Goal: Task Accomplishment & Management: Complete application form

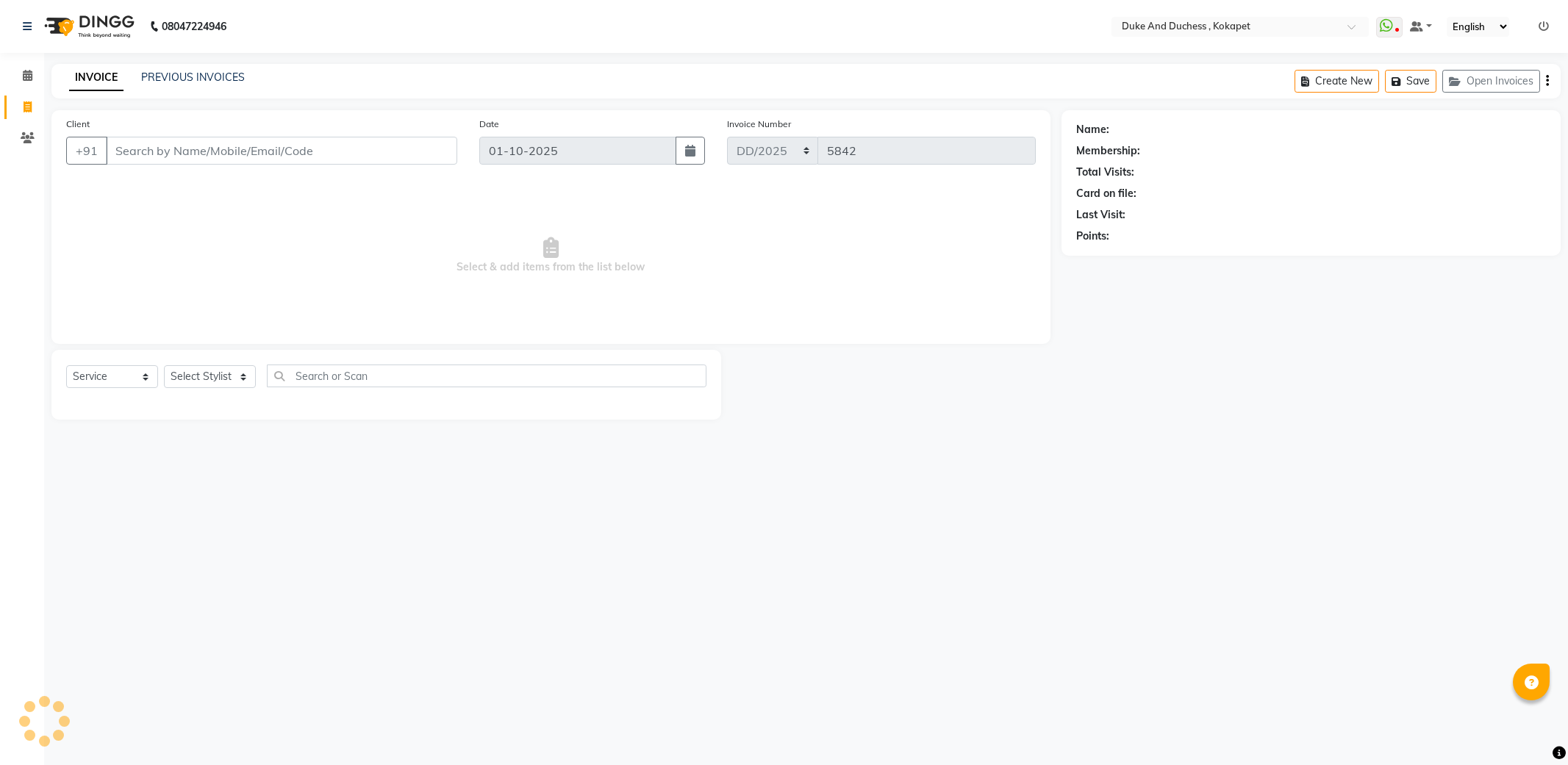
select select "service"
click at [219, 375] on select "Select Stylist Admin [PERSON_NAME] [PERSON_NAME] & Duchess [PERSON_NAME] [PERSO…" at bounding box center [210, 376] width 92 height 23
select select "38838"
click at [164, 366] on select "Select Stylist Admin [PERSON_NAME] [PERSON_NAME] & Duchess [PERSON_NAME] [PERSO…" at bounding box center [210, 376] width 92 height 23
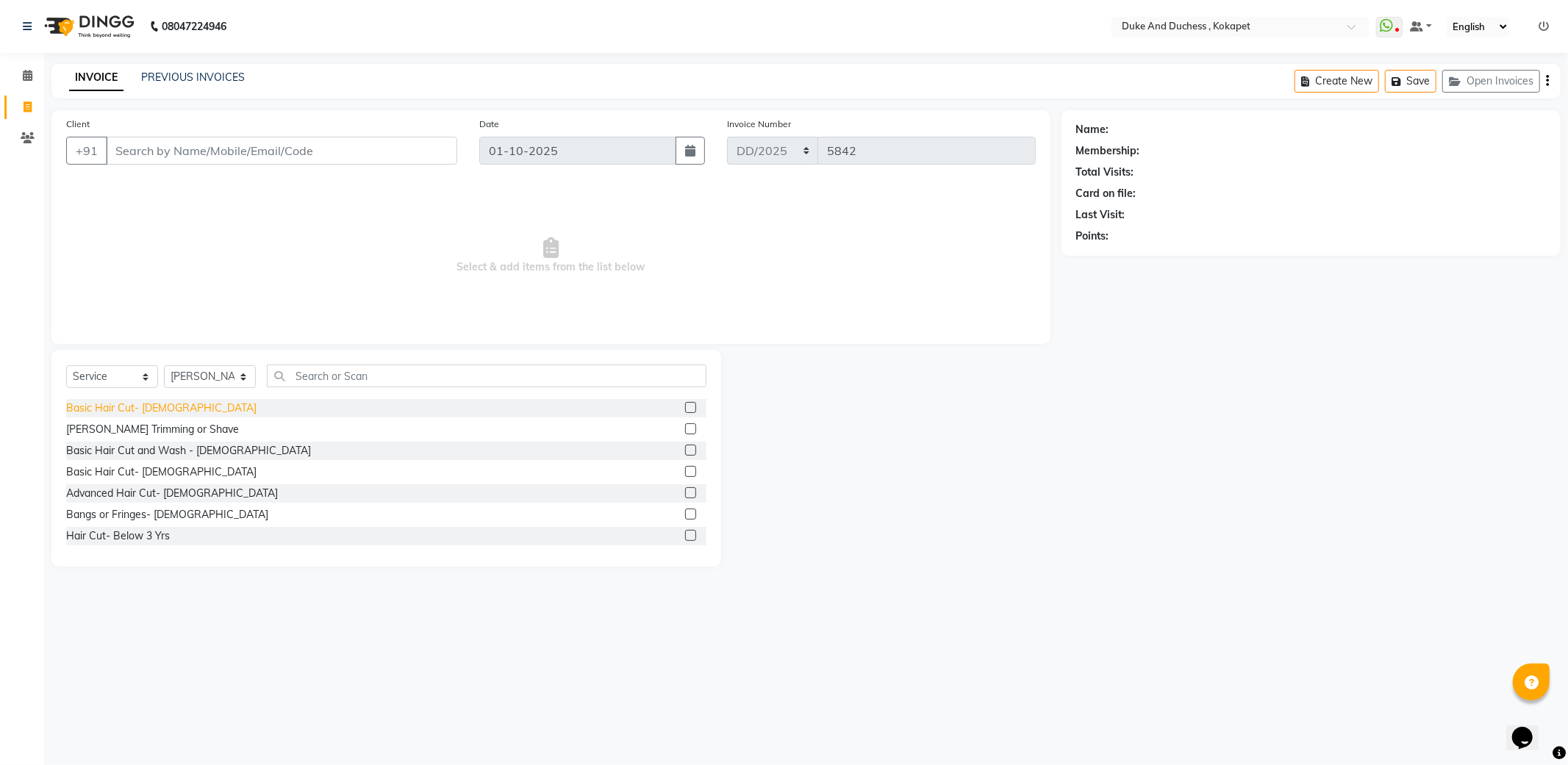
click at [129, 406] on div "Basic Hair Cut- [DEMOGRAPHIC_DATA]" at bounding box center [162, 408] width 190 height 15
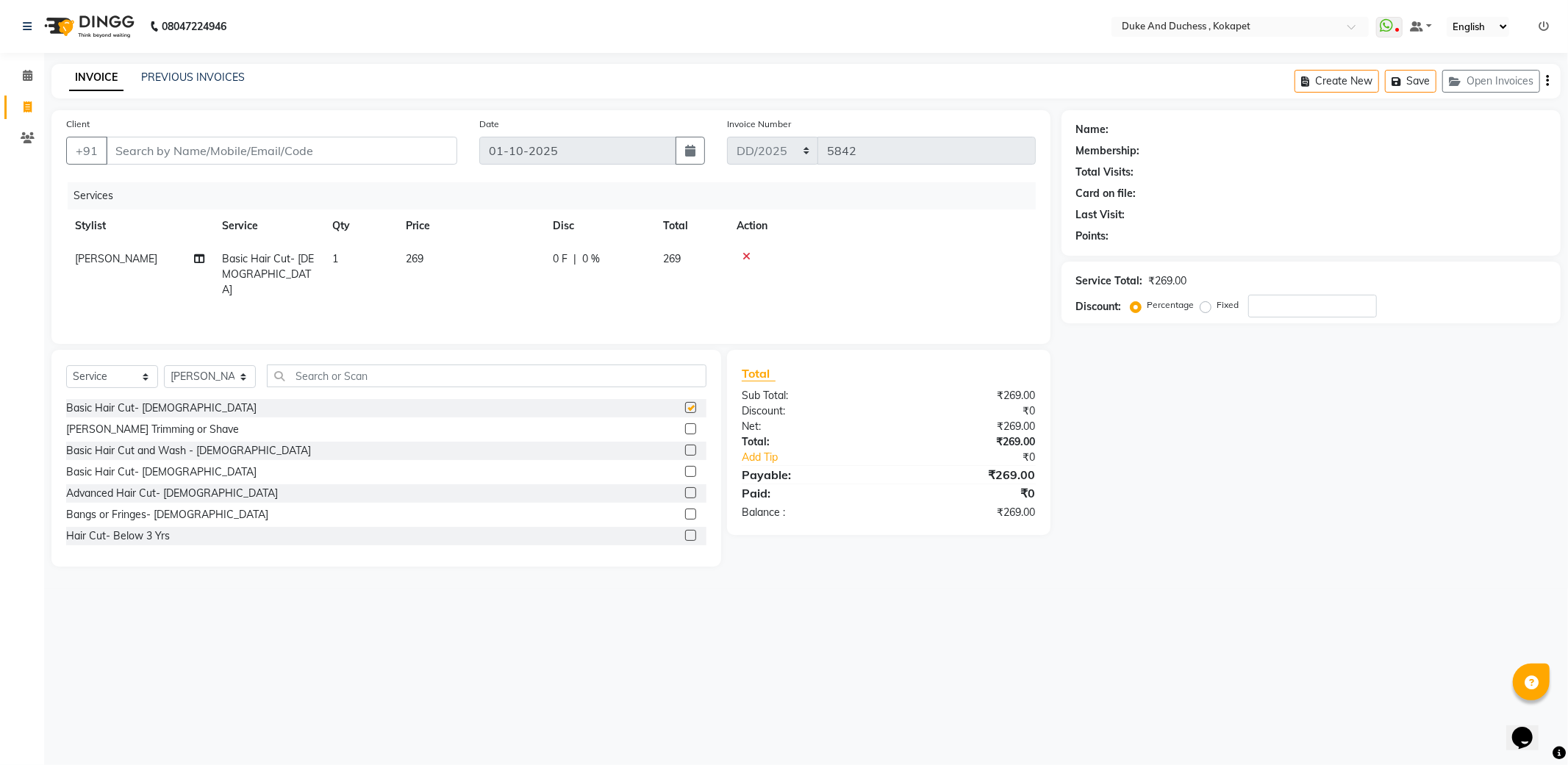
checkbox input "false"
click at [348, 363] on div "Select Service Product Membership Package Voucher Prepaid Gift Card Select Styl…" at bounding box center [386, 459] width 670 height 217
click at [343, 378] on input "text" at bounding box center [486, 375] width 439 height 23
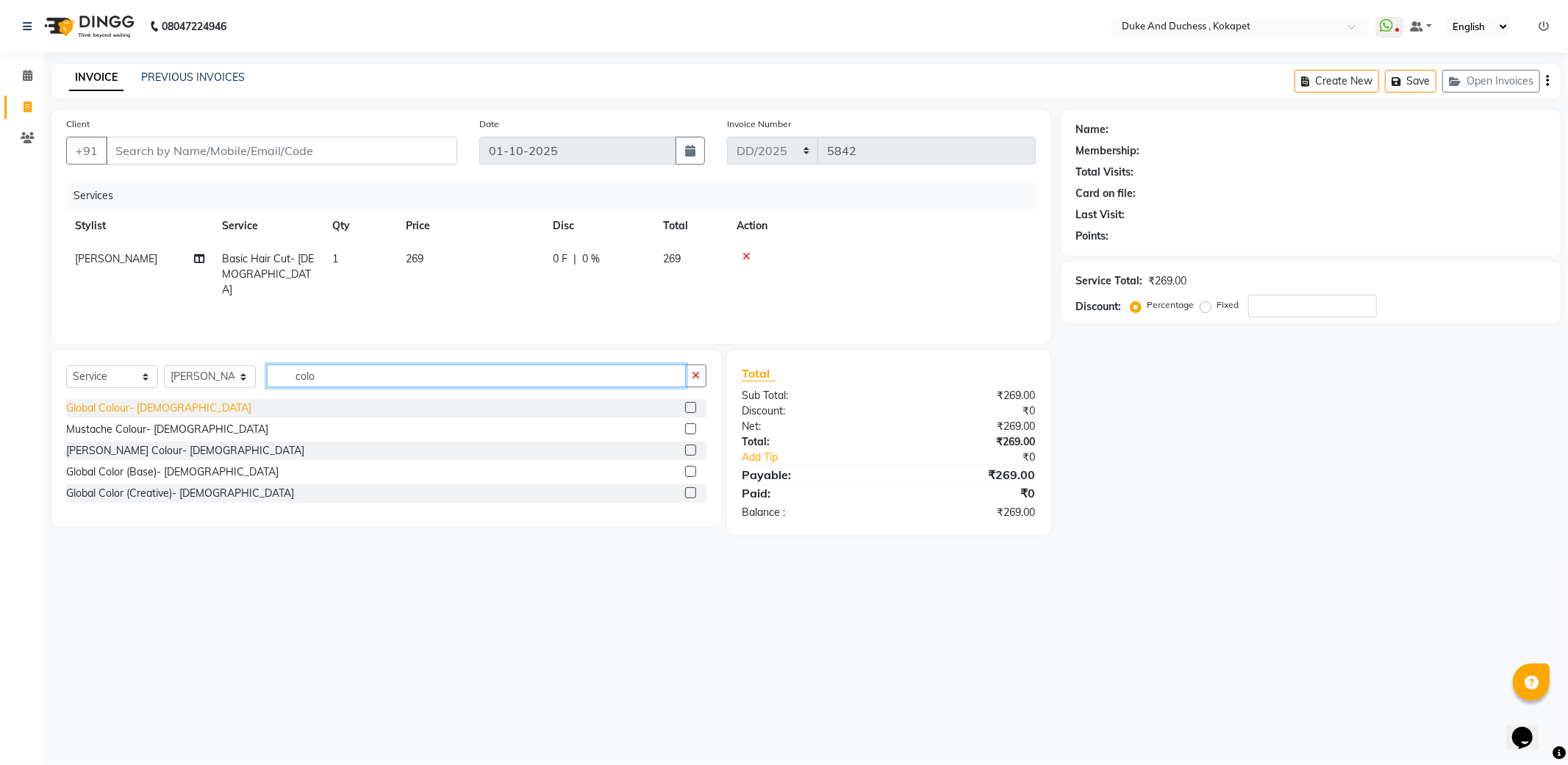
type input "colo"
click at [111, 410] on div "Global Colour- [DEMOGRAPHIC_DATA]" at bounding box center [159, 408] width 185 height 15
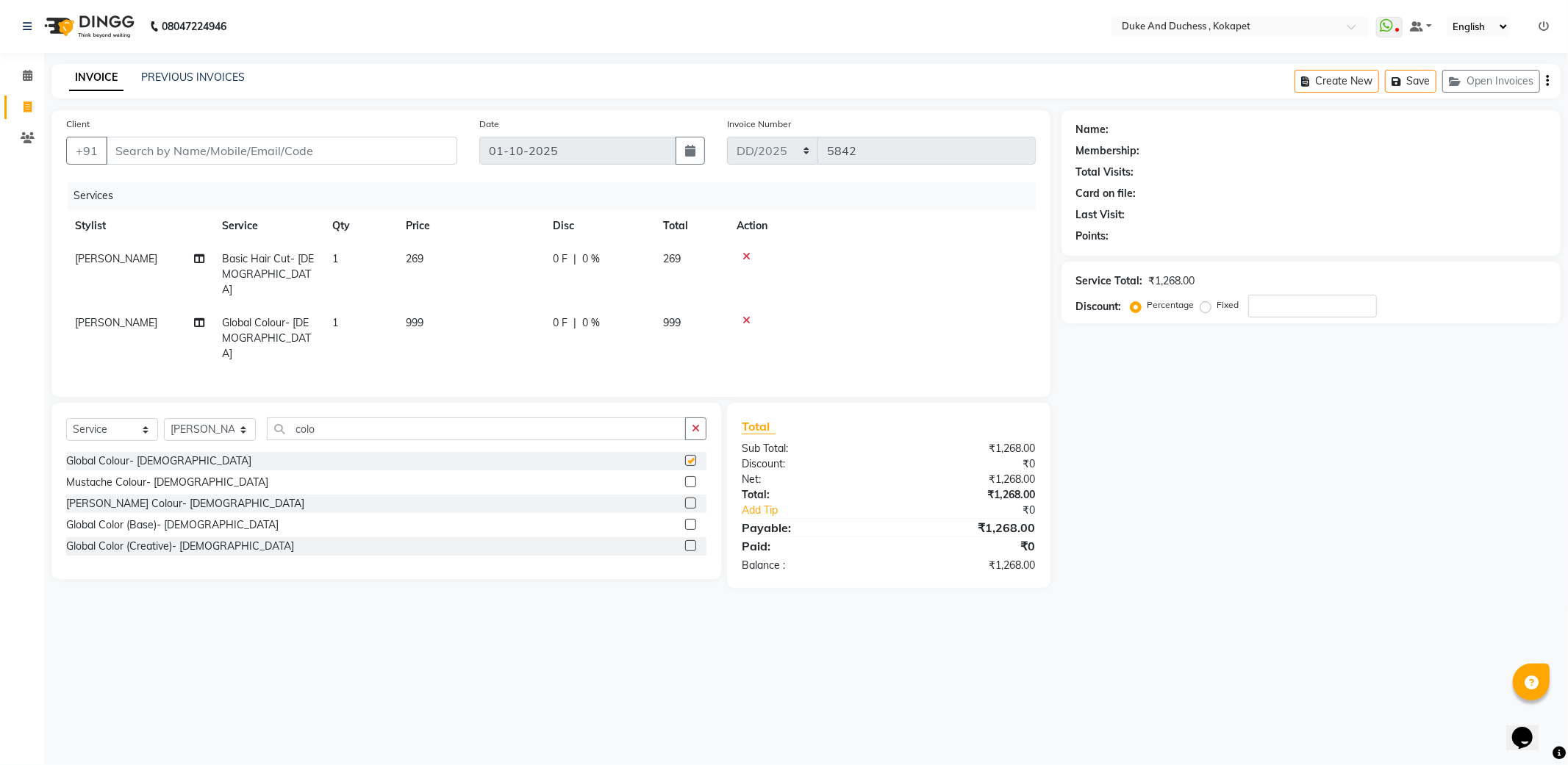
checkbox input "false"
click at [217, 150] on input "Client" at bounding box center [282, 150] width 352 height 28
type input "9"
type input "0"
type input "9949494655"
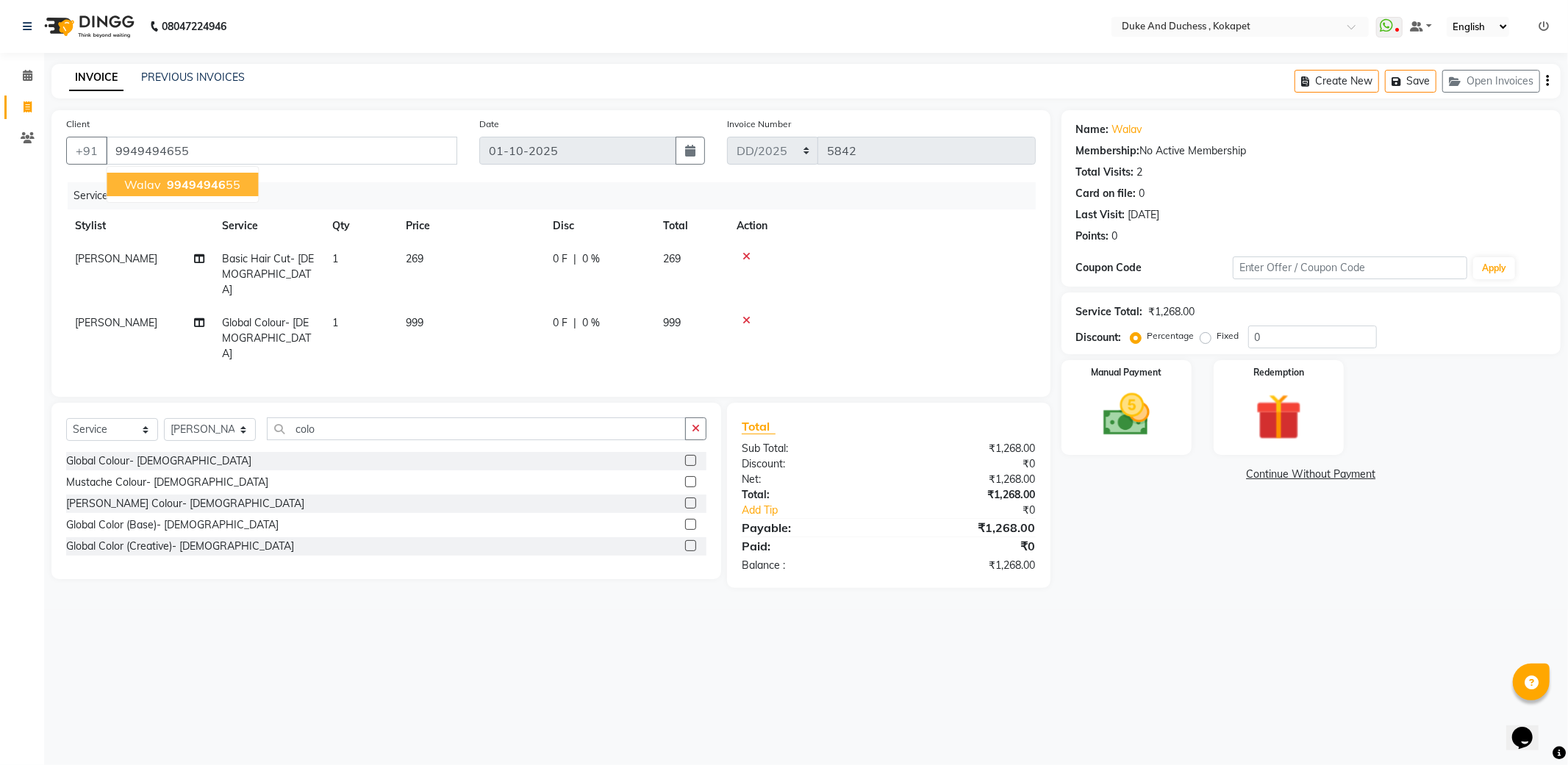
click at [189, 183] on span "99494946" at bounding box center [196, 184] width 59 height 14
click at [1136, 438] on img at bounding box center [1126, 415] width 78 height 56
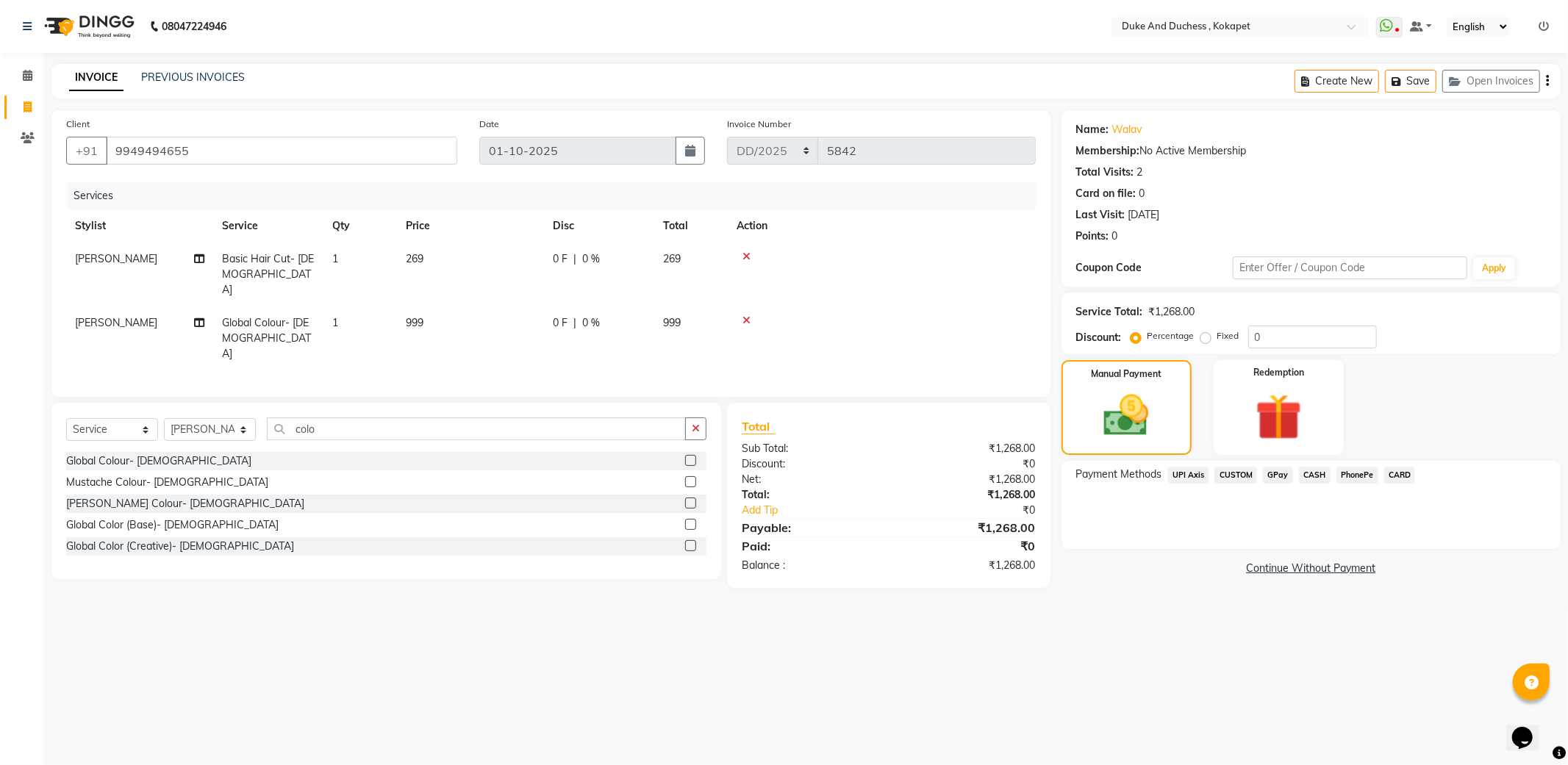
click at [1349, 476] on span "PhonePe" at bounding box center [1358, 475] width 42 height 17
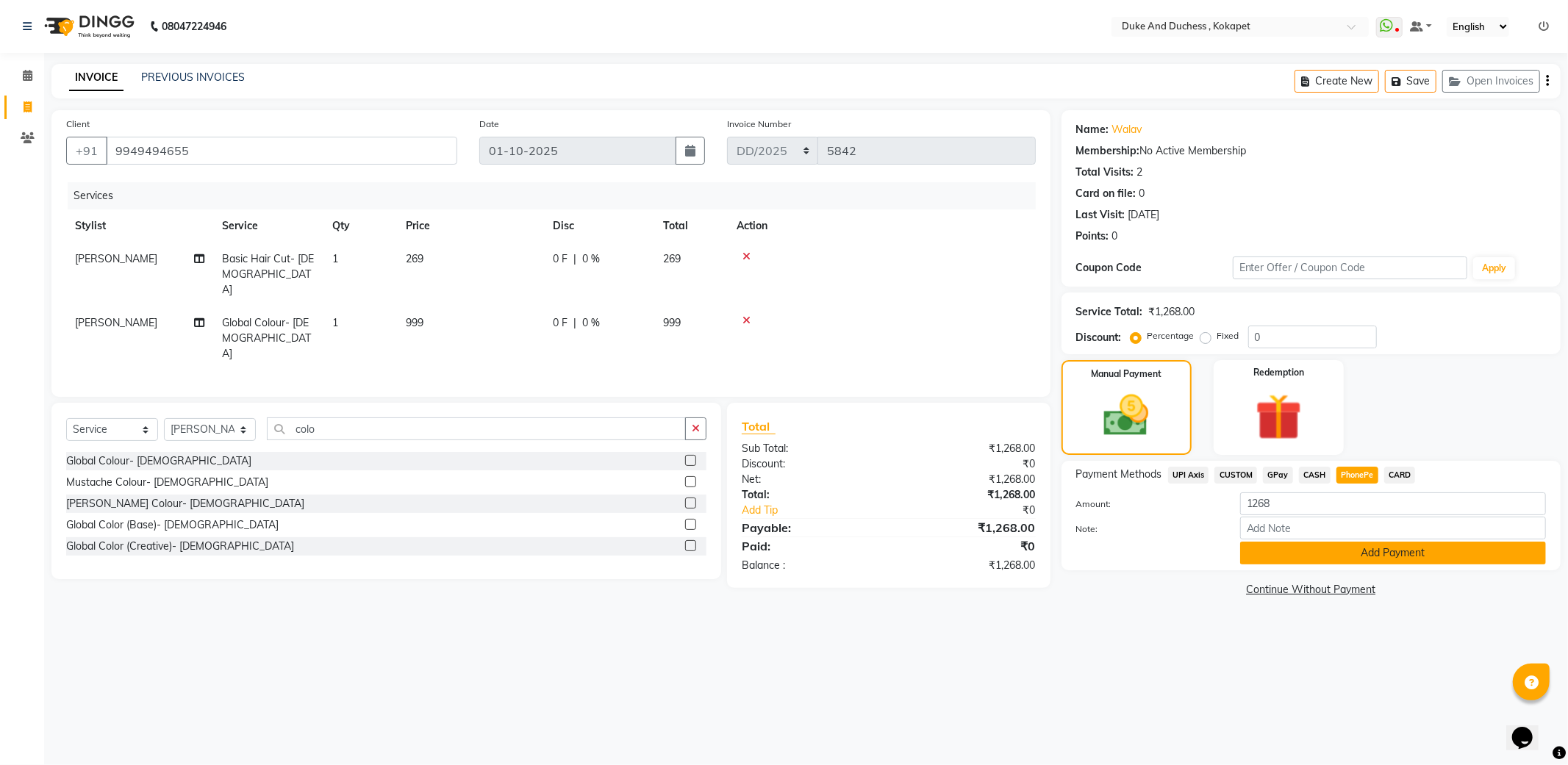
click at [1372, 545] on button "Add Payment" at bounding box center [1393, 553] width 306 height 23
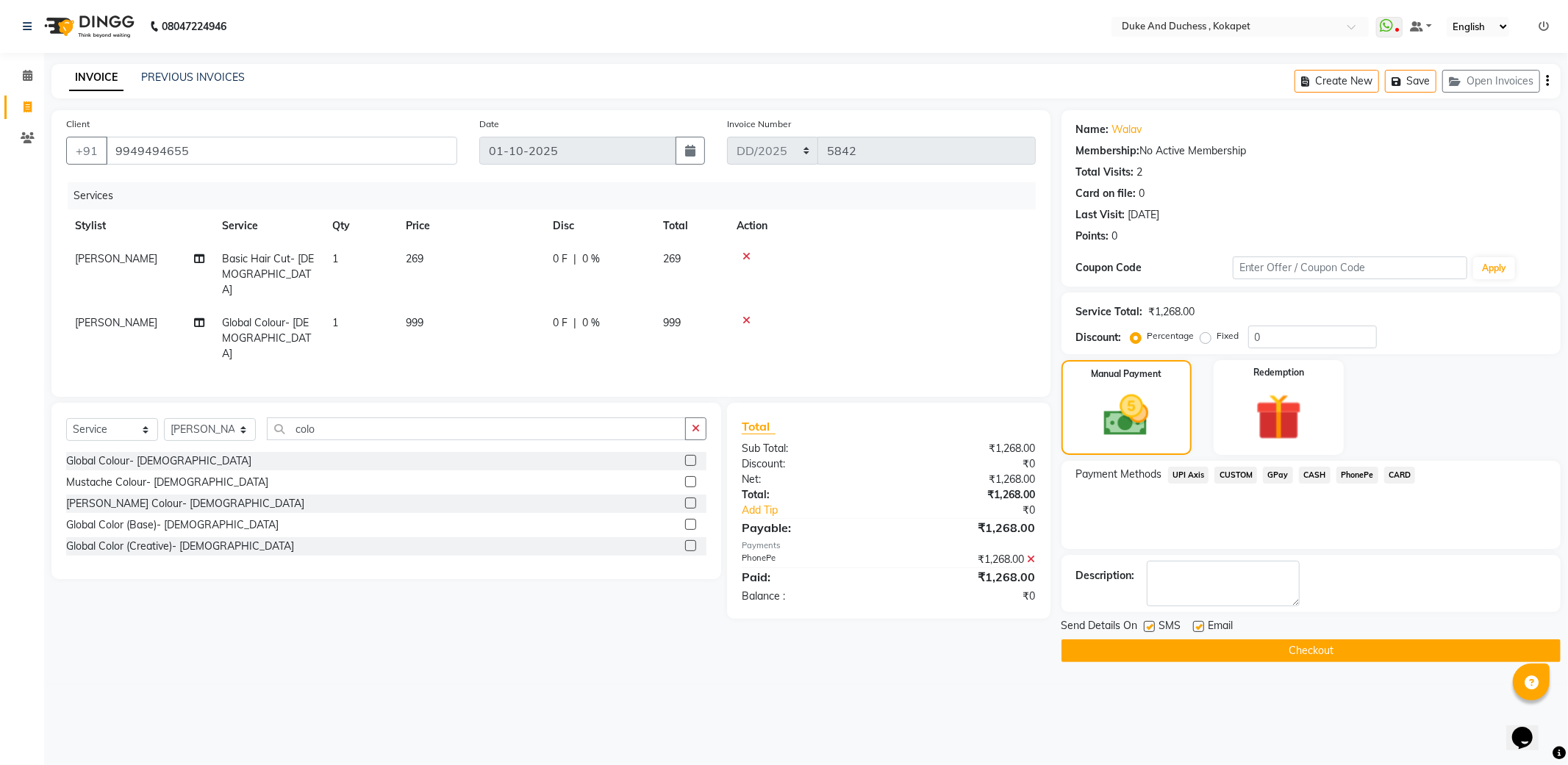
click at [1369, 645] on button "Checkout" at bounding box center [1310, 651] width 499 height 23
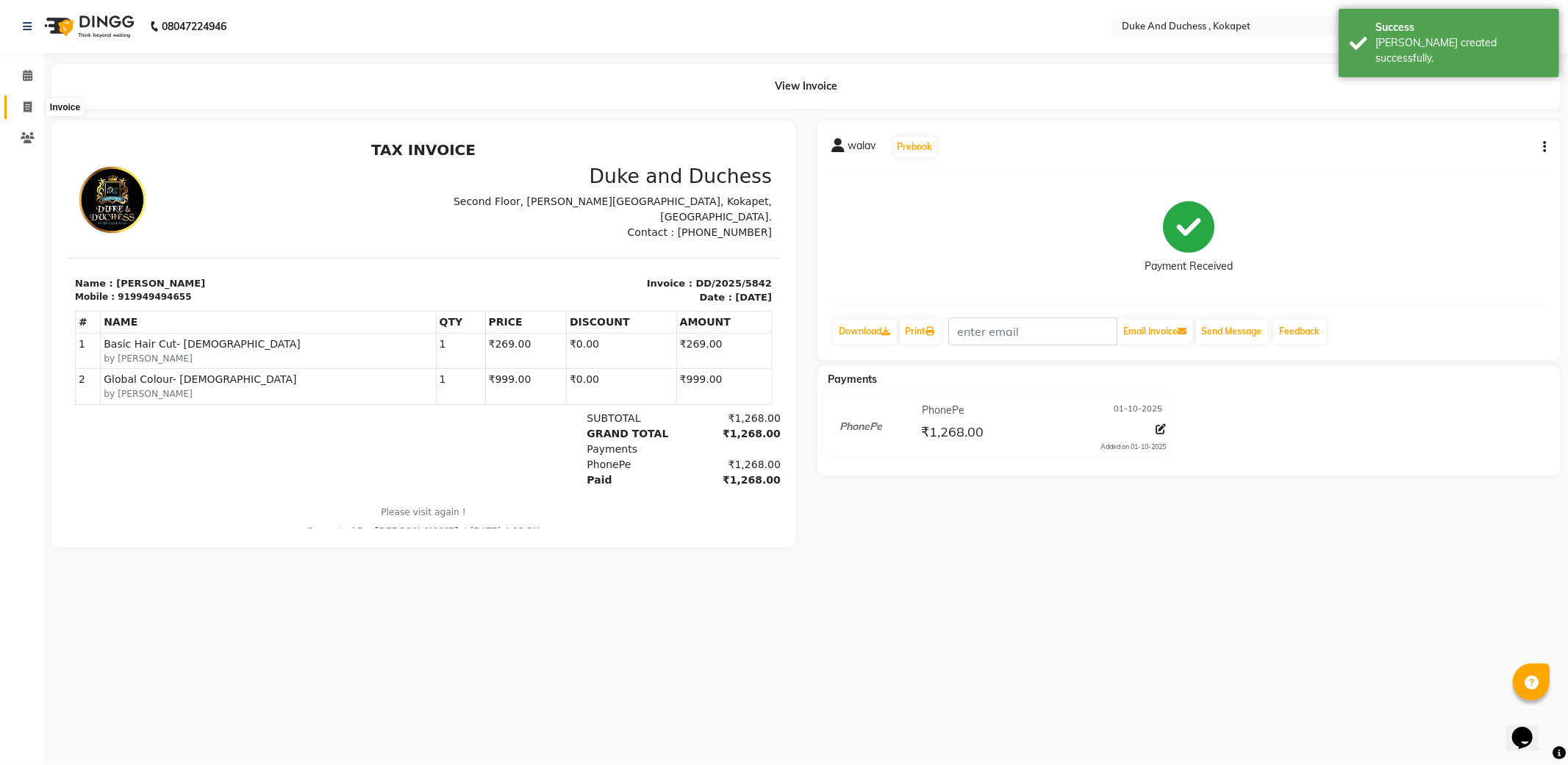
click at [32, 104] on span at bounding box center [27, 108] width 26 height 17
select select "service"
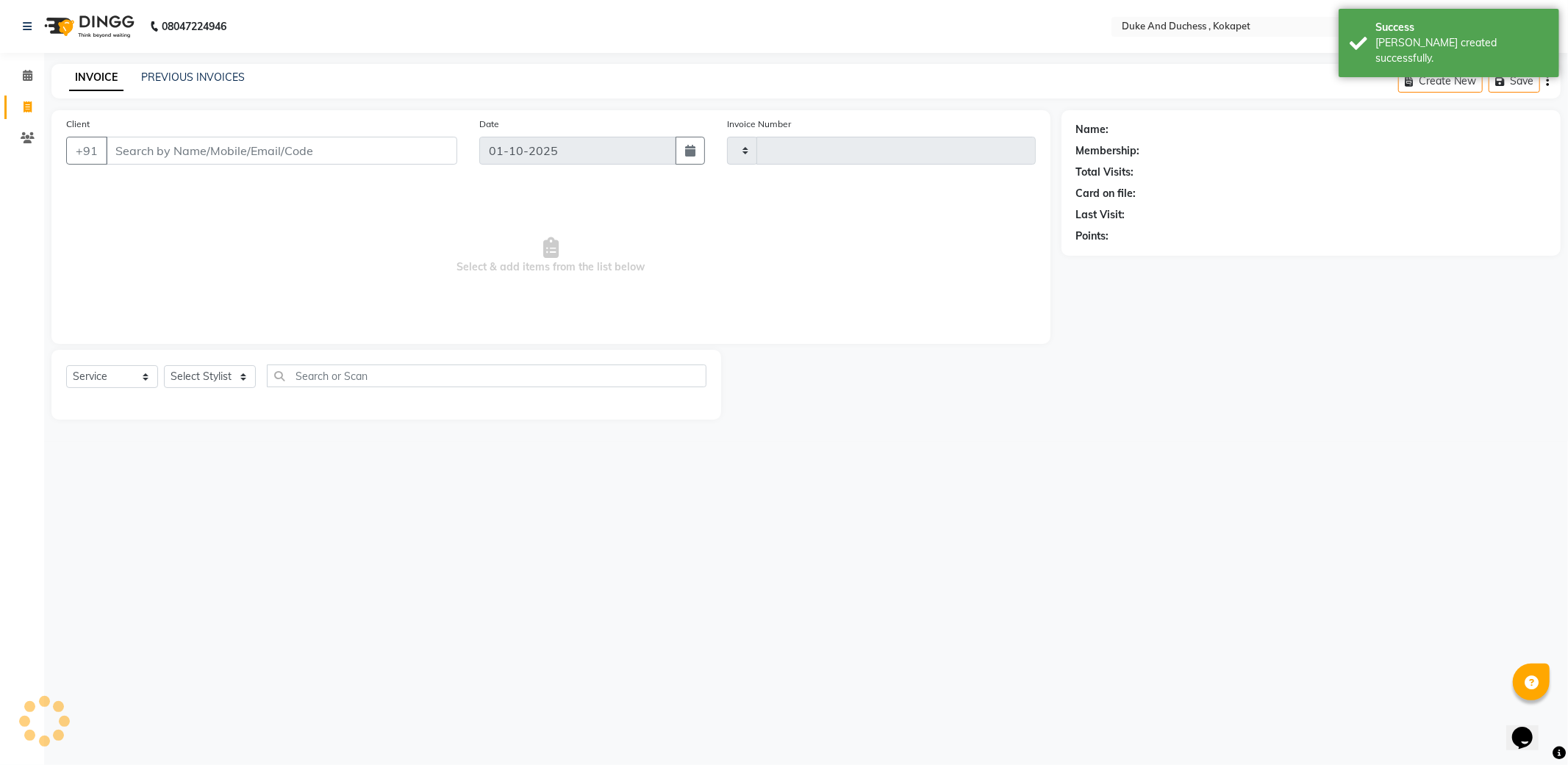
type input "5843"
select select "5687"
click at [188, 150] on input "Client" at bounding box center [282, 150] width 352 height 28
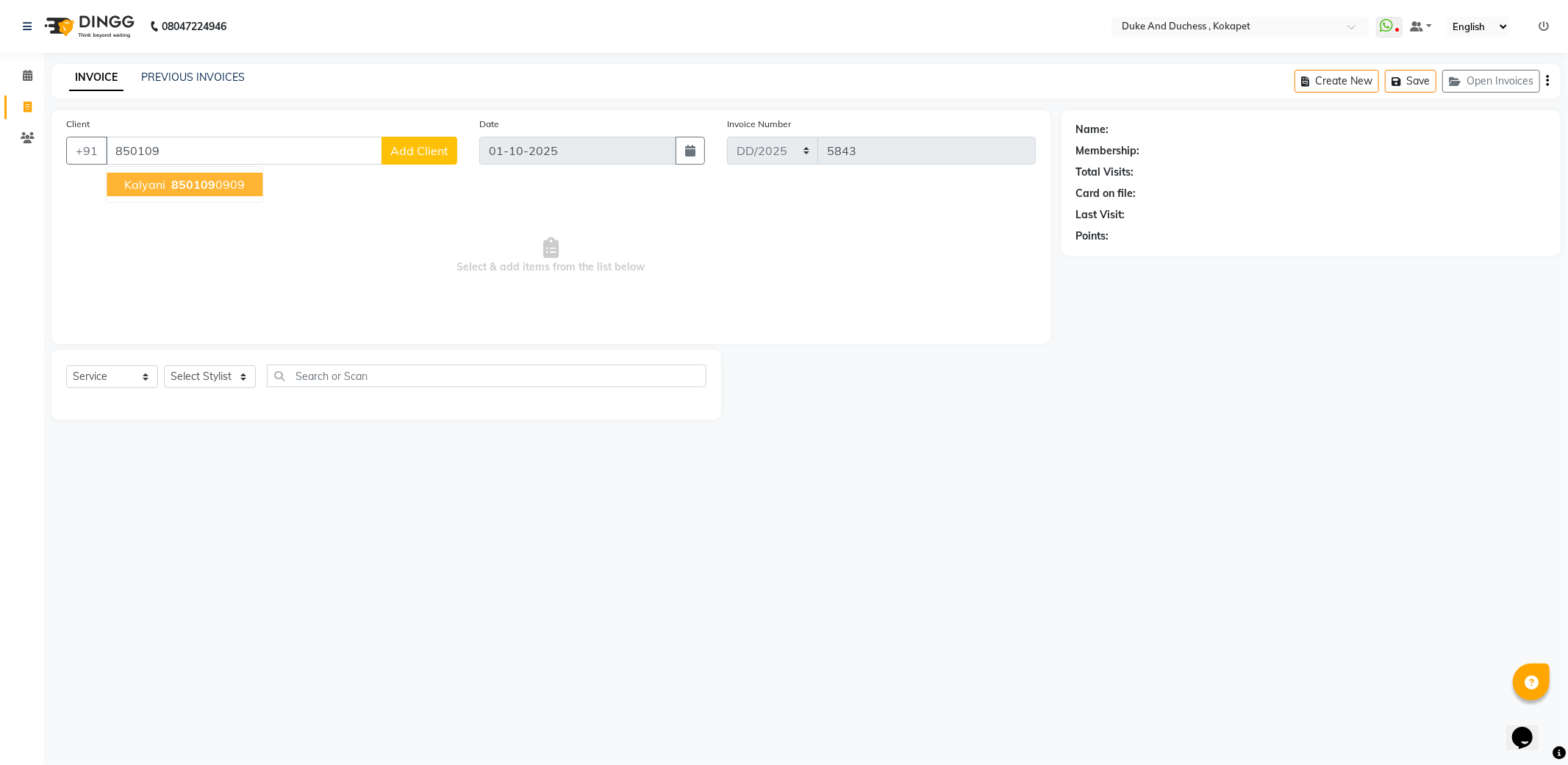
click at [174, 183] on span "850109" at bounding box center [194, 184] width 44 height 14
type input "8501090909"
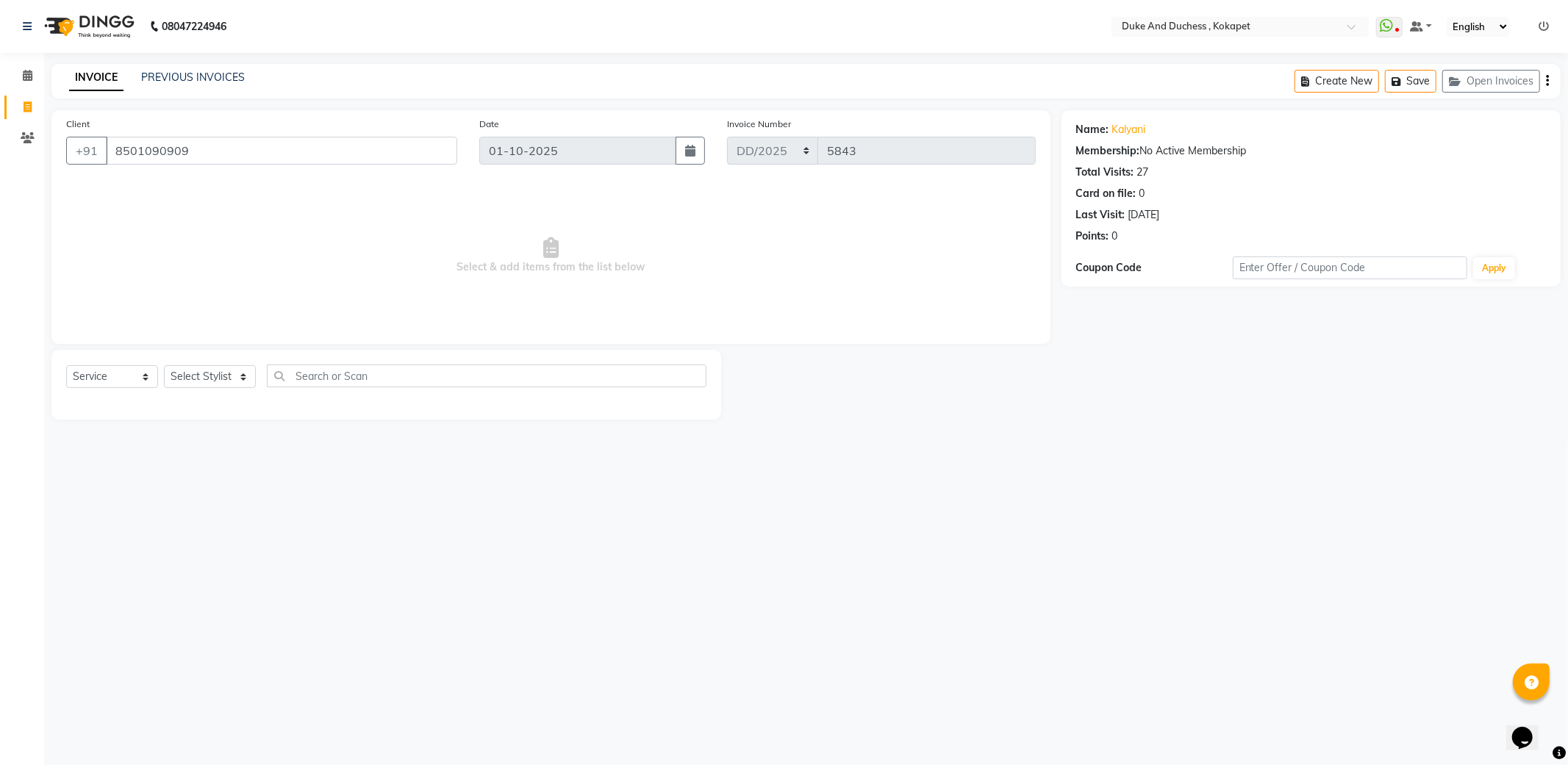
click at [203, 363] on div "Select Service Product Membership Package Voucher Prepaid Gift Card Select Styl…" at bounding box center [386, 385] width 670 height 70
click at [203, 370] on select "Select Stylist Admin [PERSON_NAME] [PERSON_NAME] & Duchess [PERSON_NAME] [PERSO…" at bounding box center [210, 376] width 92 height 23
select select "45301"
click at [164, 366] on select "Select Stylist Admin [PERSON_NAME] [PERSON_NAME] & Duchess [PERSON_NAME] [PERSO…" at bounding box center [210, 376] width 92 height 23
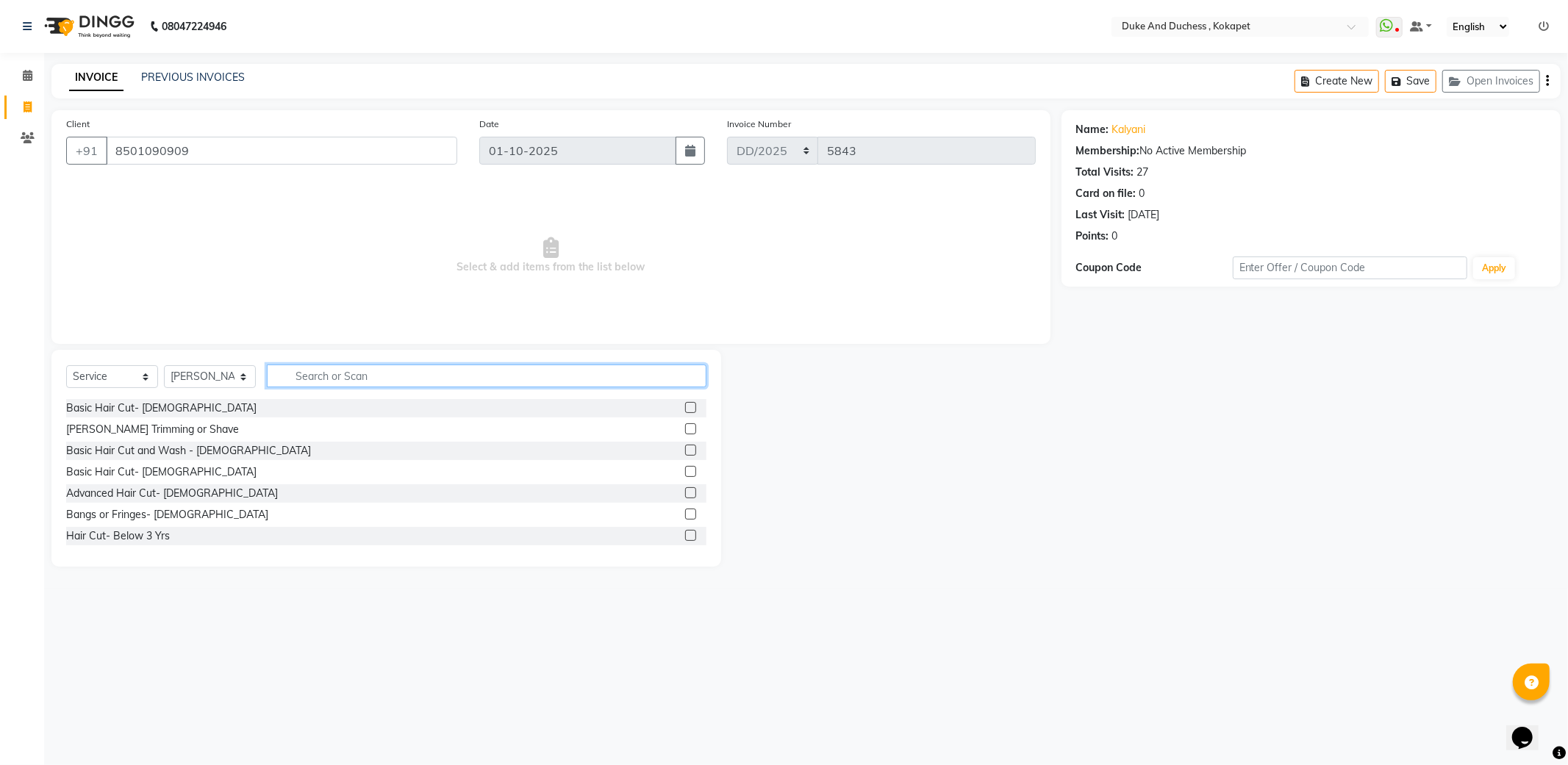
click at [342, 377] on input "text" at bounding box center [486, 375] width 439 height 23
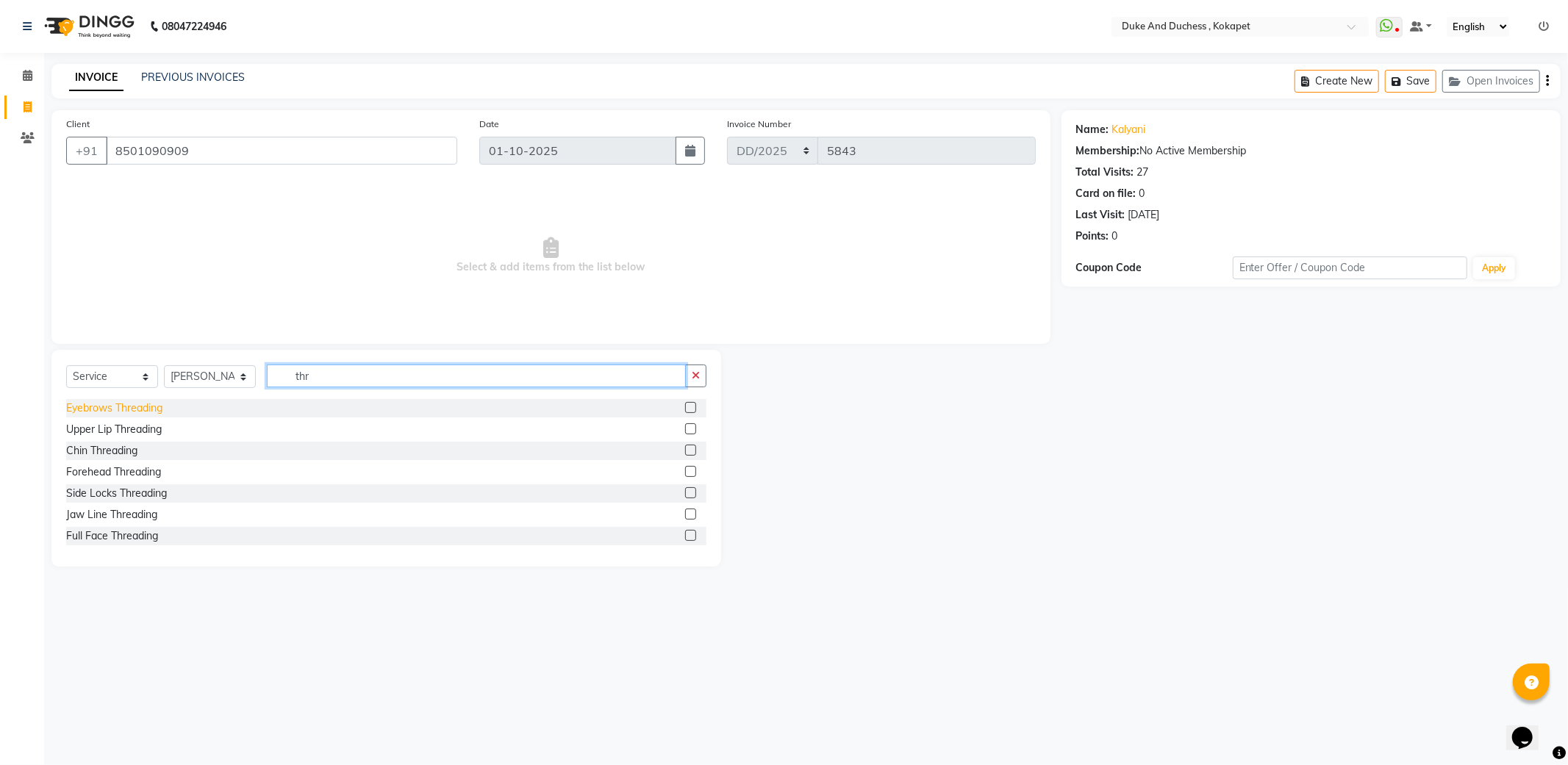
type input "thr"
click at [119, 410] on div "Eyebrows Threading" at bounding box center [114, 408] width 96 height 15
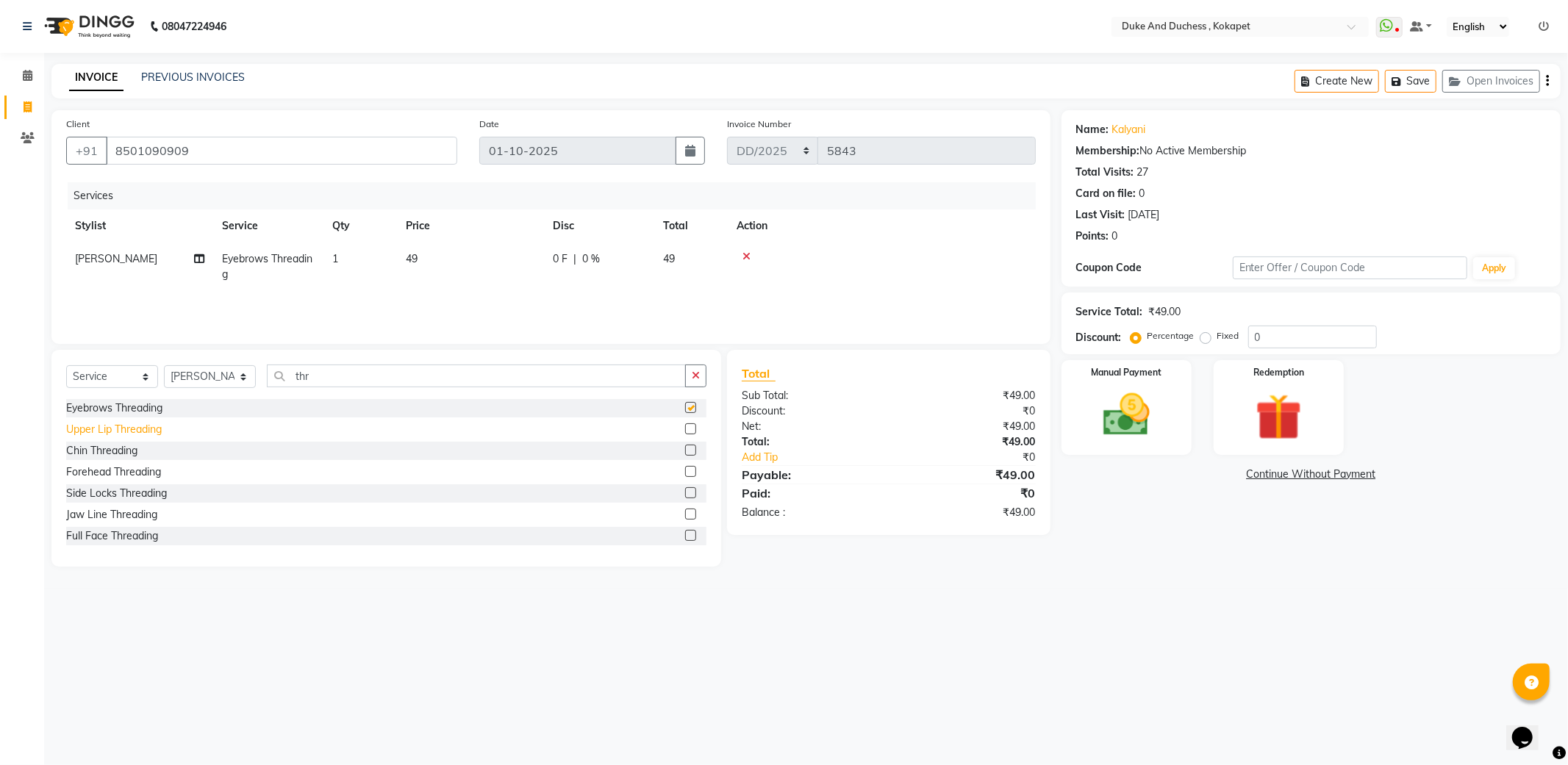
checkbox input "false"
click at [99, 424] on div "Upper Lip Threading" at bounding box center [114, 429] width 96 height 15
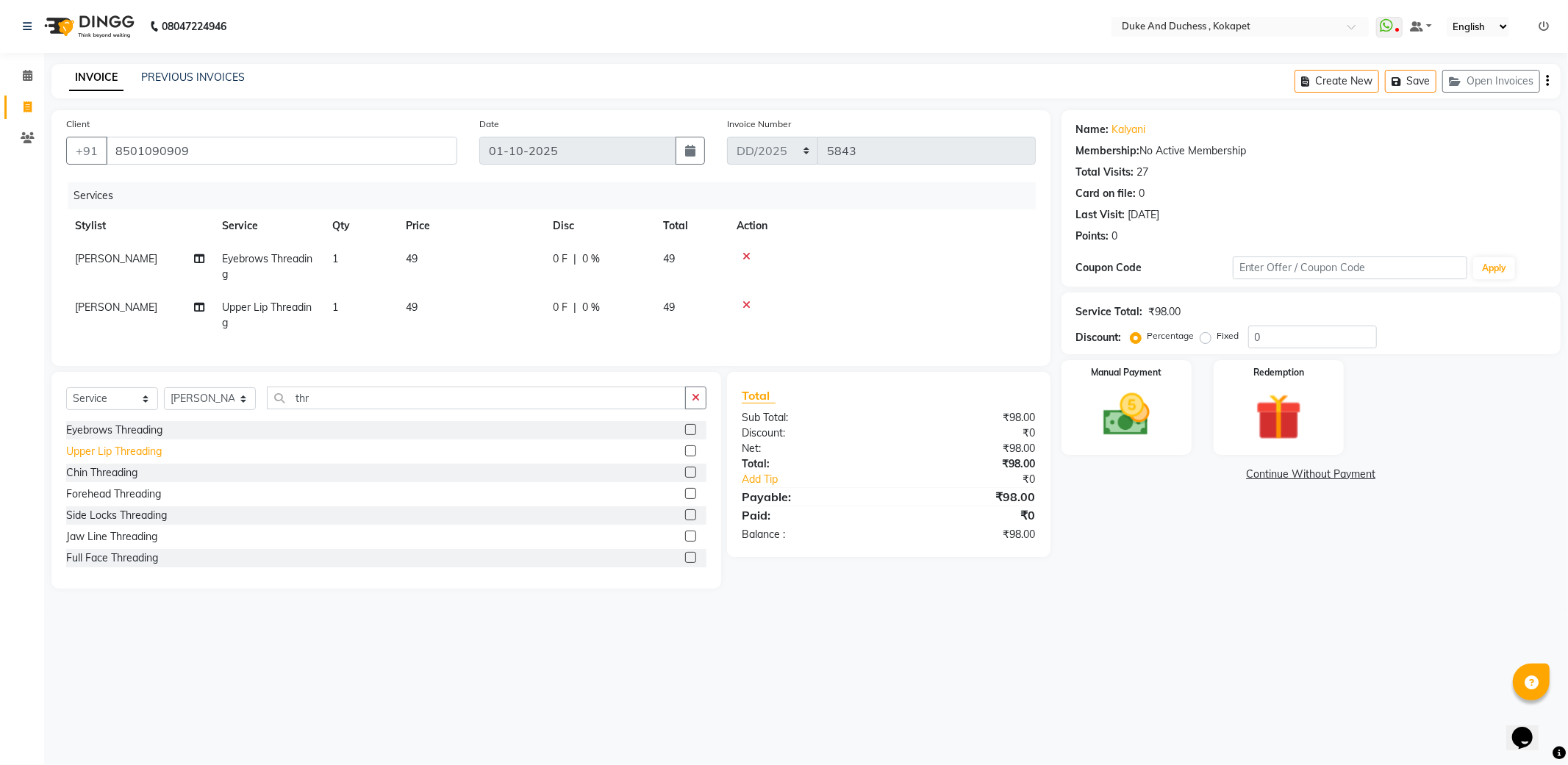
click at [87, 460] on div "Upper Lip Threading" at bounding box center [114, 452] width 96 height 15
checkbox input "false"
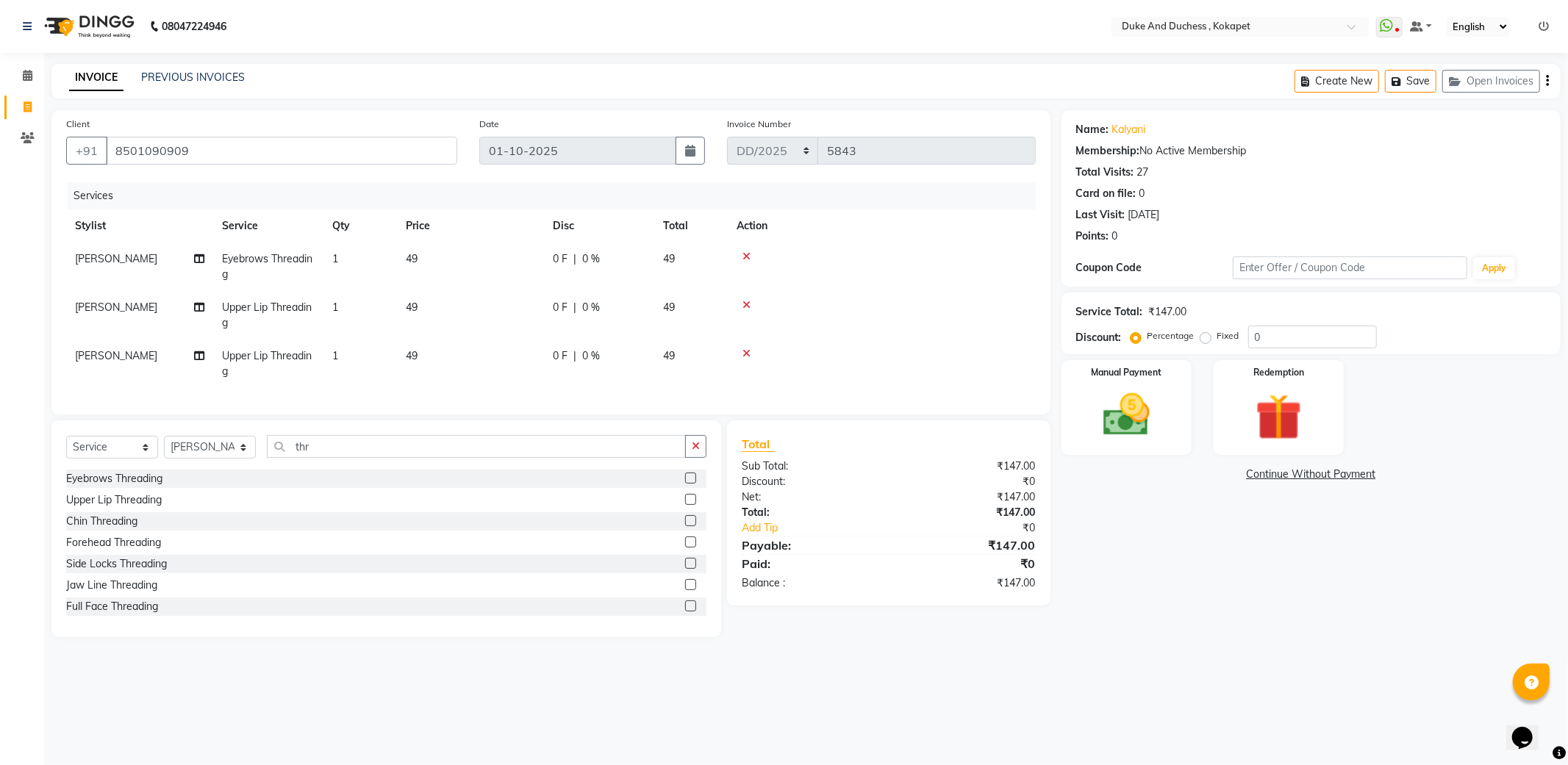
click at [343, 311] on td "1" at bounding box center [359, 316] width 73 height 49
select select "45301"
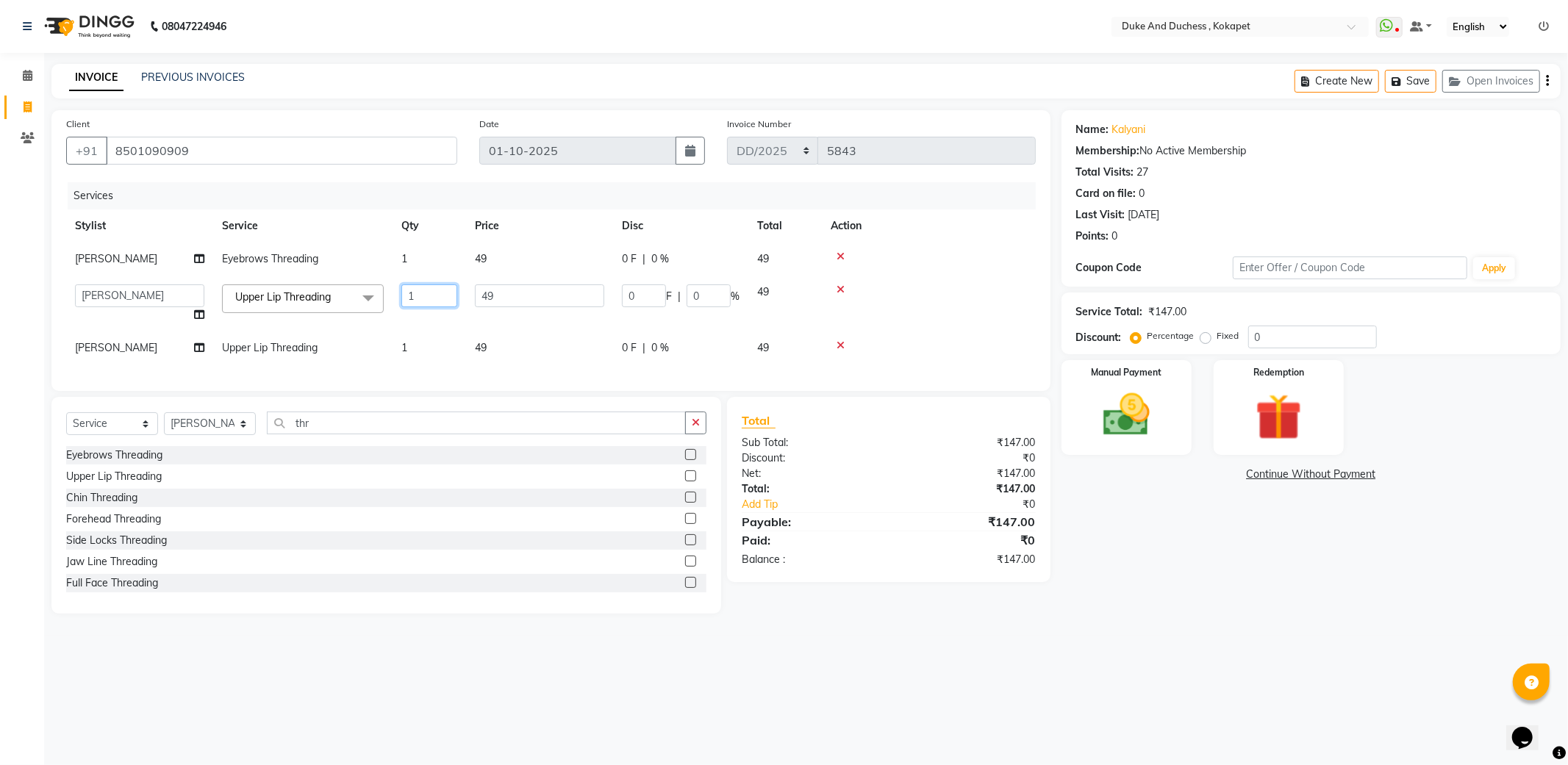
click at [421, 300] on input "1" at bounding box center [429, 295] width 56 height 23
type input "2"
click at [932, 313] on td at bounding box center [929, 304] width 214 height 56
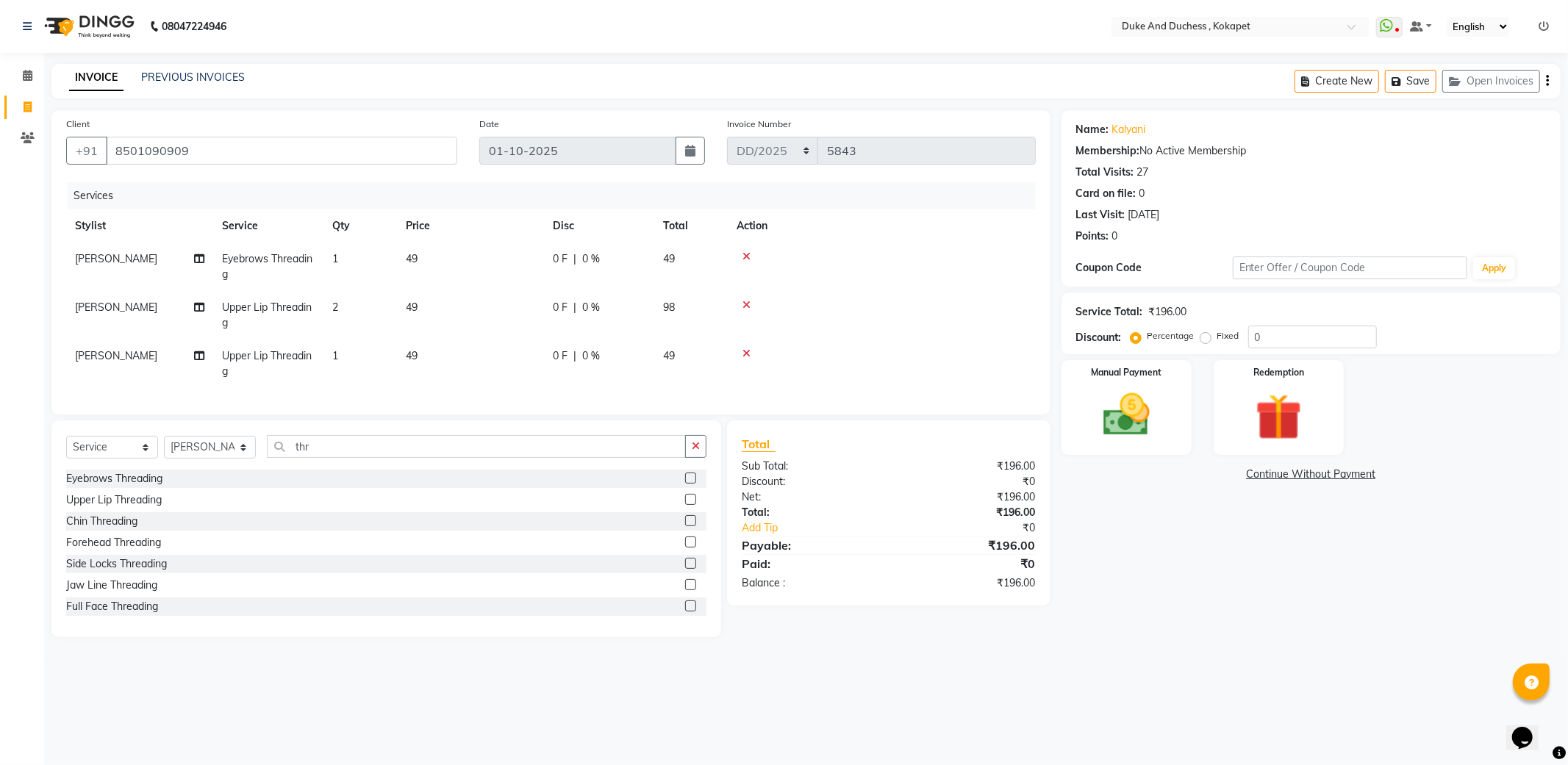
click at [744, 348] on icon at bounding box center [747, 353] width 8 height 10
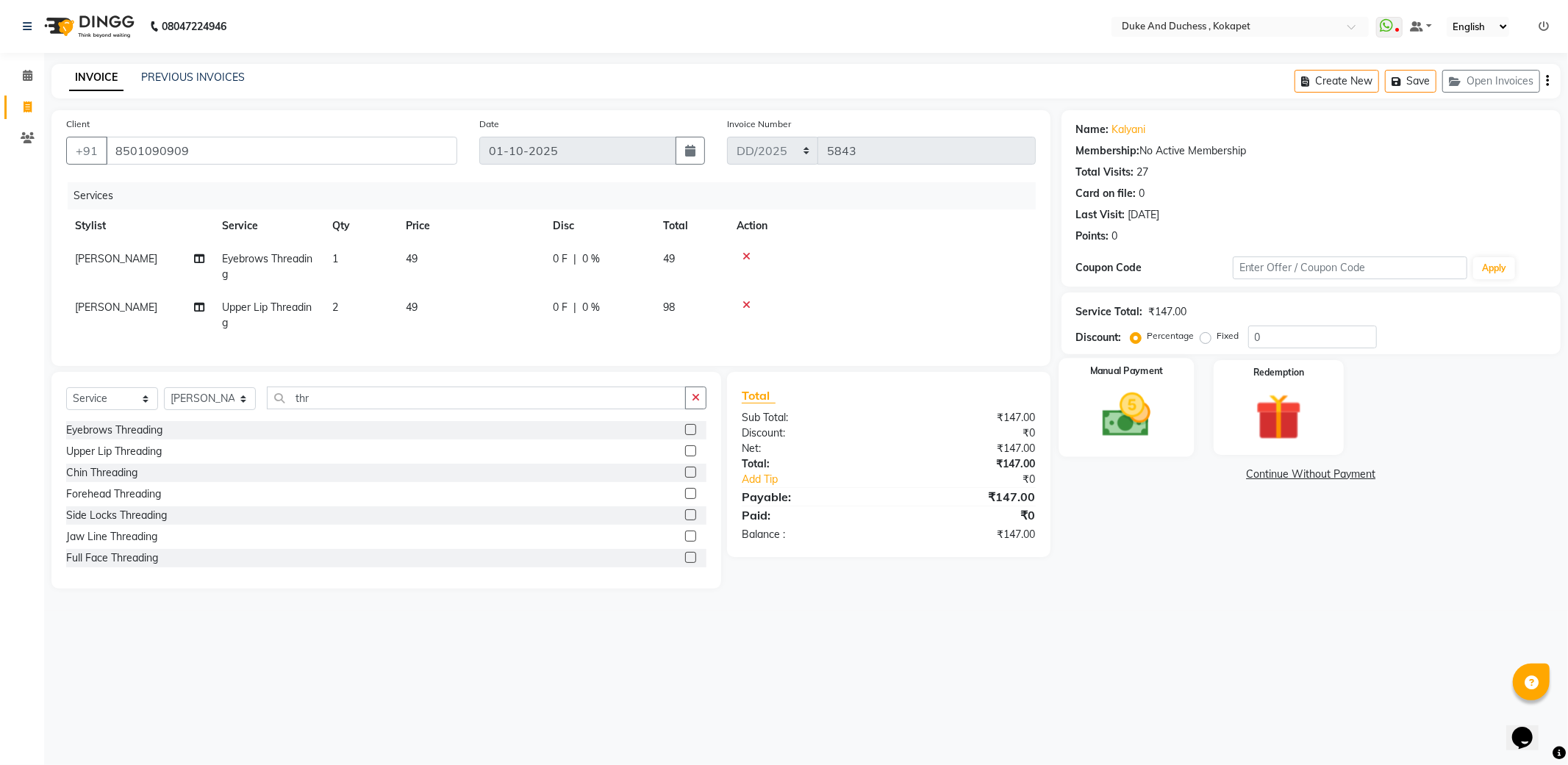
click at [1095, 382] on div "Manual Payment" at bounding box center [1126, 406] width 136 height 98
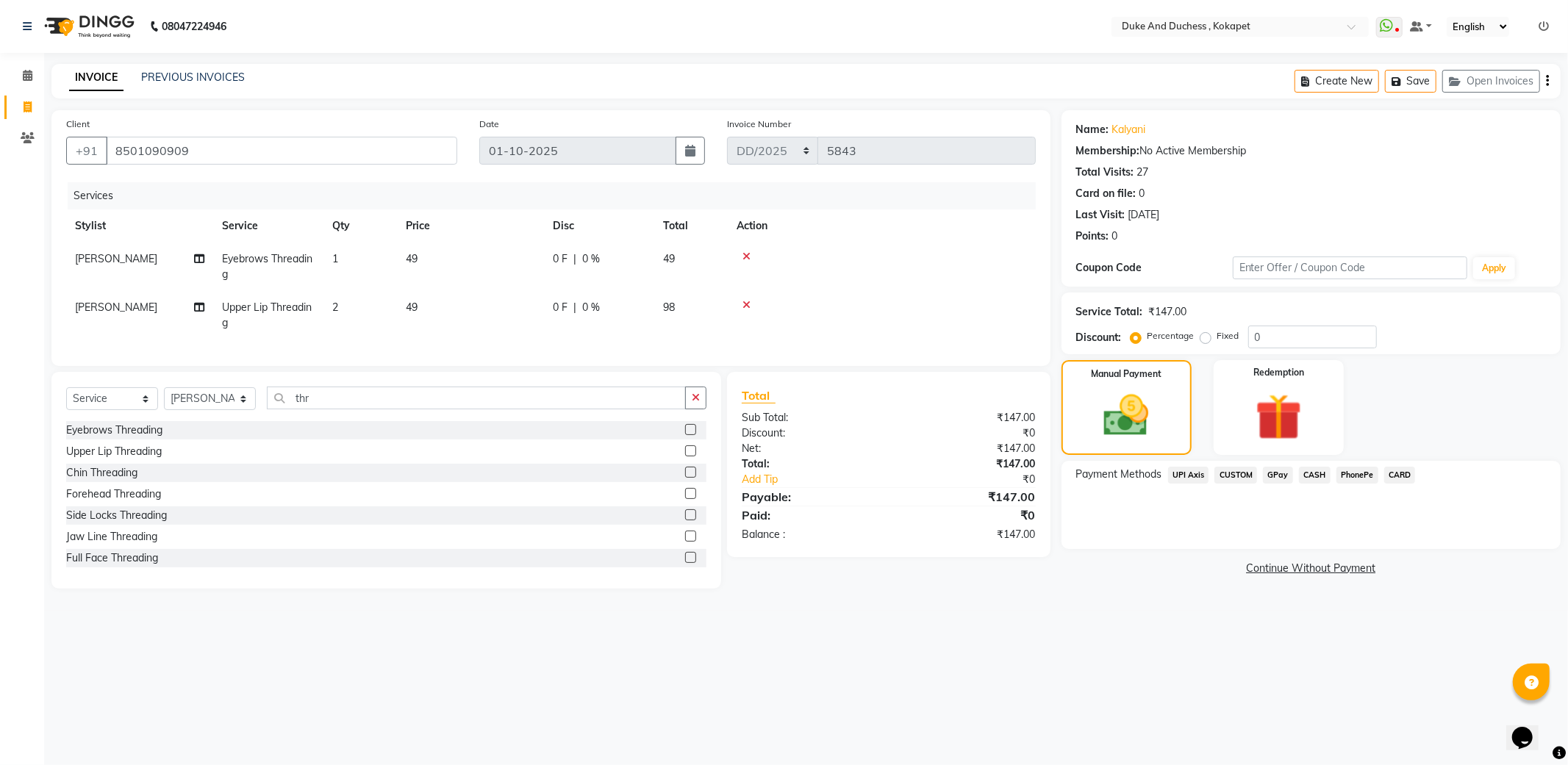
click at [1343, 476] on span "PhonePe" at bounding box center [1358, 475] width 42 height 17
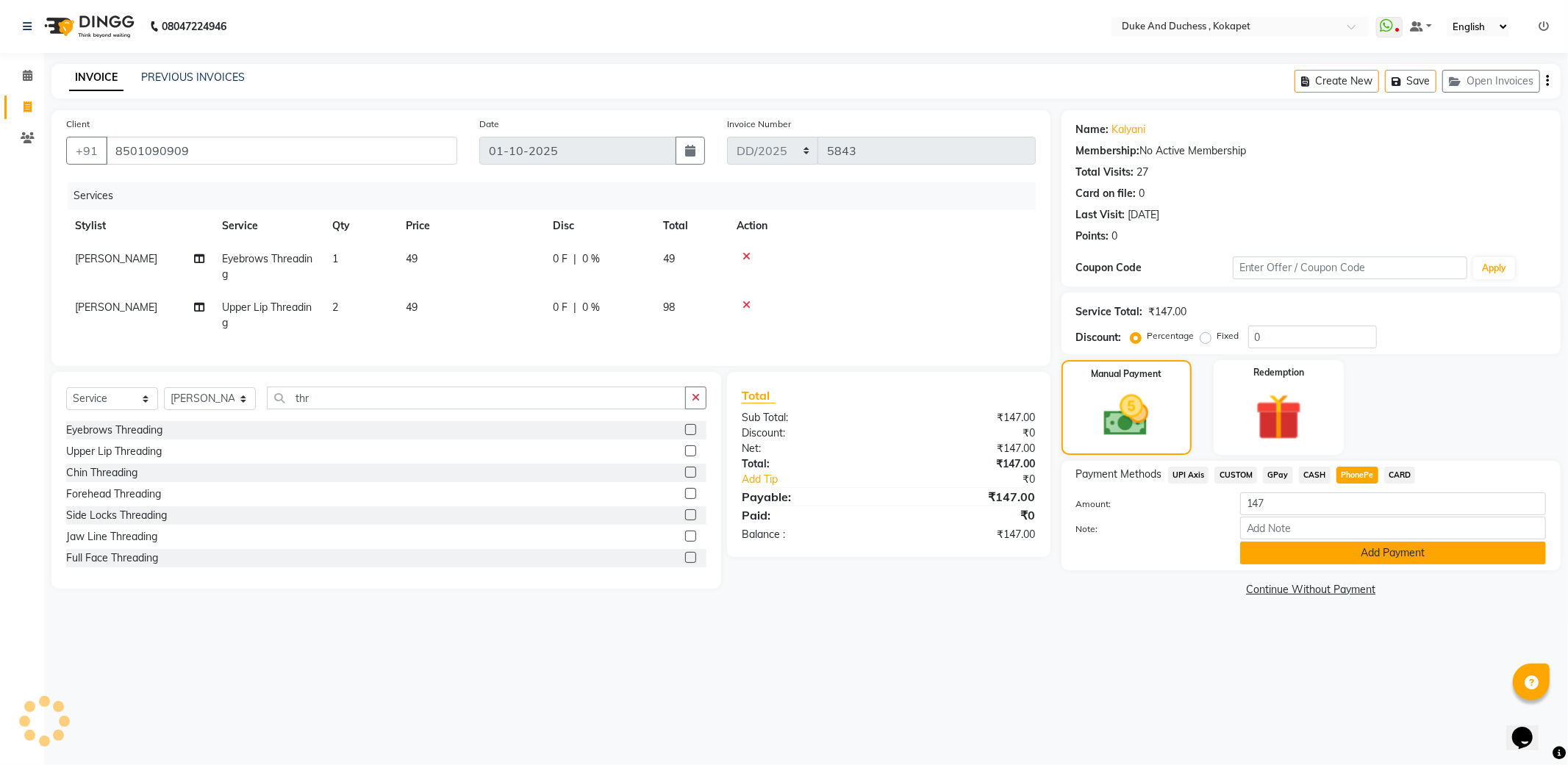
click at [1331, 557] on button "Add Payment" at bounding box center [1393, 553] width 306 height 23
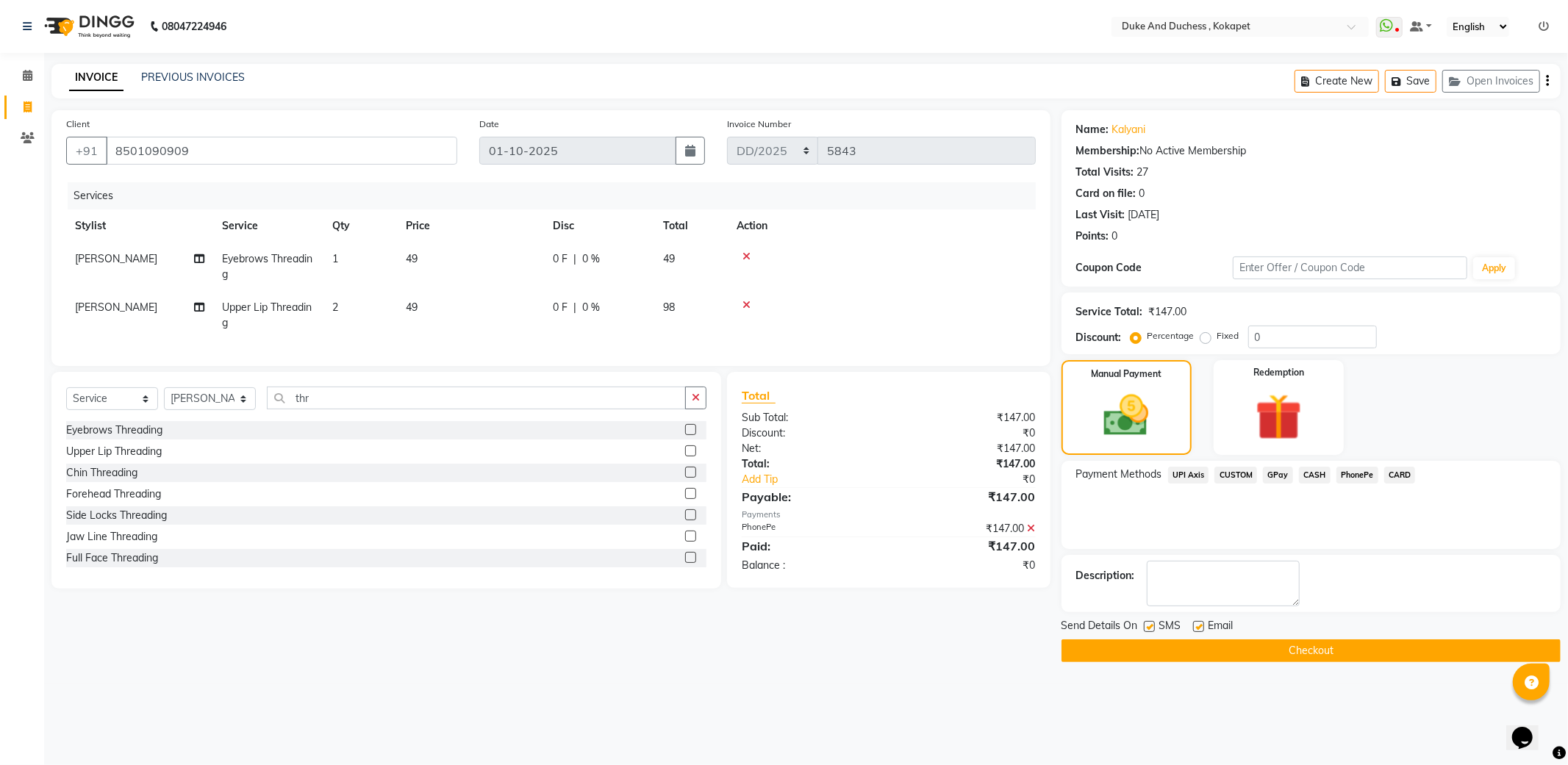
click at [1283, 652] on button "Checkout" at bounding box center [1310, 651] width 499 height 23
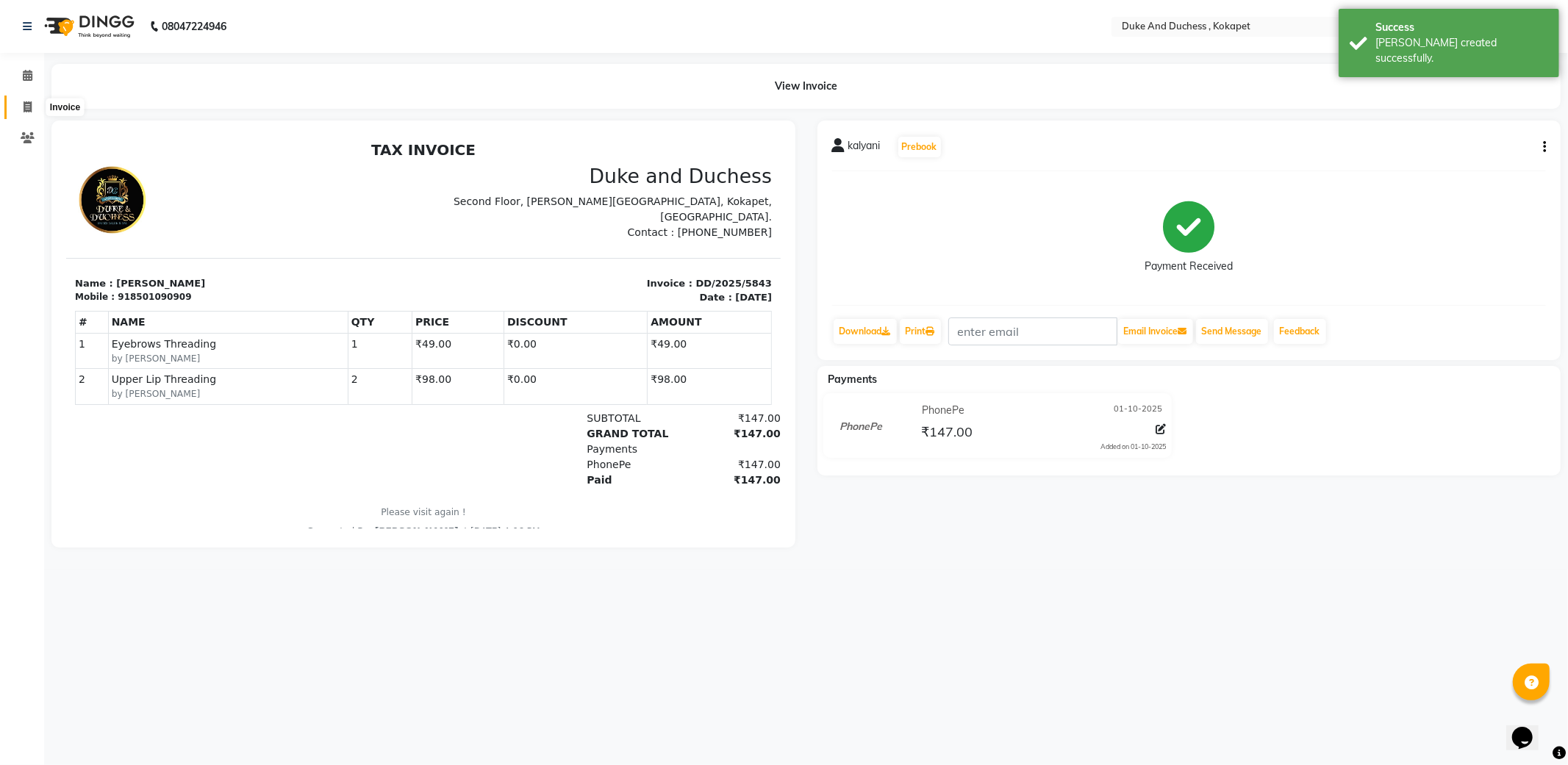
click at [20, 108] on span at bounding box center [27, 108] width 26 height 17
select select "service"
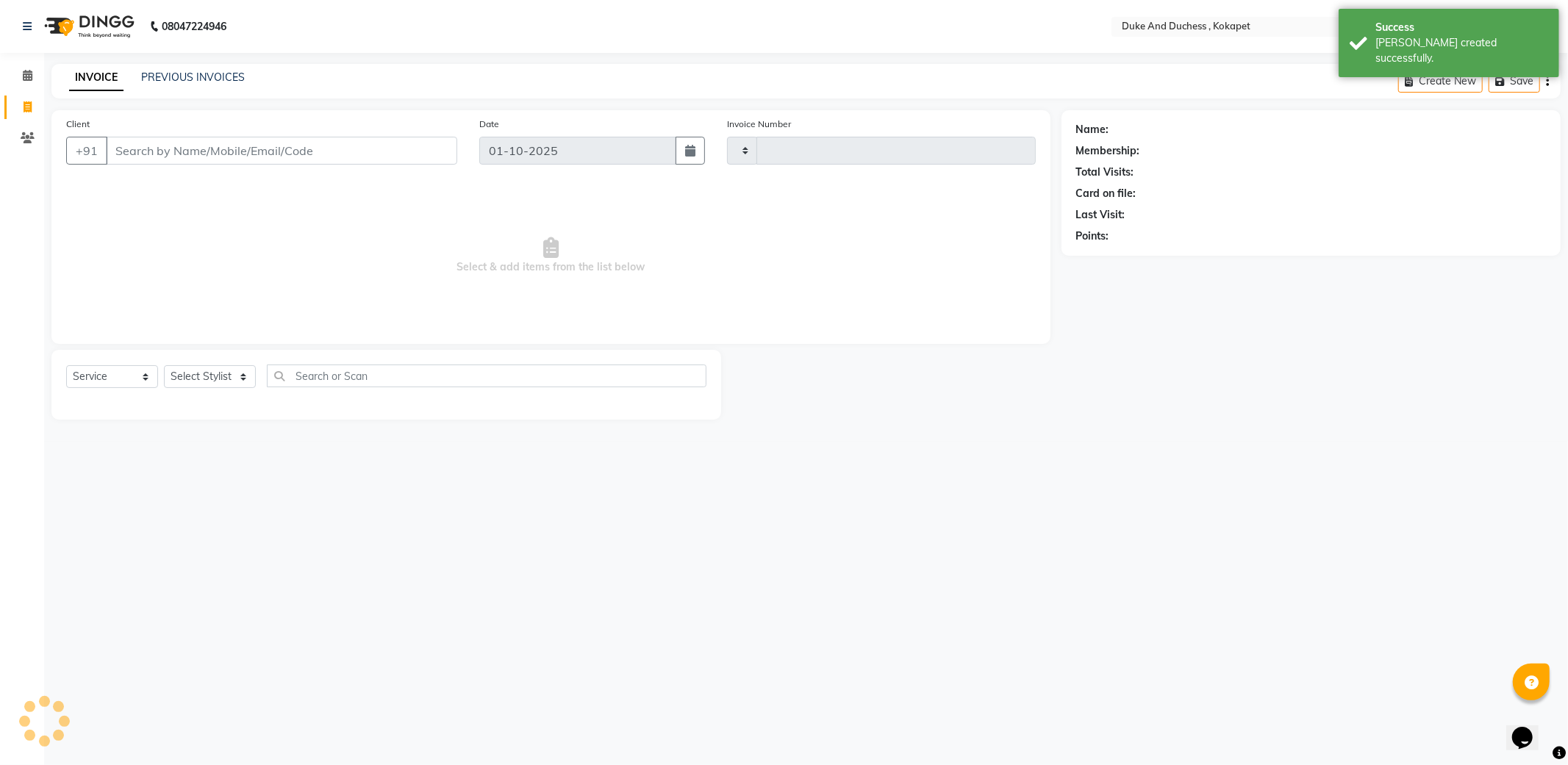
type input "5844"
select select "5687"
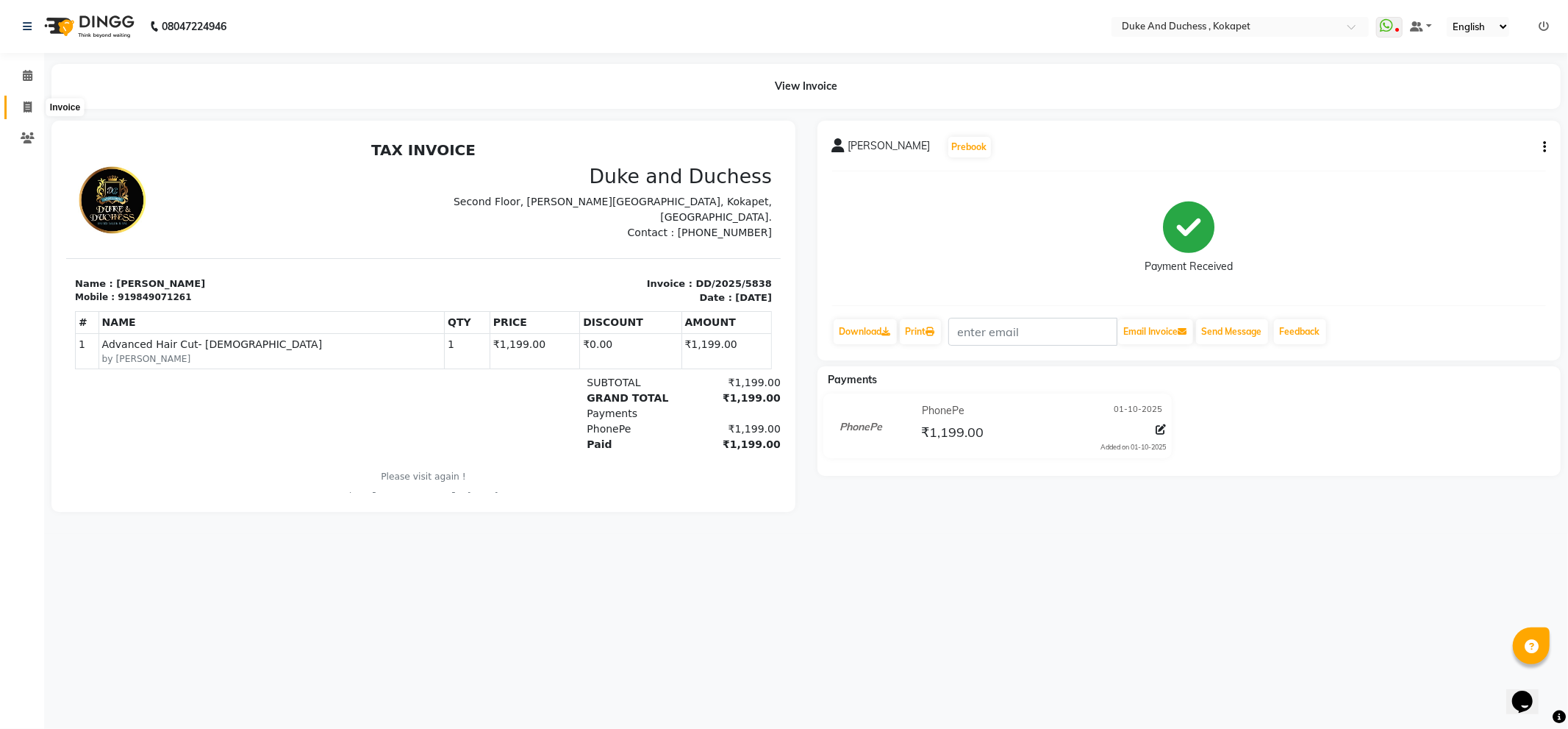
click at [19, 109] on span at bounding box center [27, 108] width 26 height 17
select select "service"
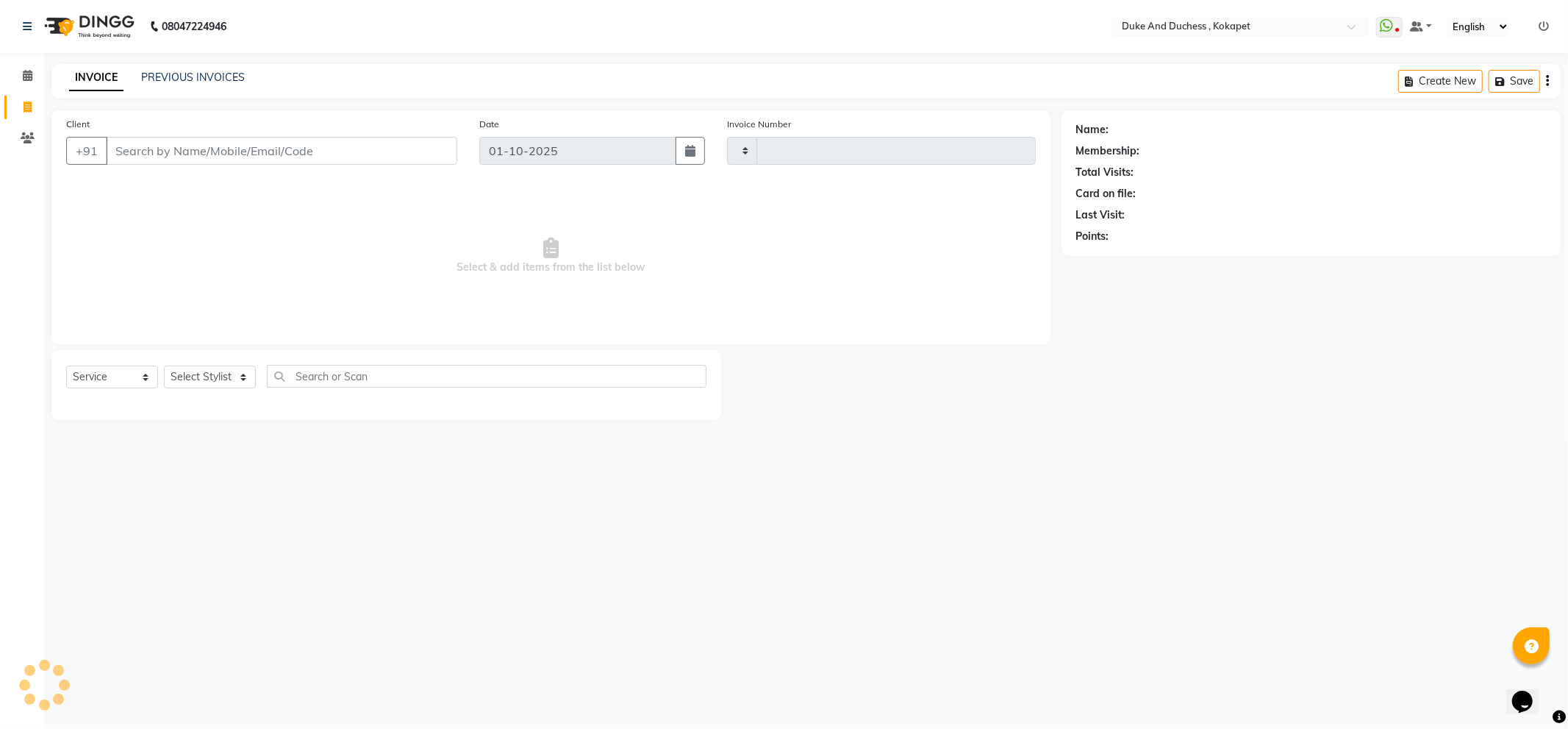
type input "5844"
select select "5687"
click at [200, 382] on select "Select Stylist Admin [PERSON_NAME] [PERSON_NAME] & Duchess [PERSON_NAME] [PERSO…" at bounding box center [210, 376] width 92 height 23
select select "38838"
click at [164, 366] on select "Select Stylist Admin [PERSON_NAME] [PERSON_NAME] & Duchess [PERSON_NAME] [PERSO…" at bounding box center [210, 376] width 92 height 23
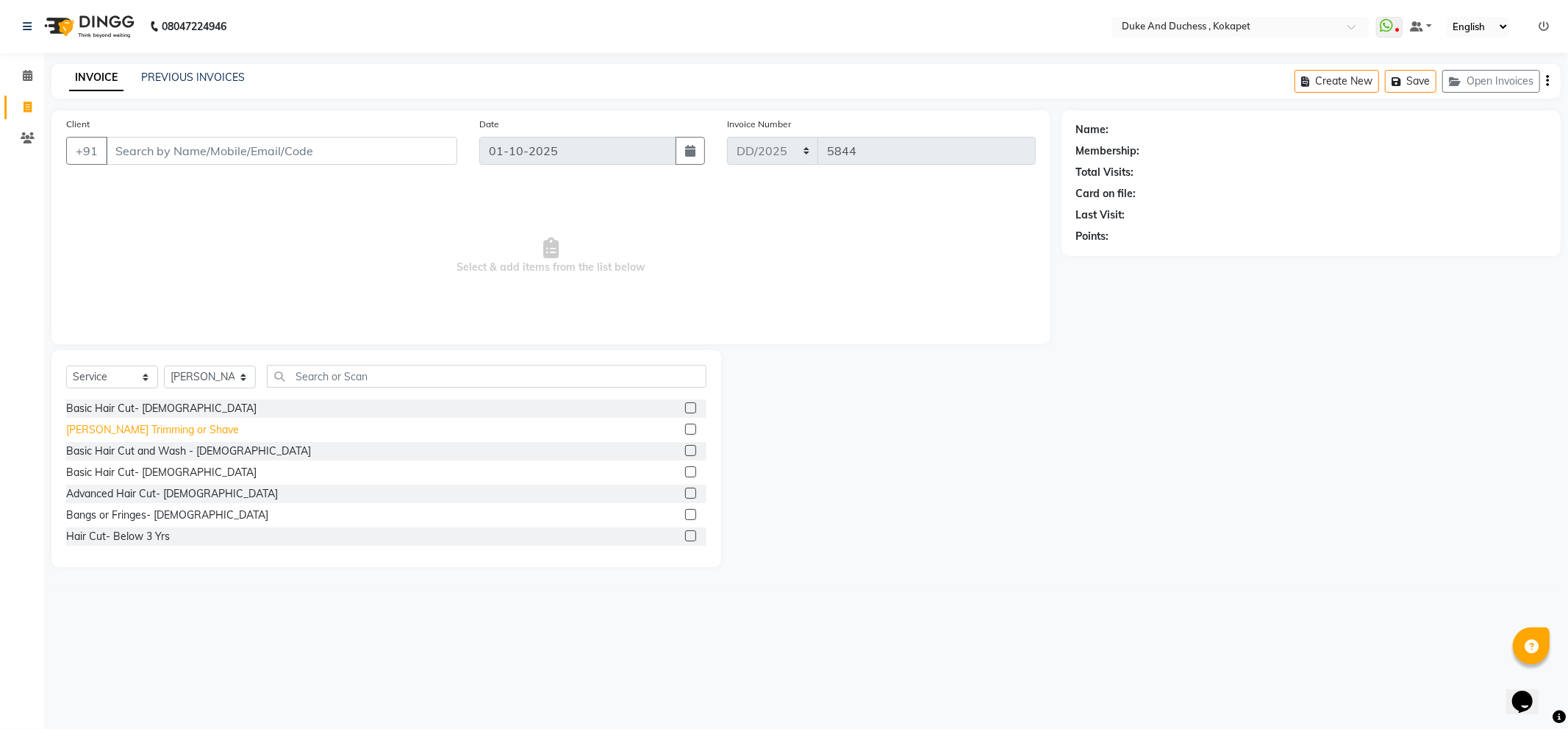
drag, startPoint x: 129, startPoint y: 402, endPoint x: 128, endPoint y: 434, distance: 32.0
click at [129, 412] on div "Basic Hair Cut- [DEMOGRAPHIC_DATA]" at bounding box center [162, 408] width 190 height 15
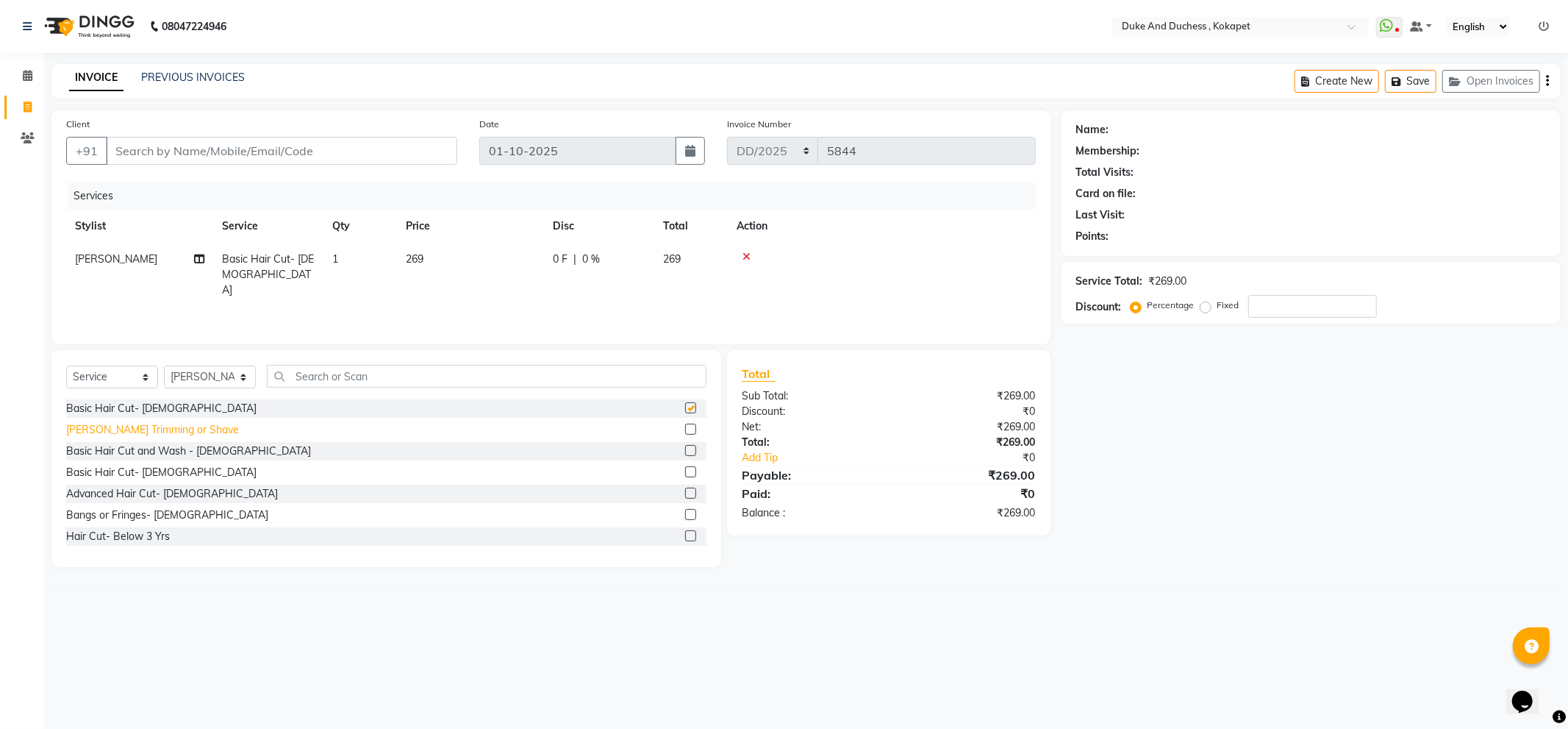
checkbox input "false"
click at [128, 435] on div "[PERSON_NAME] Trimming or Shave" at bounding box center [152, 429] width 173 height 15
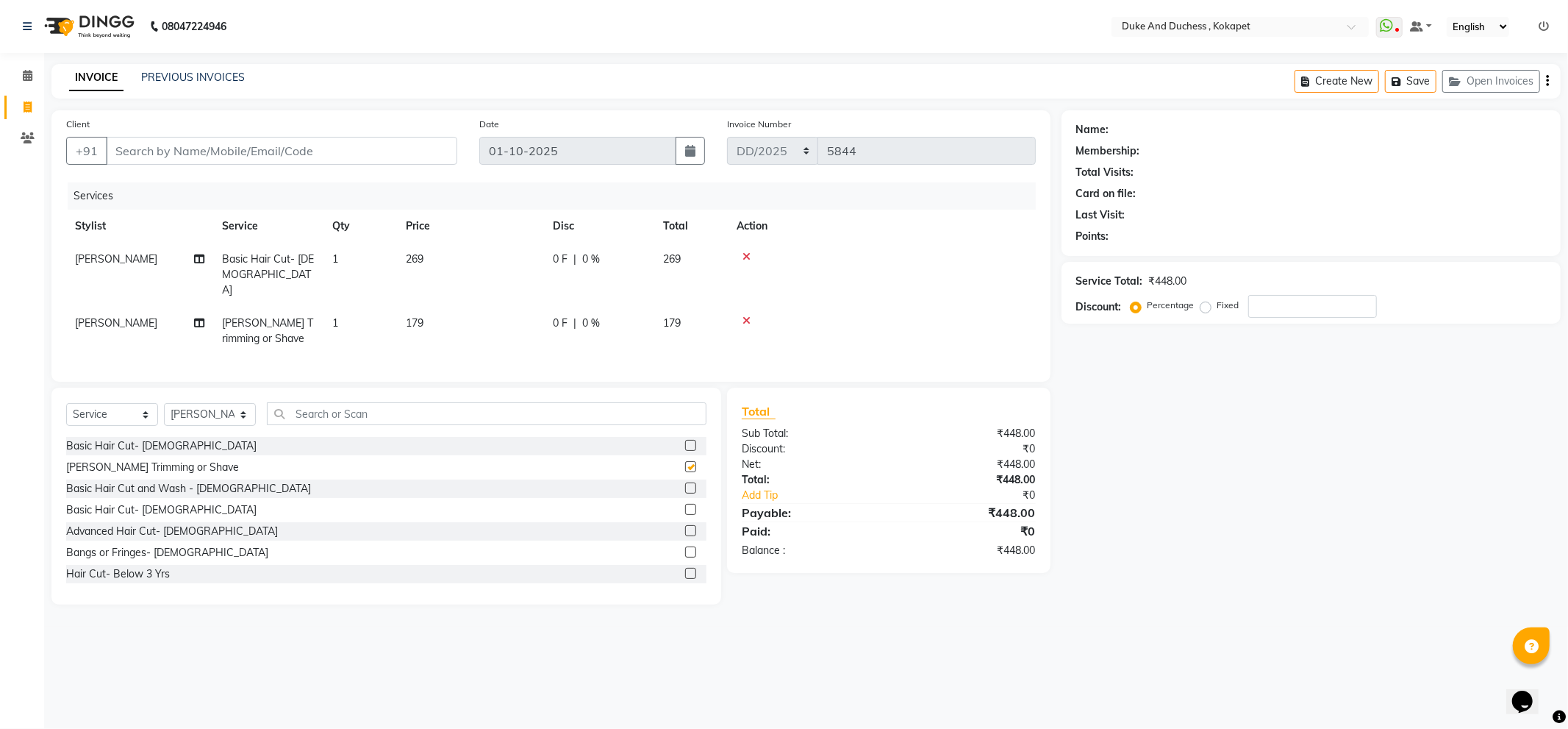
checkbox input "false"
click at [204, 155] on input "Client" at bounding box center [282, 150] width 352 height 28
click at [204, 148] on input "Client" at bounding box center [282, 150] width 352 height 28
type input "7"
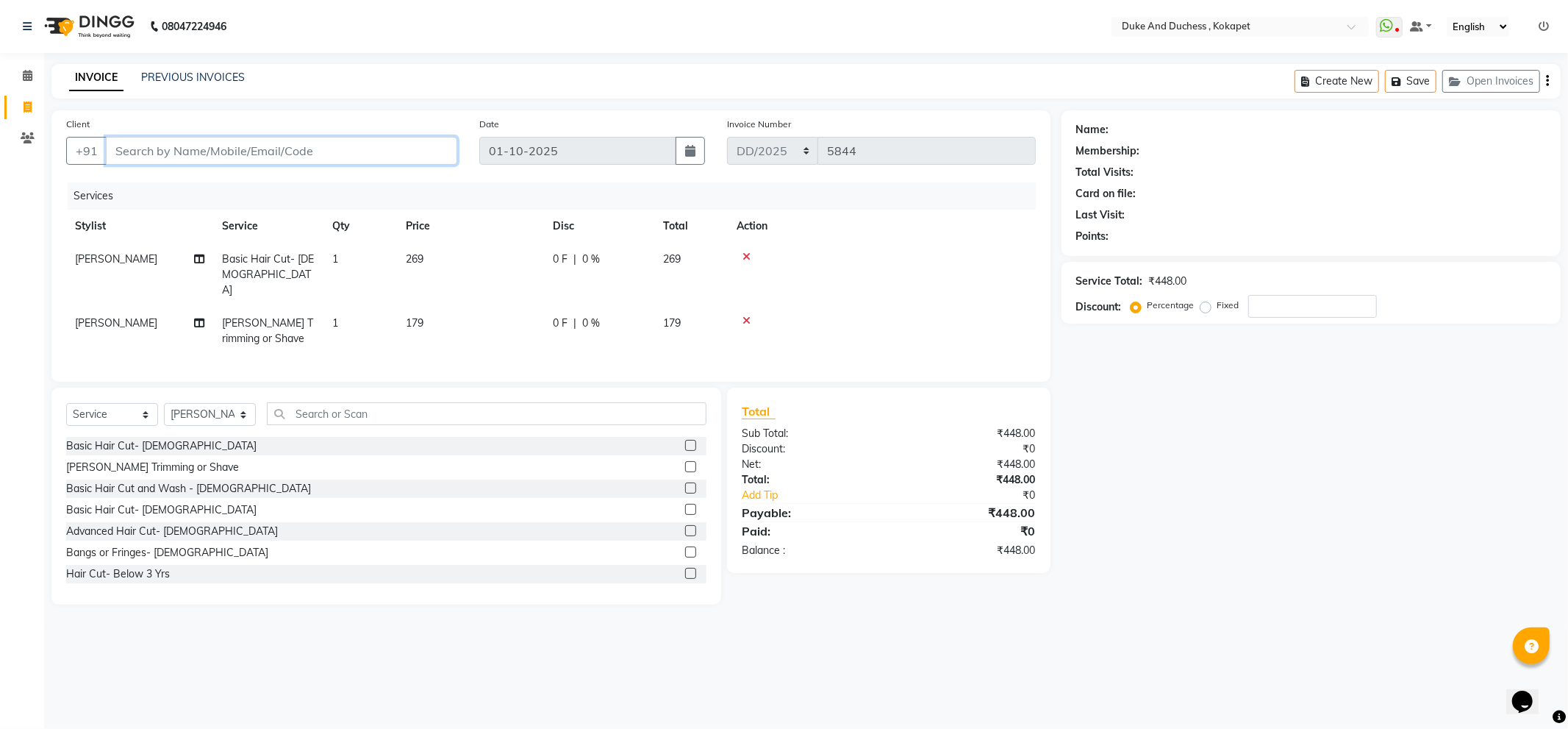
type input "0"
click at [167, 187] on span "7082410" at bounding box center [187, 184] width 51 height 14
type input "7082410996"
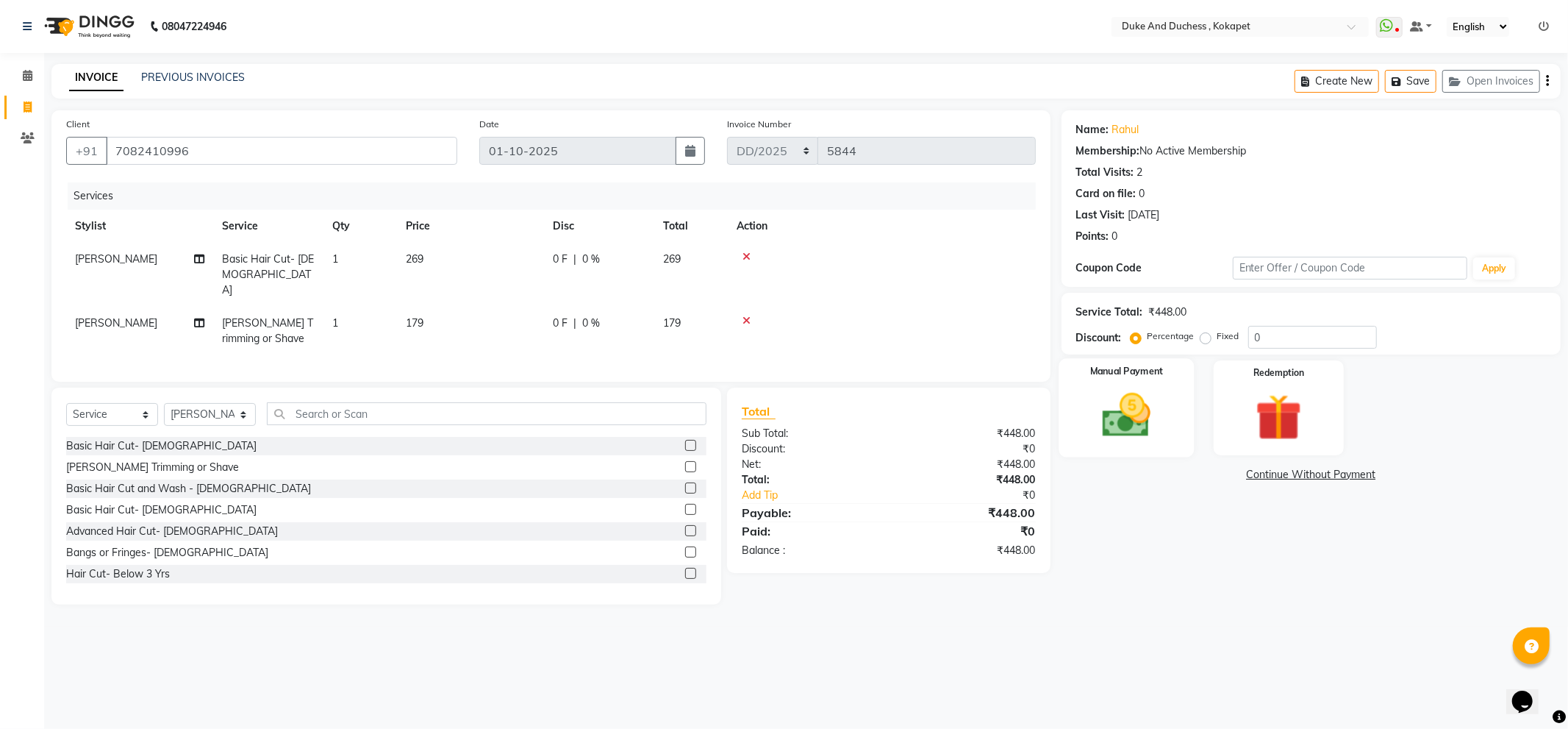
click at [1151, 410] on img at bounding box center [1126, 415] width 78 height 56
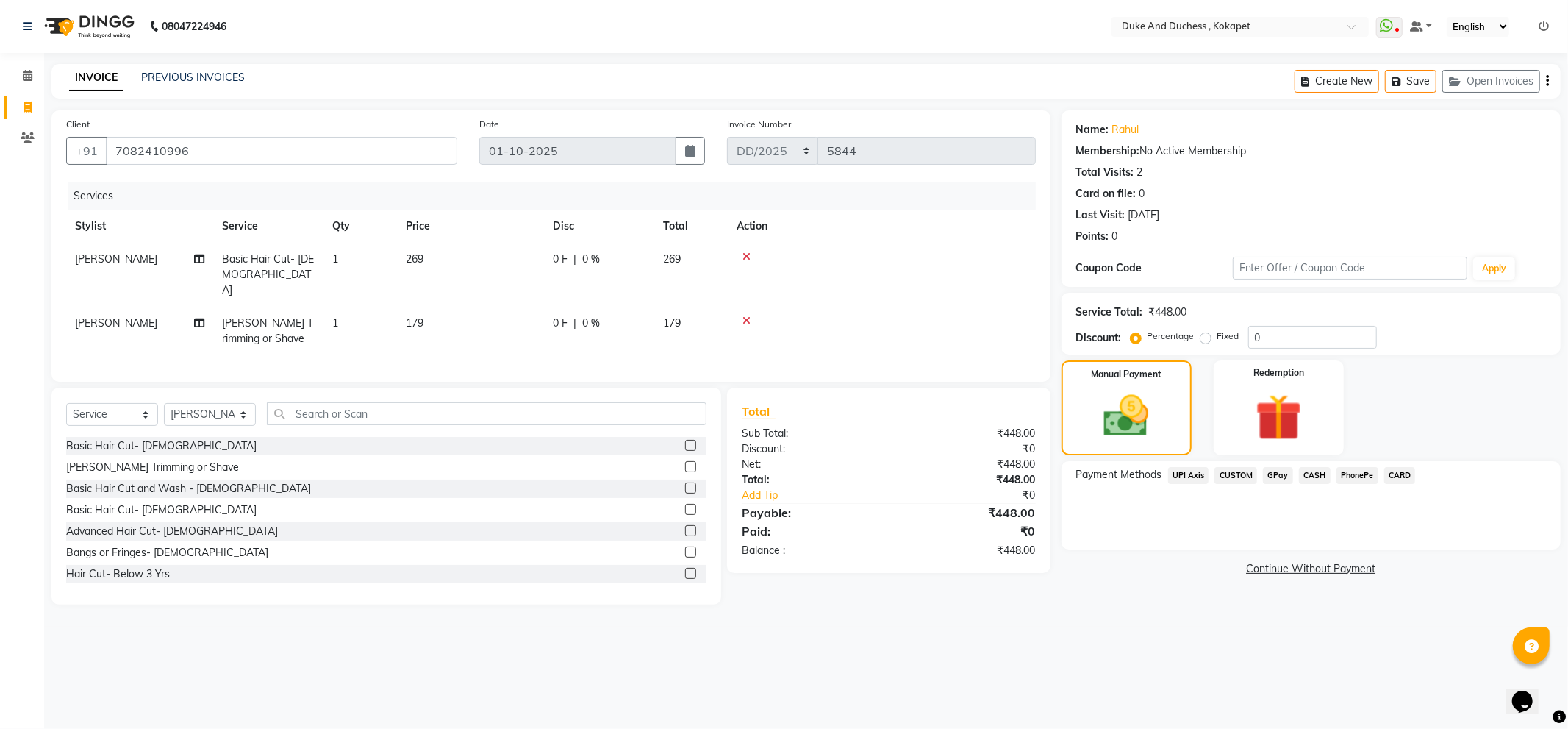
click at [1354, 469] on span "PhonePe" at bounding box center [1358, 476] width 42 height 17
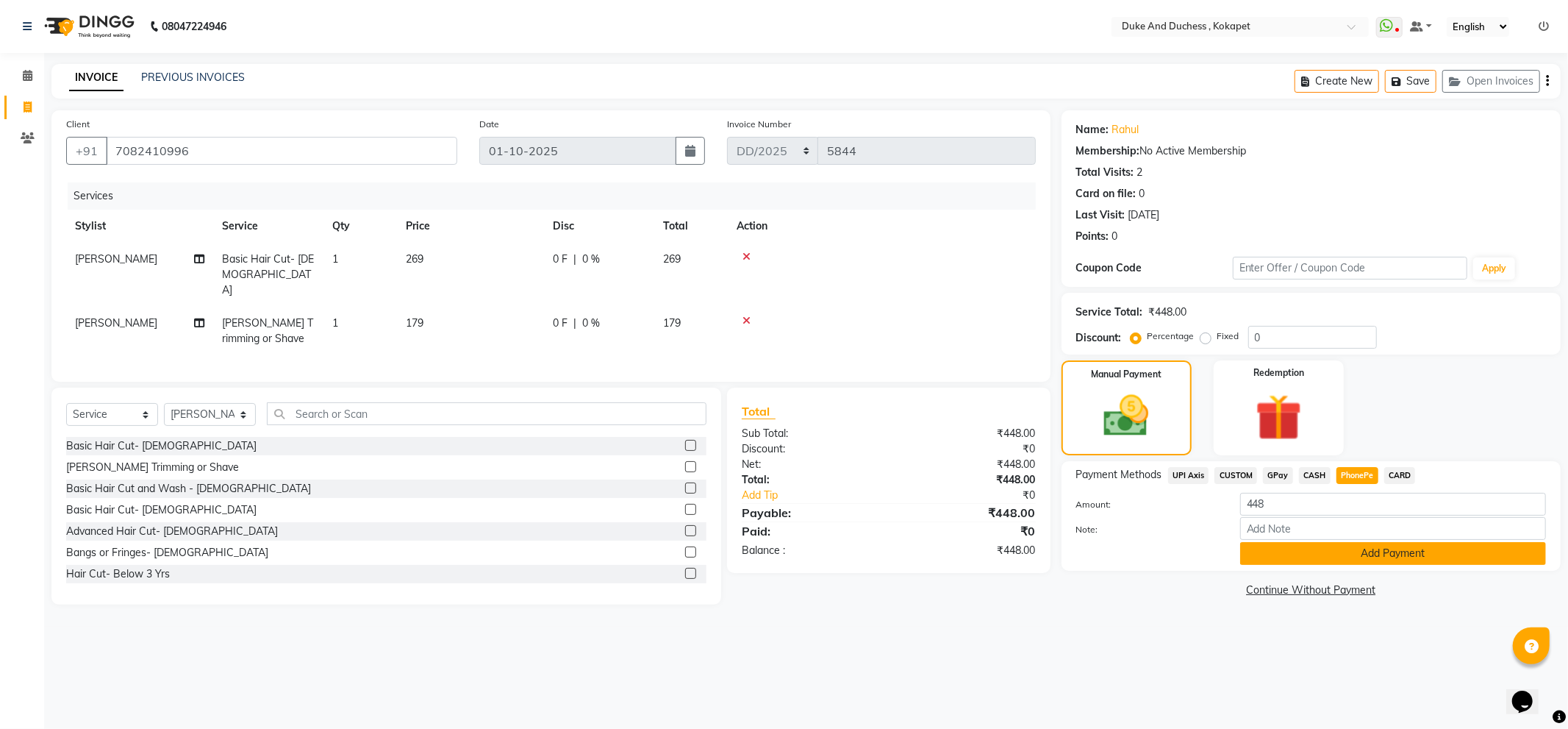
click at [1363, 543] on button "Add Payment" at bounding box center [1393, 553] width 306 height 23
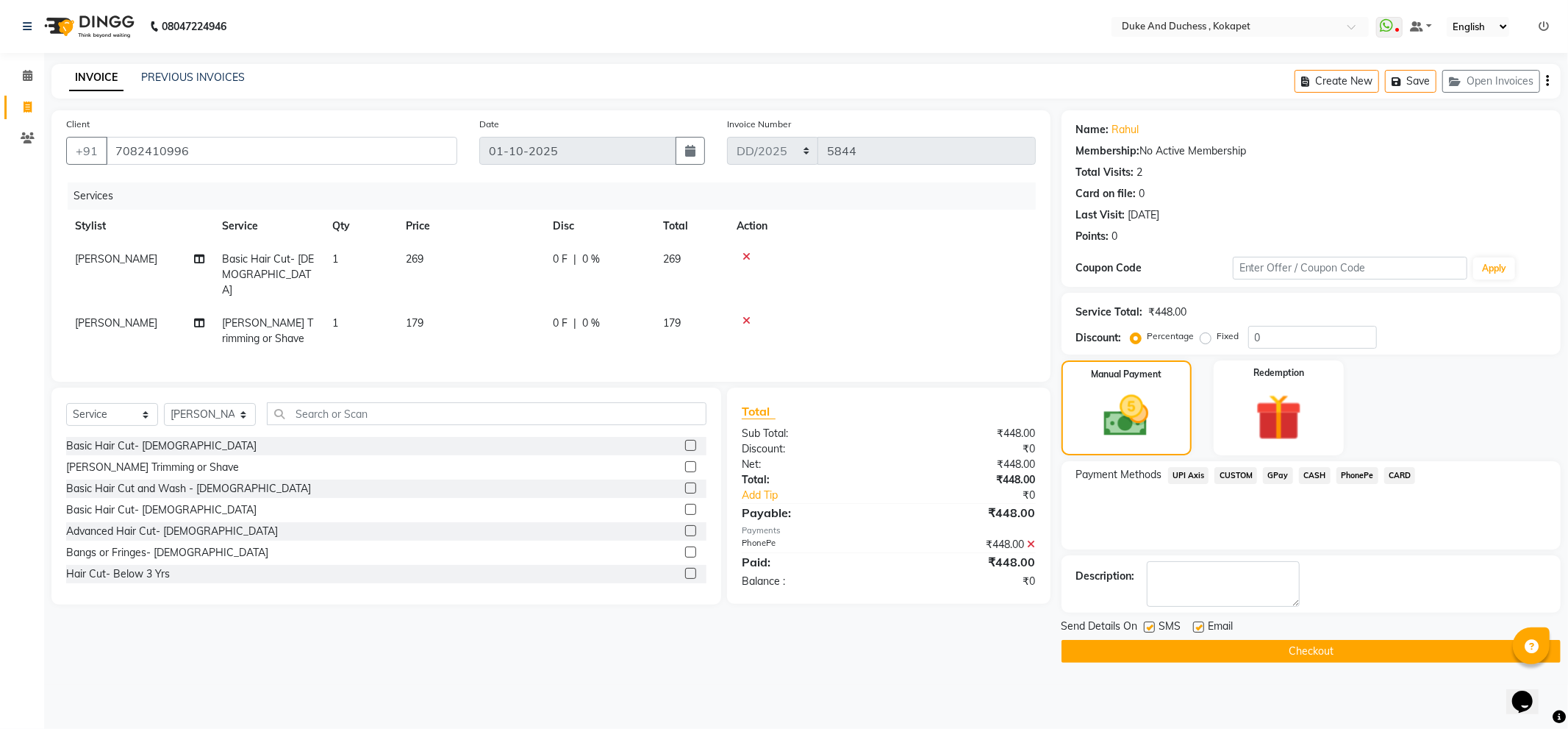
click at [1358, 647] on button "Checkout" at bounding box center [1310, 651] width 499 height 23
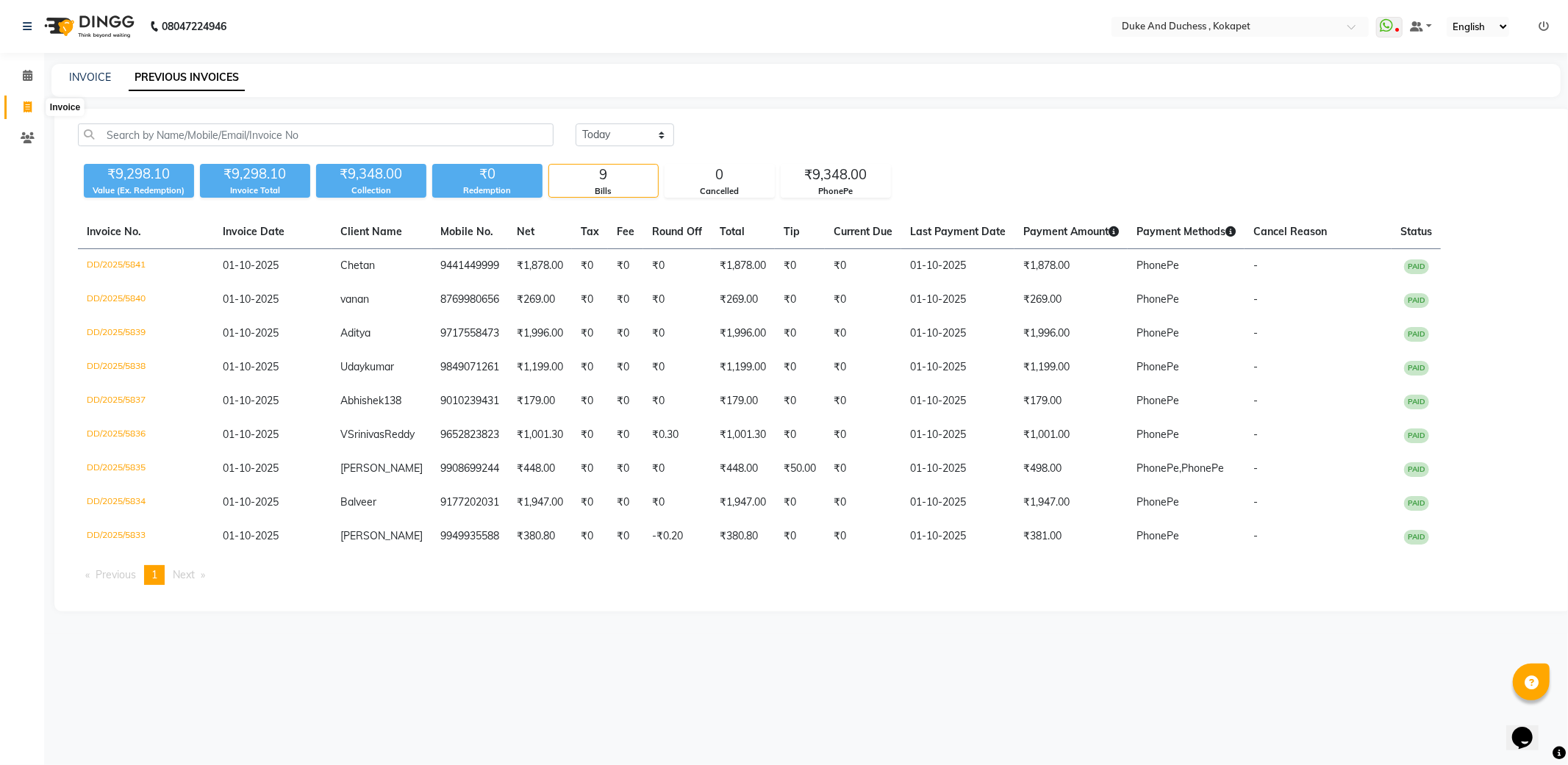
click at [20, 106] on span at bounding box center [27, 108] width 26 height 17
select select "service"
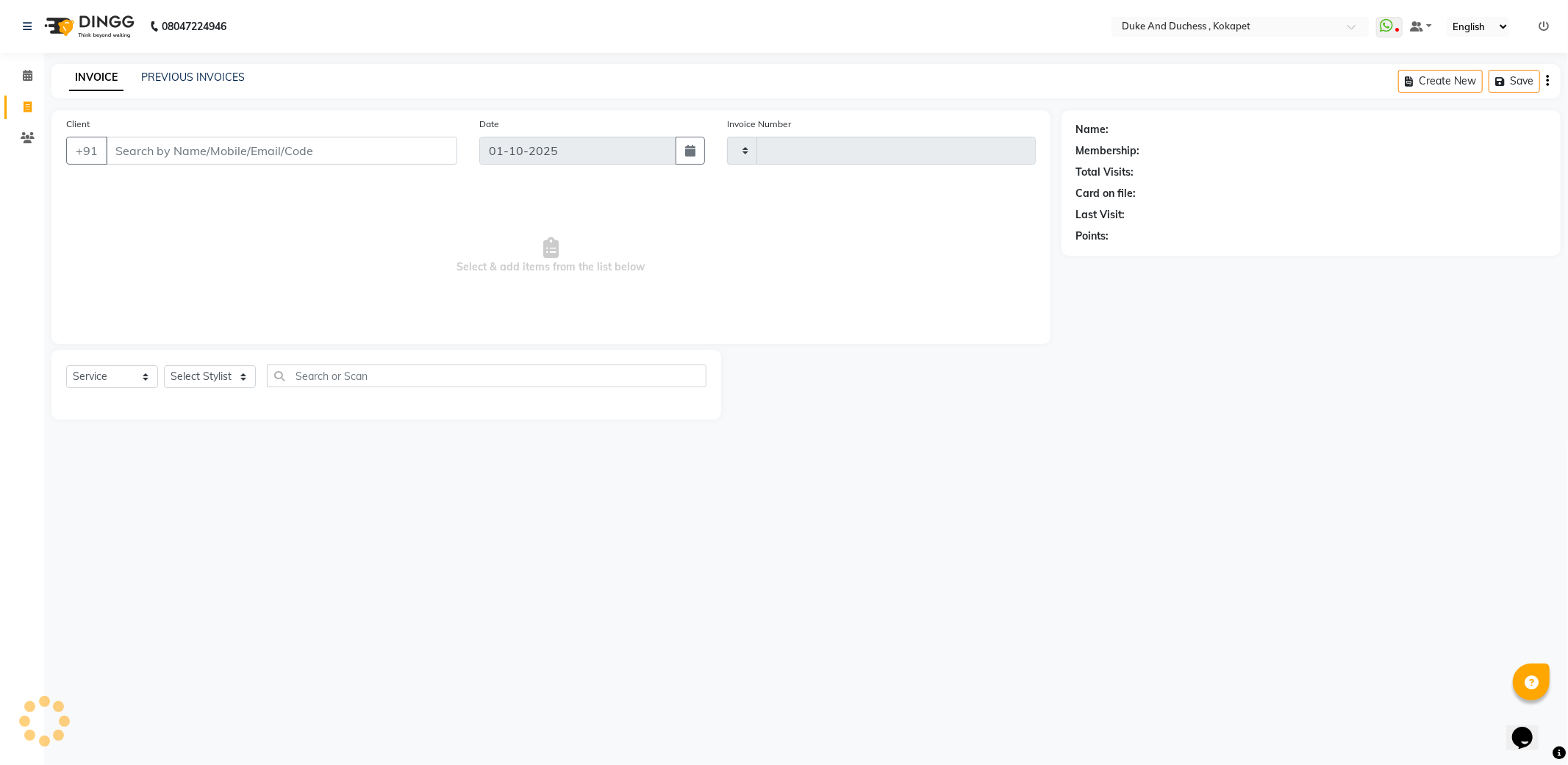
type input "5844"
select select "5687"
click at [244, 379] on select "Select Stylist Admin [PERSON_NAME] [PERSON_NAME] & Duchess [PERSON_NAME] [PERSO…" at bounding box center [210, 376] width 92 height 23
click at [164, 366] on select "Select Stylist Admin [PERSON_NAME] [PERSON_NAME] & Duchess [PERSON_NAME] [PERSO…" at bounding box center [210, 376] width 92 height 23
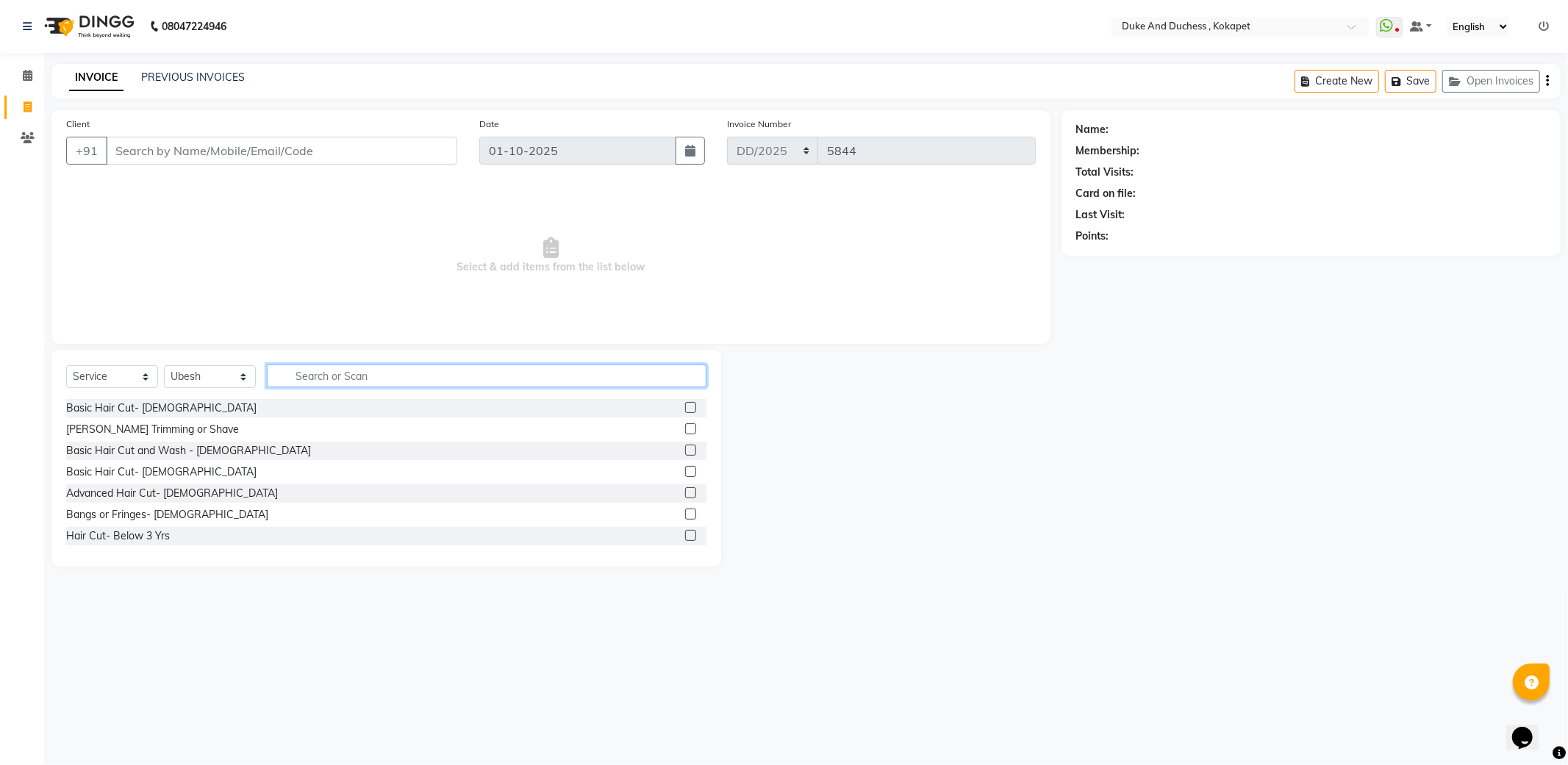
click at [291, 377] on input "text" at bounding box center [486, 375] width 439 height 23
click at [186, 380] on select "Select Stylist Admin [PERSON_NAME] [PERSON_NAME] & Duchess [PERSON_NAME] [PERSO…" at bounding box center [210, 376] width 92 height 23
select select "61142"
click at [164, 366] on select "Select Stylist Admin [PERSON_NAME] [PERSON_NAME] & Duchess [PERSON_NAME] [PERSO…" at bounding box center [210, 376] width 92 height 23
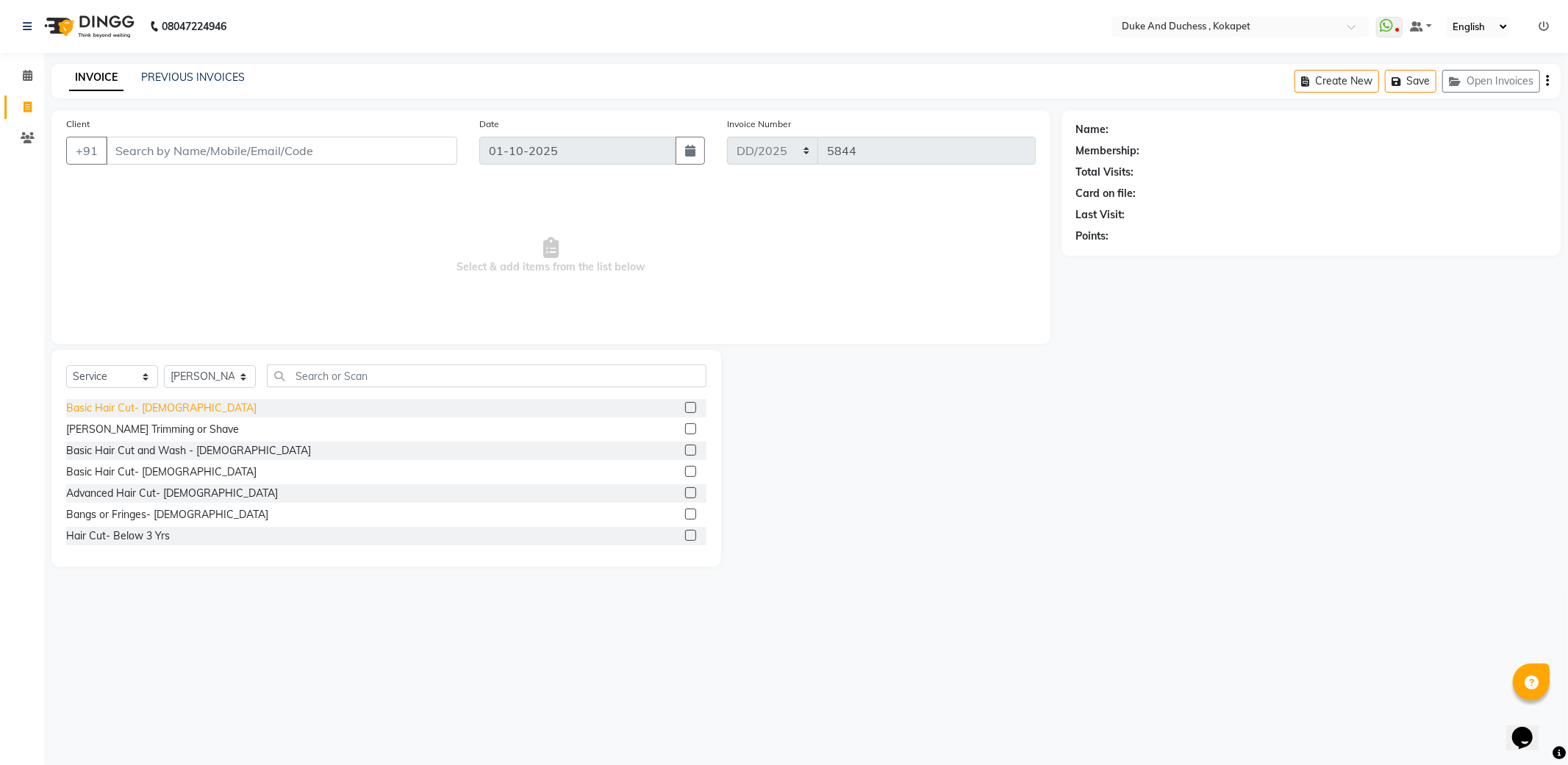
click at [124, 406] on div "Basic Hair Cut- [DEMOGRAPHIC_DATA]" at bounding box center [162, 408] width 190 height 15
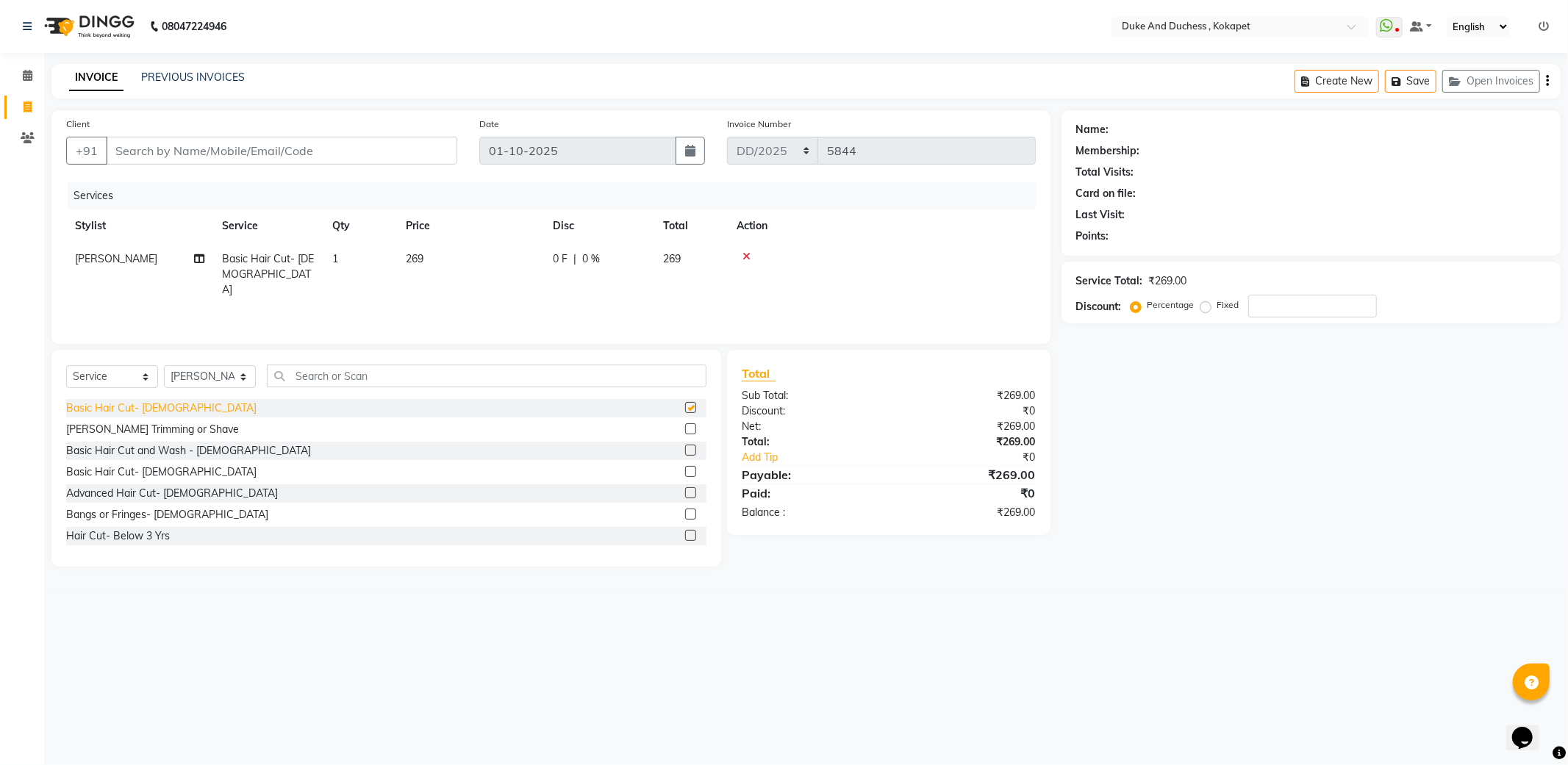
checkbox input "false"
click at [112, 428] on div "[PERSON_NAME] Trimming or Shave" at bounding box center [152, 429] width 173 height 15
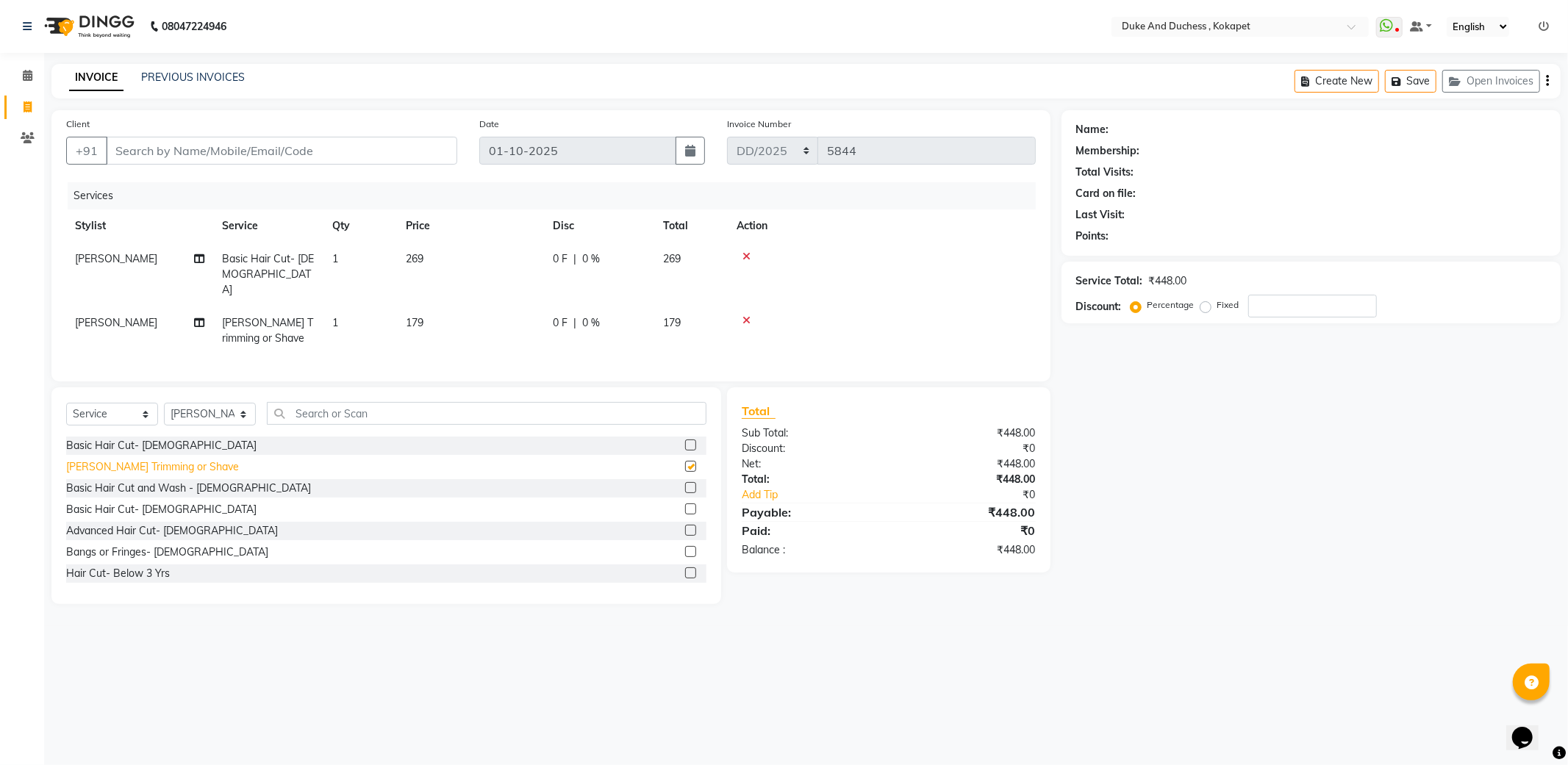
checkbox input "false"
click at [160, 152] on input "Client" at bounding box center [282, 150] width 352 height 28
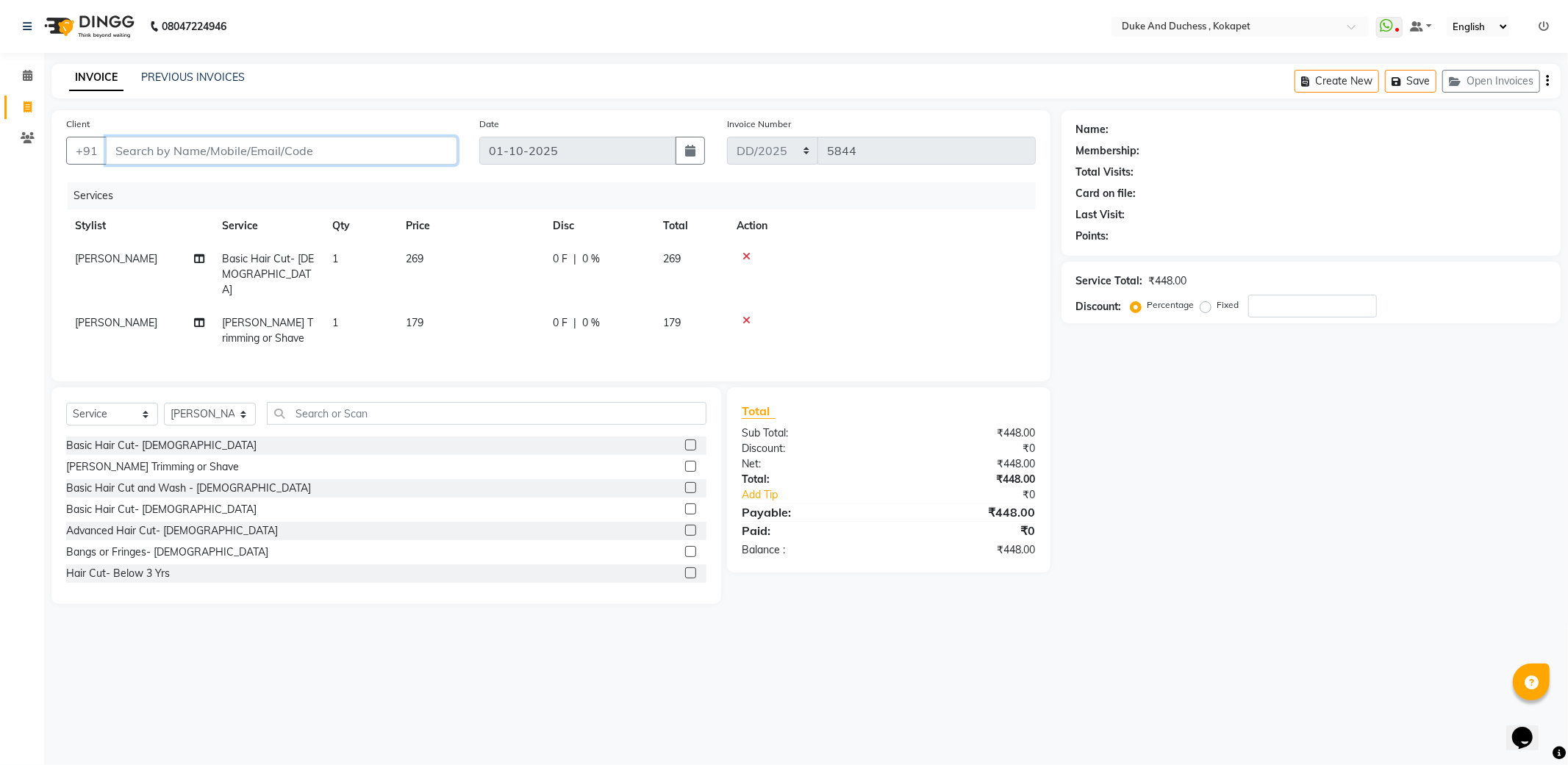
type input "7"
type input "0"
click at [182, 186] on button "tanmmay 783888 6082" at bounding box center [192, 184] width 170 height 24
type input "7838886082"
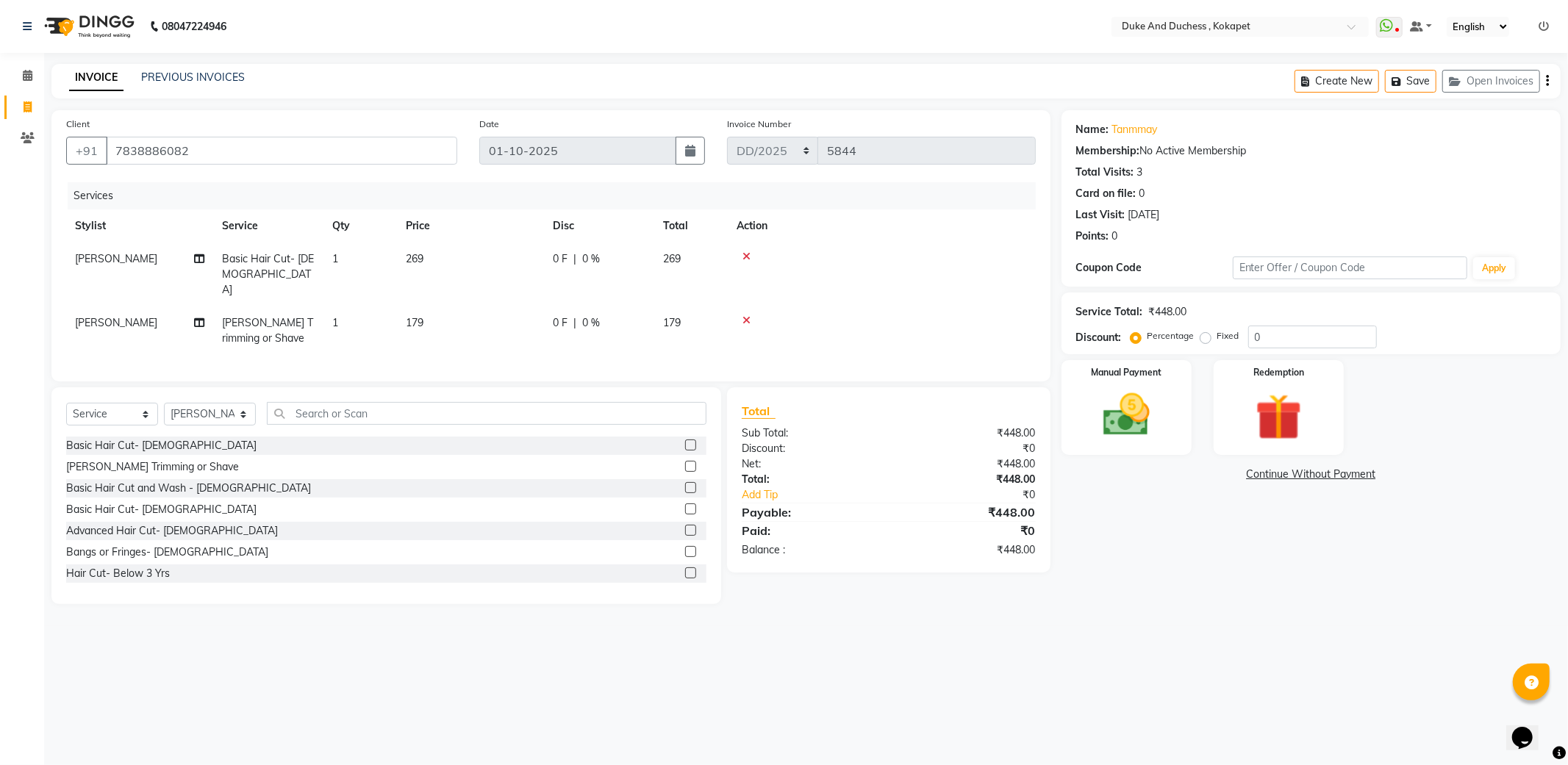
click at [1192, 450] on div "Manual Payment Redemption" at bounding box center [1310, 407] width 521 height 95
click at [1115, 415] on img at bounding box center [1126, 415] width 78 height 56
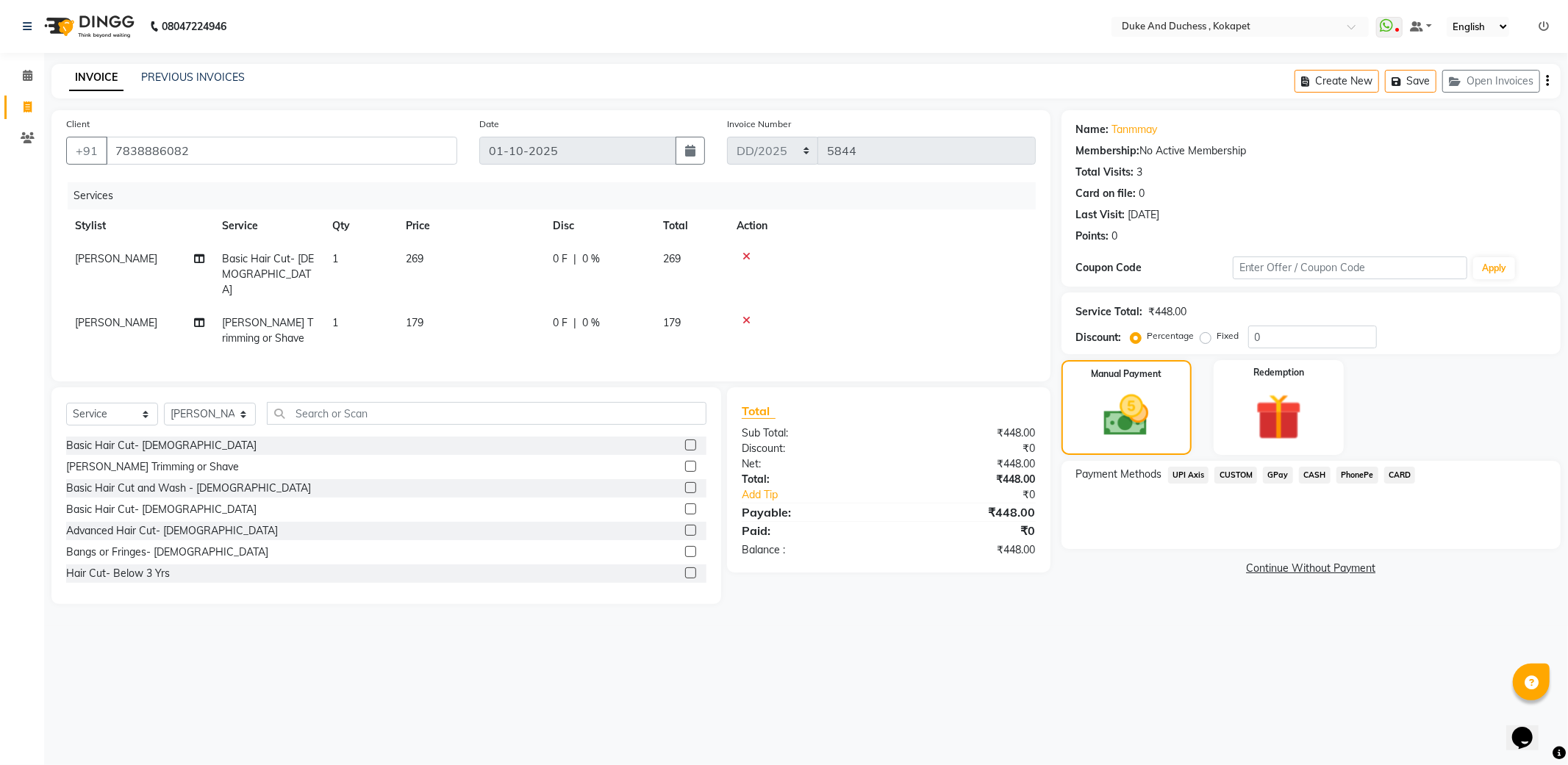
click at [1350, 479] on span "PhonePe" at bounding box center [1358, 475] width 42 height 17
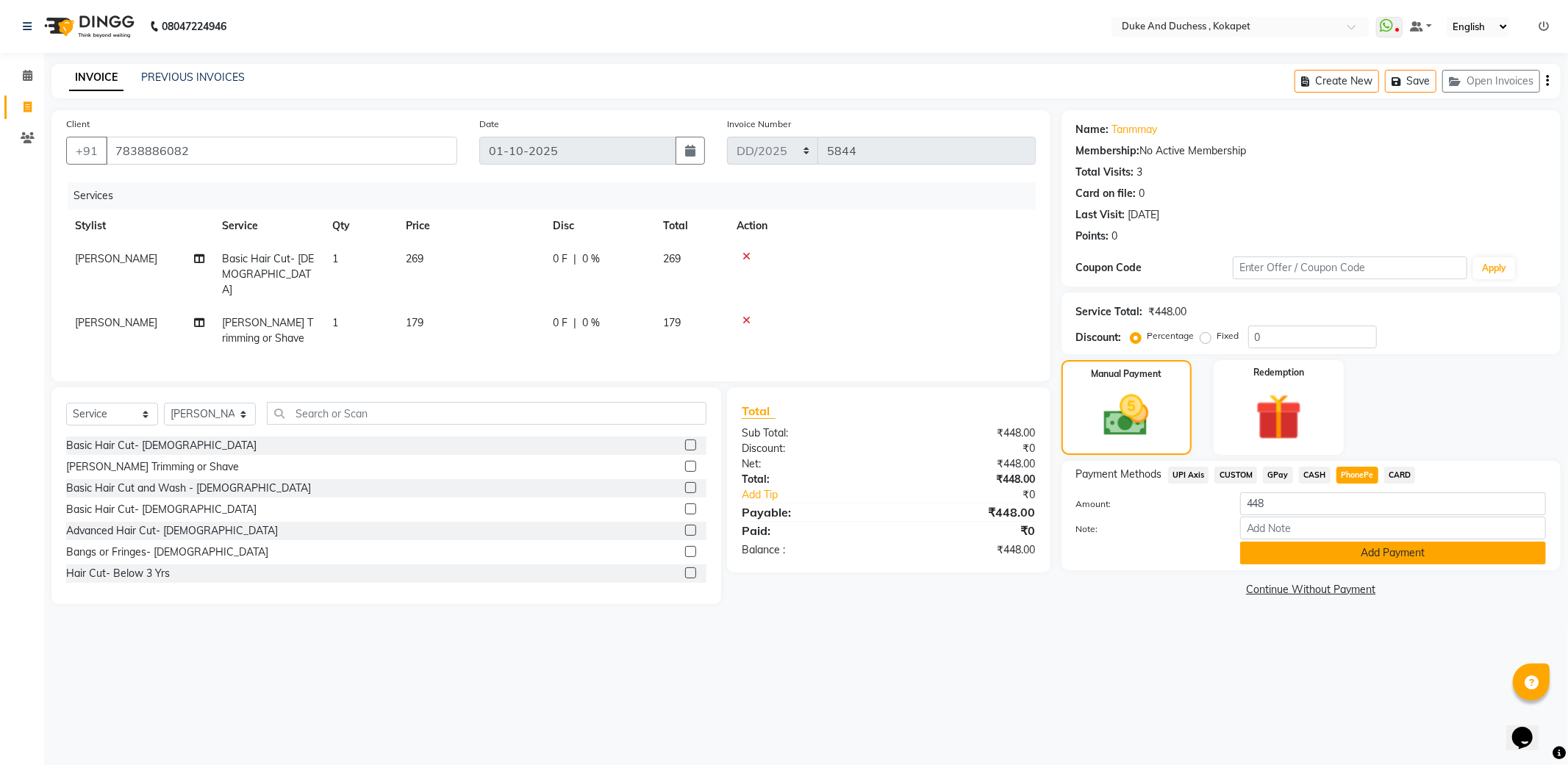
click at [1349, 561] on button "Add Payment" at bounding box center [1393, 553] width 306 height 23
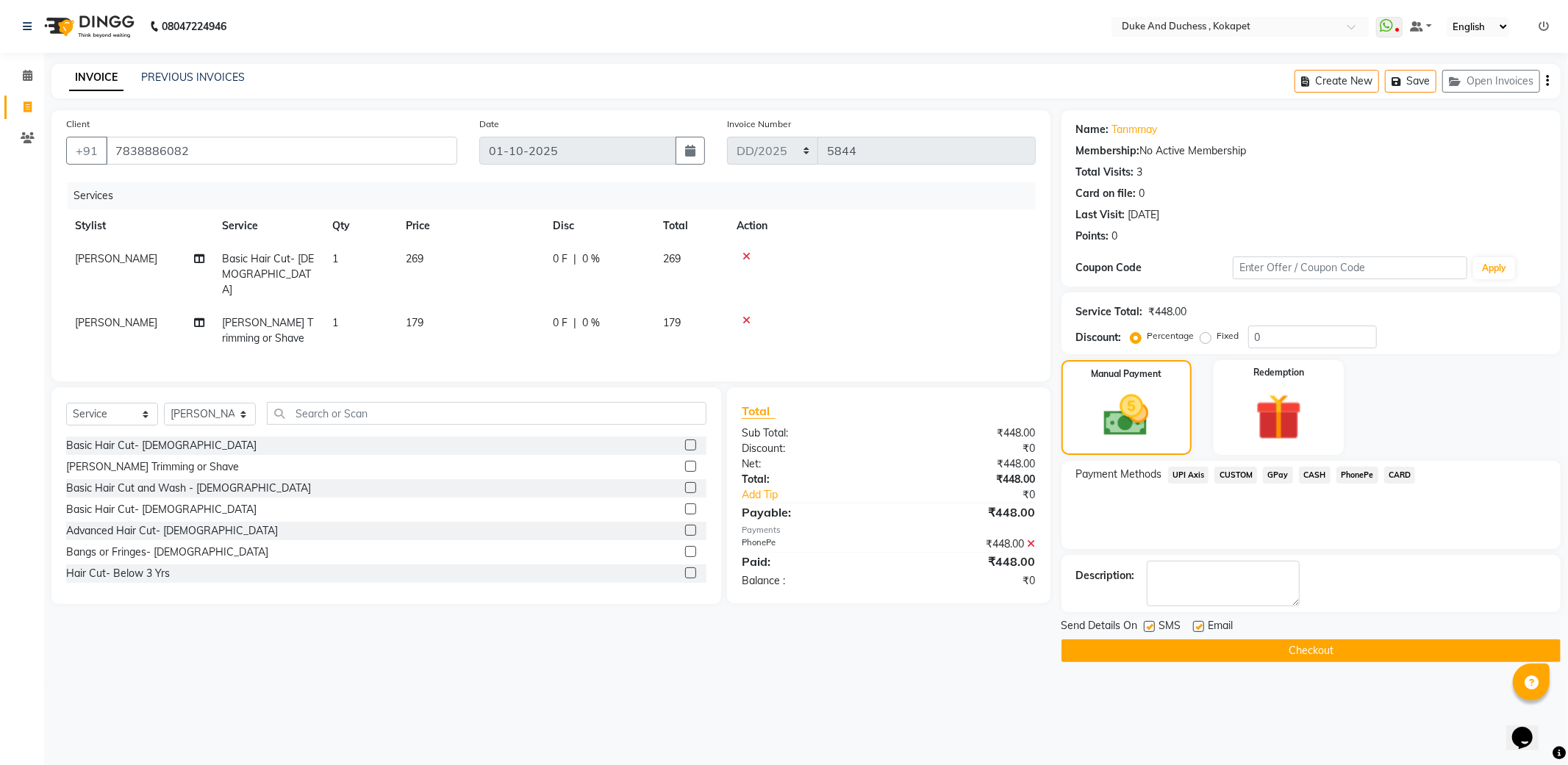
click at [1312, 643] on button "Checkout" at bounding box center [1310, 651] width 499 height 23
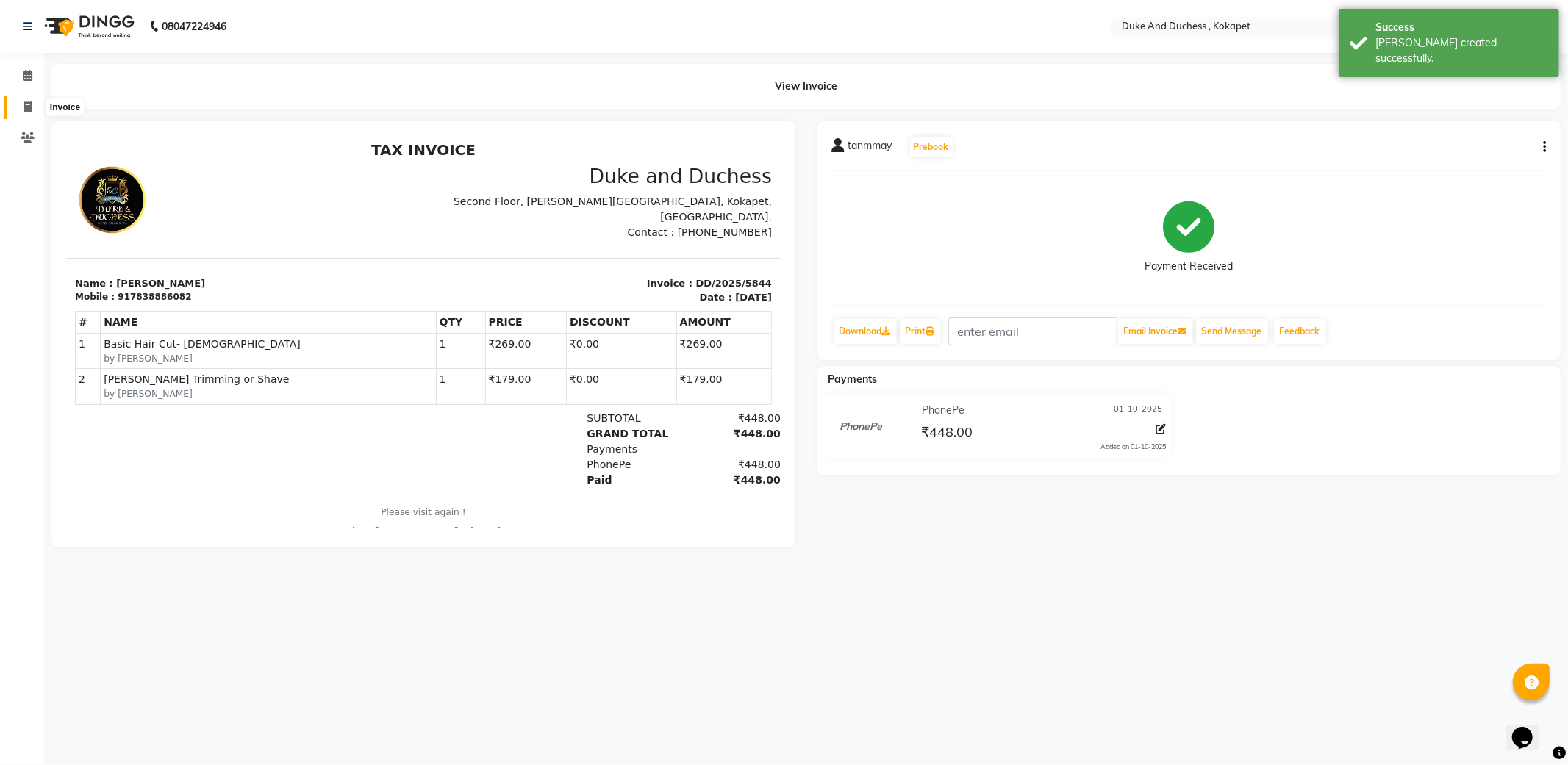
click at [32, 106] on span at bounding box center [27, 108] width 26 height 17
select select "service"
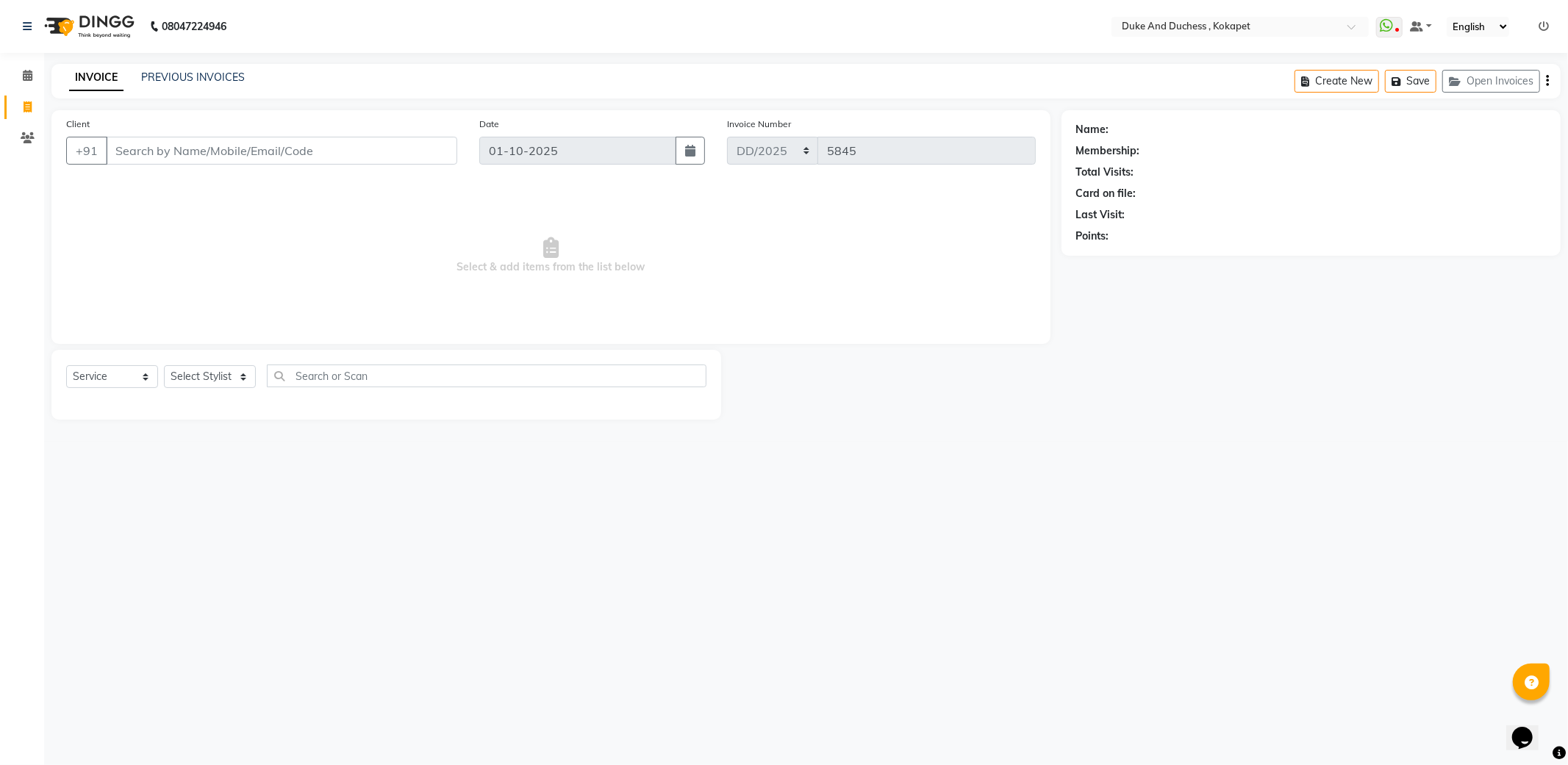
click at [535, 336] on div "Client +91 Date 01-10-2025 Invoice Number DD/2025 V/2025 V/2025-26 5845 Select …" at bounding box center [550, 227] width 999 height 234
click at [205, 375] on select "Select Stylist Admin [PERSON_NAME] [PERSON_NAME] & Duchess [PERSON_NAME] [PERSO…" at bounding box center [210, 376] width 92 height 23
select select "91316"
click at [164, 366] on select "Select Stylist Admin [PERSON_NAME] [PERSON_NAME] & Duchess [PERSON_NAME] [PERSO…" at bounding box center [210, 376] width 92 height 23
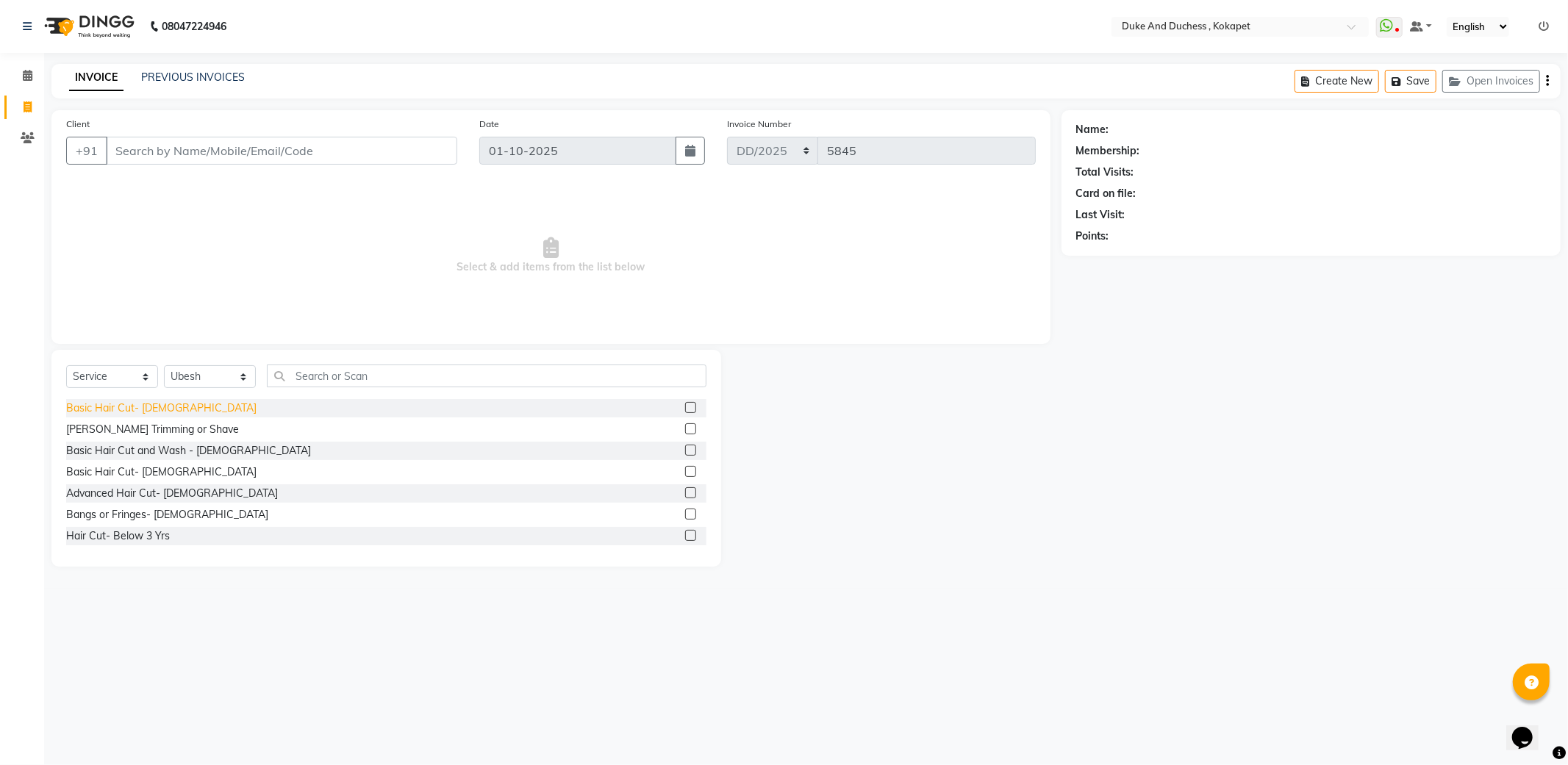
click at [140, 408] on div "Basic Hair Cut- [DEMOGRAPHIC_DATA]" at bounding box center [162, 408] width 190 height 15
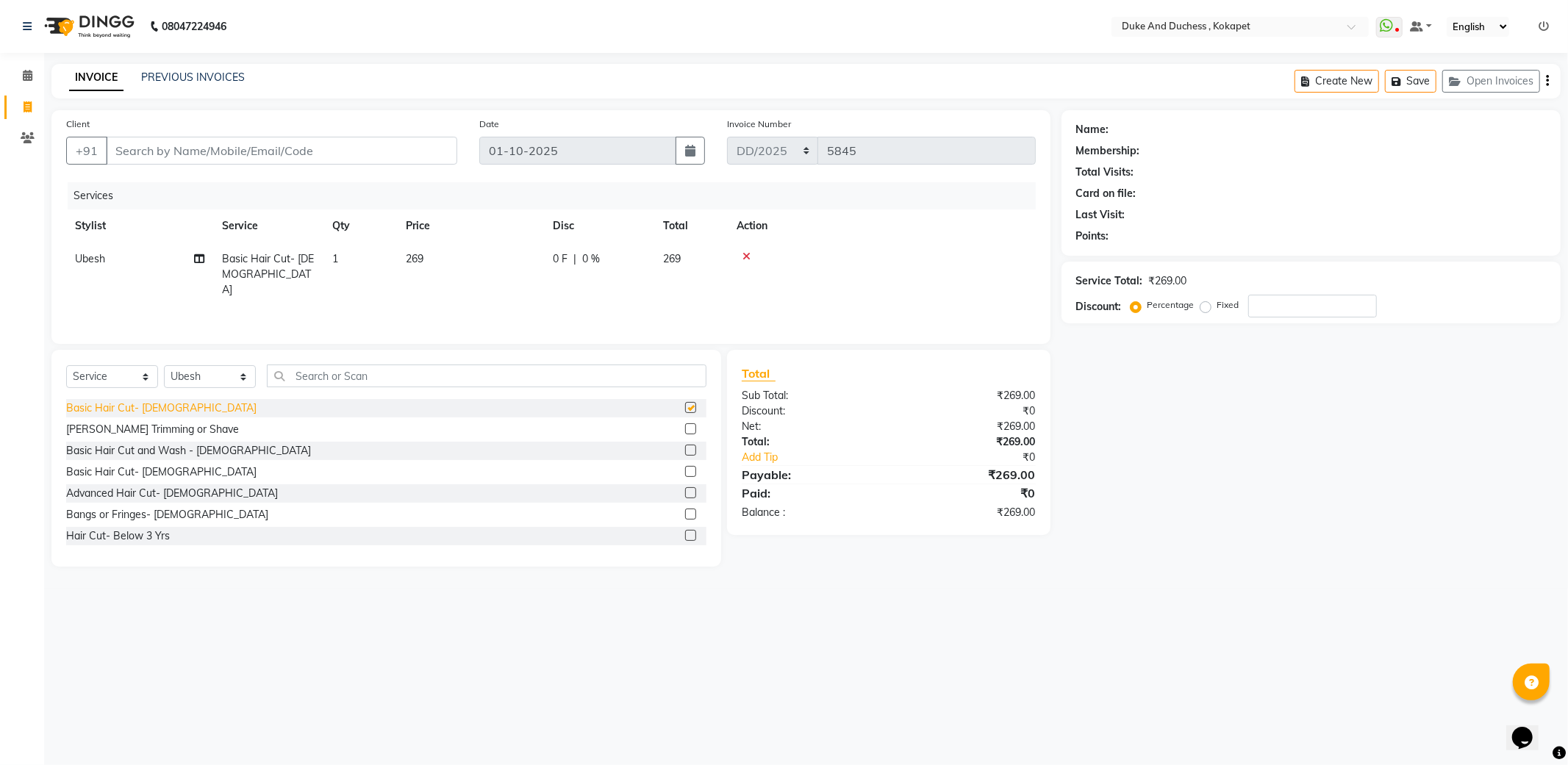
checkbox input "false"
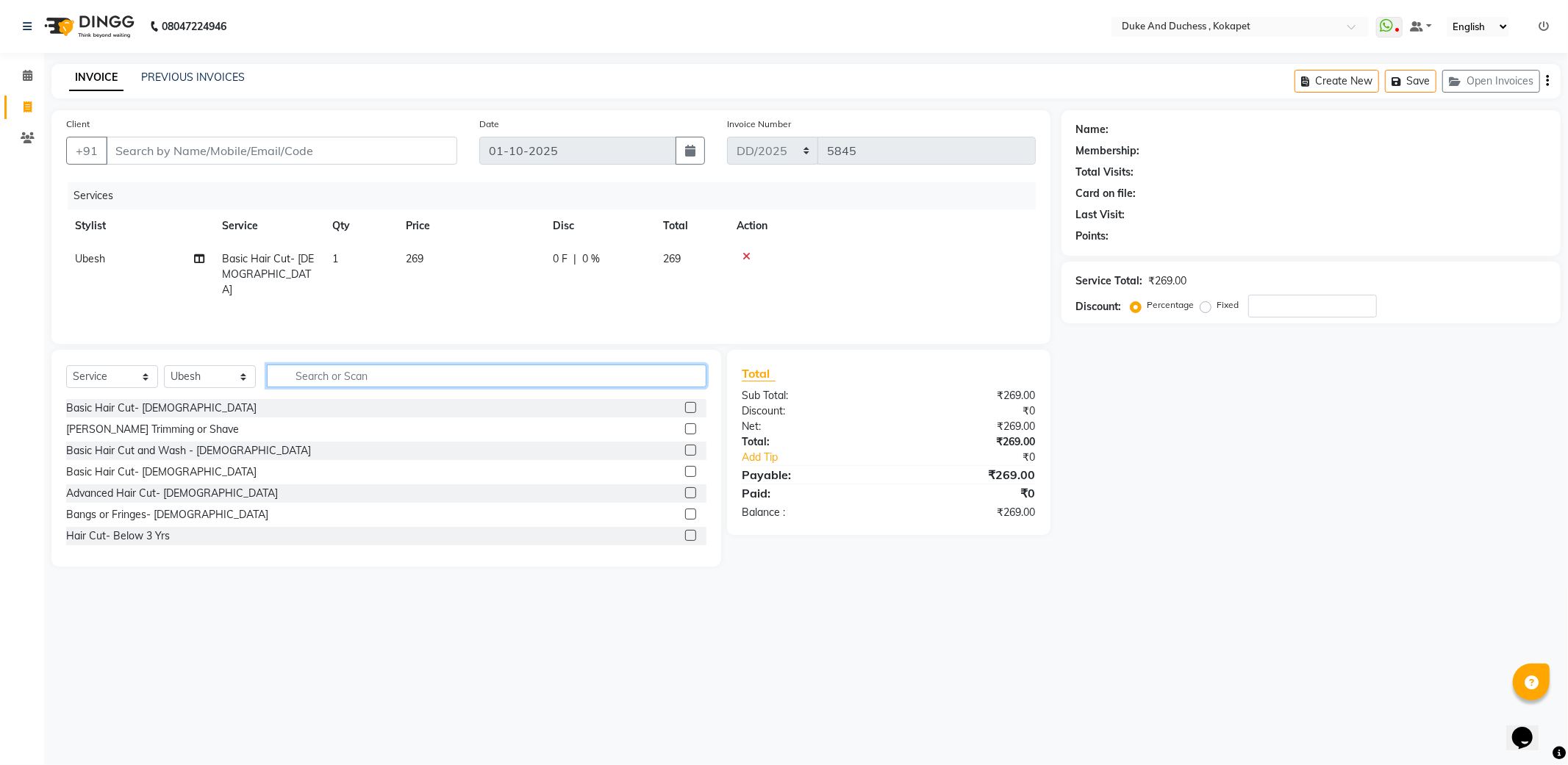
click at [444, 374] on input "text" at bounding box center [486, 375] width 439 height 23
type input "d ta"
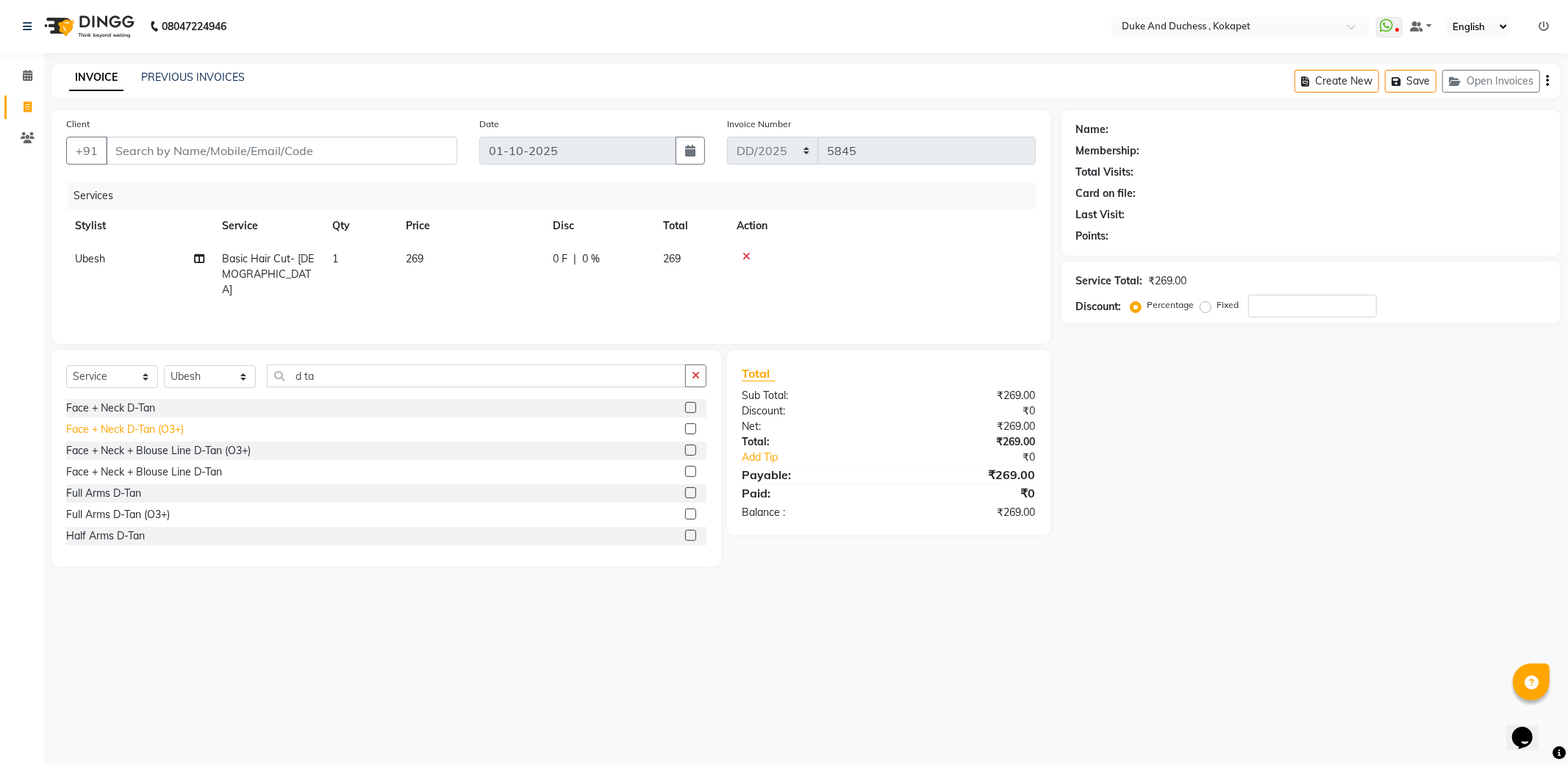
click at [133, 427] on div "Face + Neck D-Tan (O3+)" at bounding box center [125, 429] width 118 height 15
checkbox input "false"
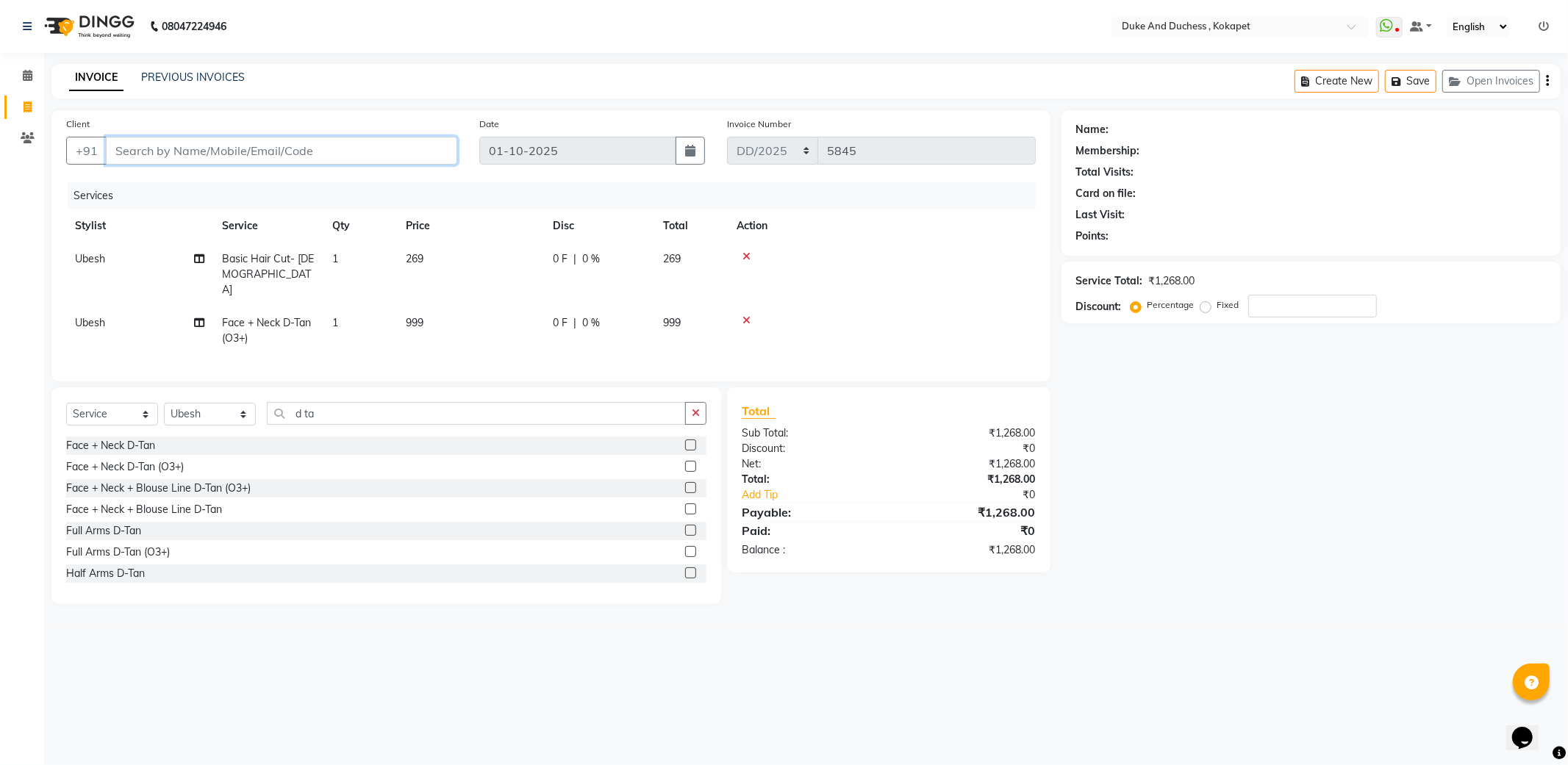
click at [250, 148] on input "Client" at bounding box center [282, 150] width 352 height 28
type input "7"
type input "0"
click at [234, 173] on button "bardrinath 7893819 006" at bounding box center [194, 184] width 174 height 24
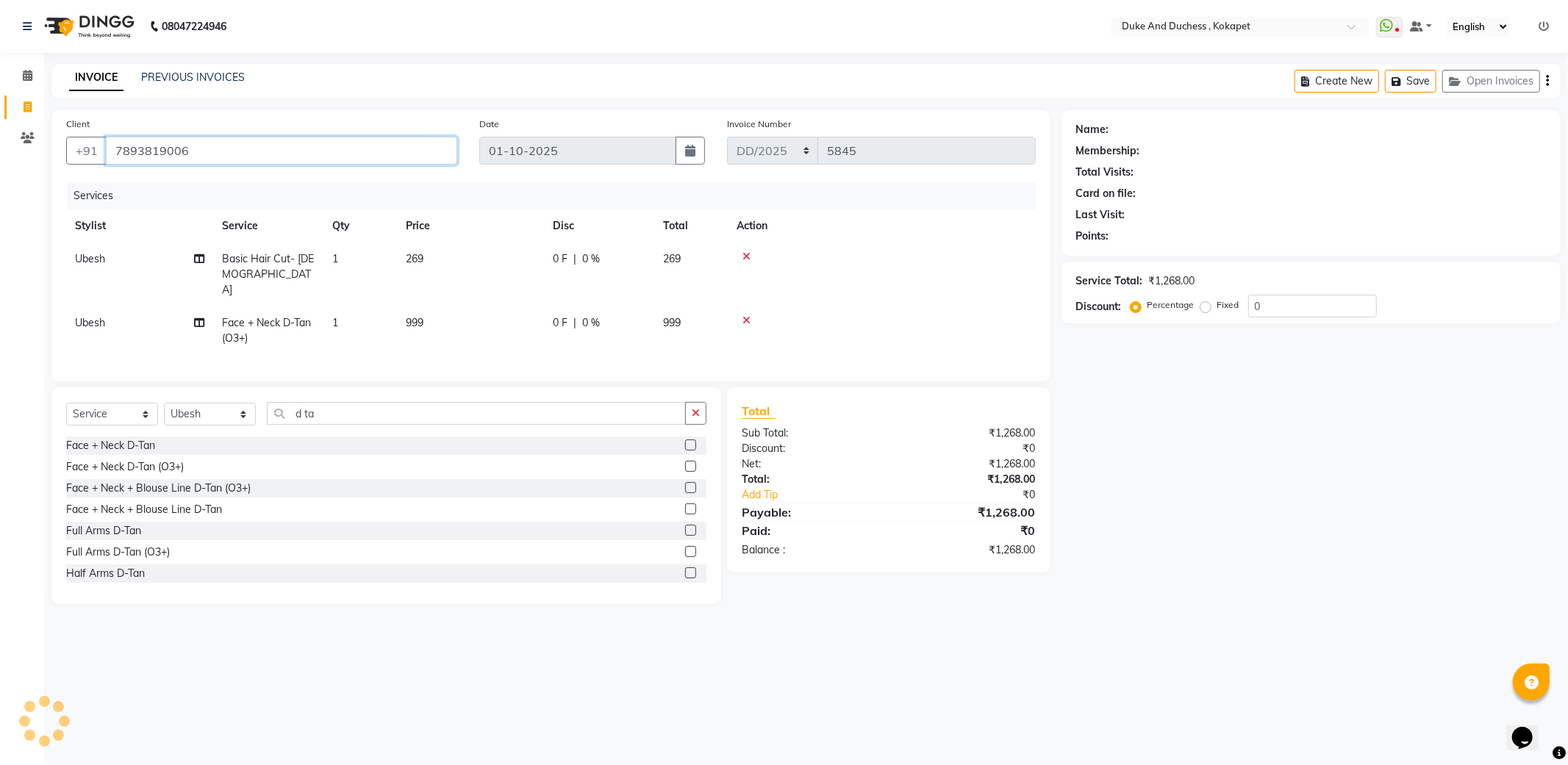
type input "7893819006"
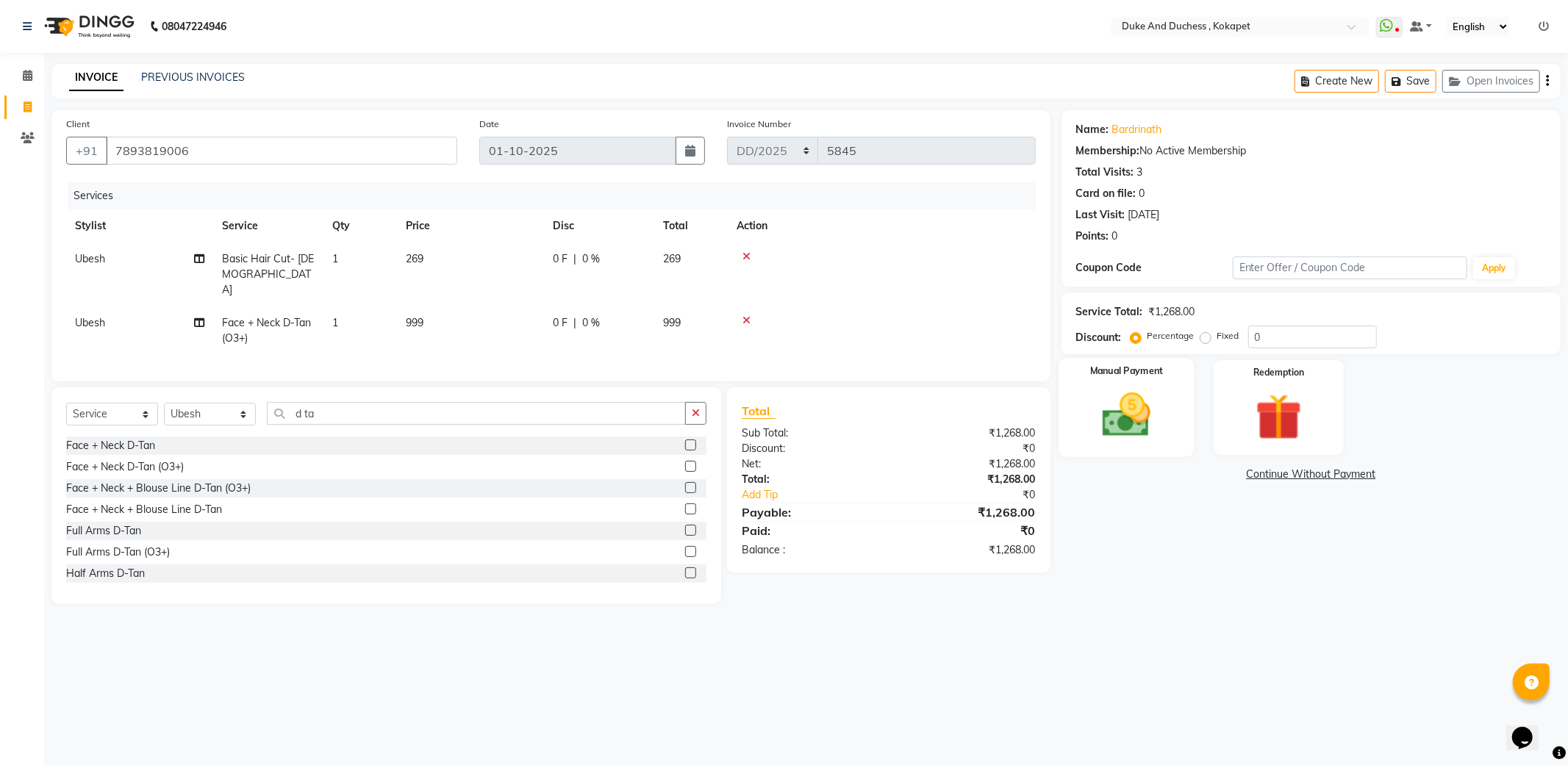
click at [1175, 406] on div "Manual Payment" at bounding box center [1126, 406] width 136 height 98
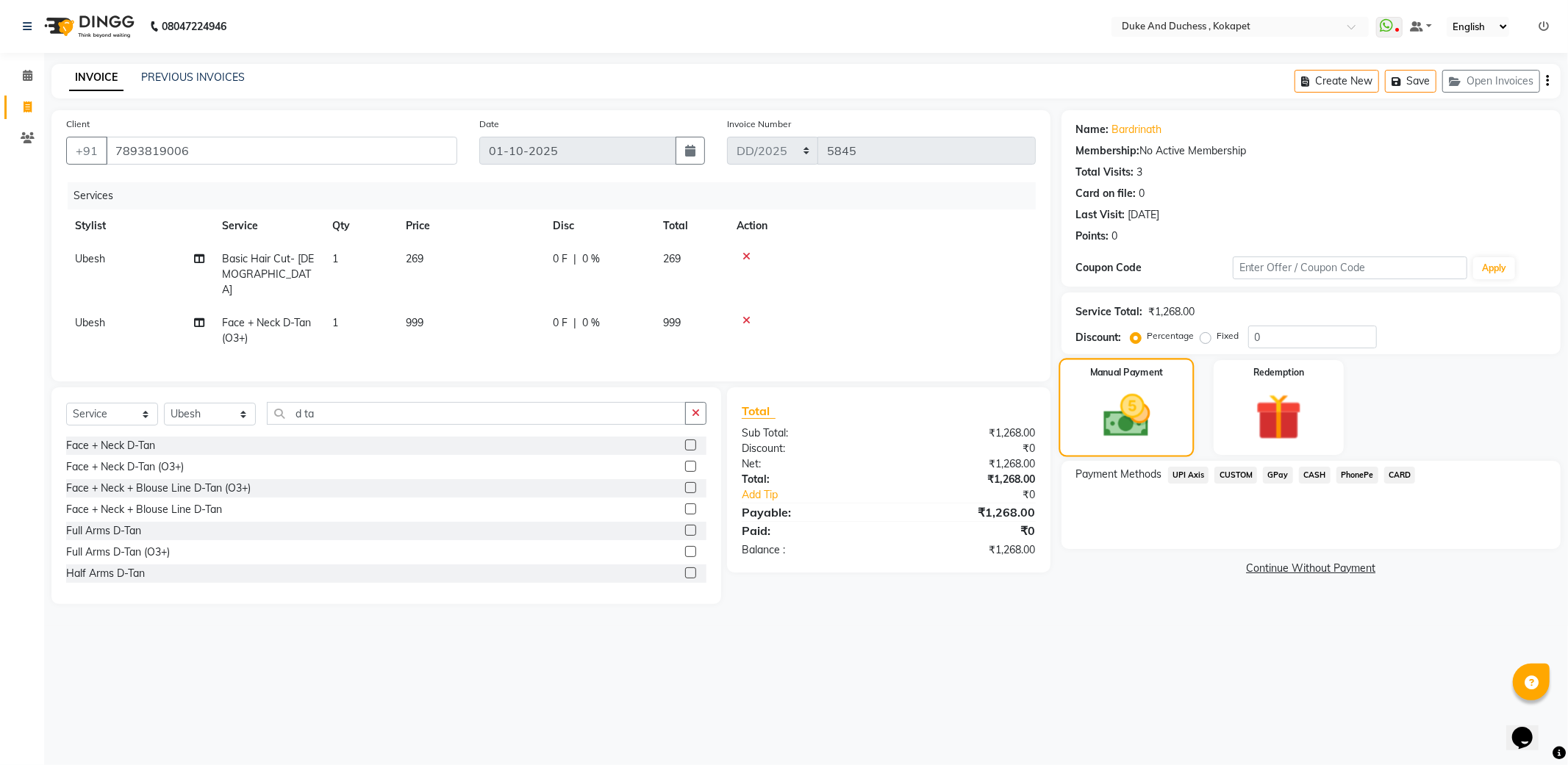
click at [1164, 420] on img at bounding box center [1126, 416] width 77 height 55
click at [1342, 472] on span "PhonePe" at bounding box center [1358, 475] width 42 height 17
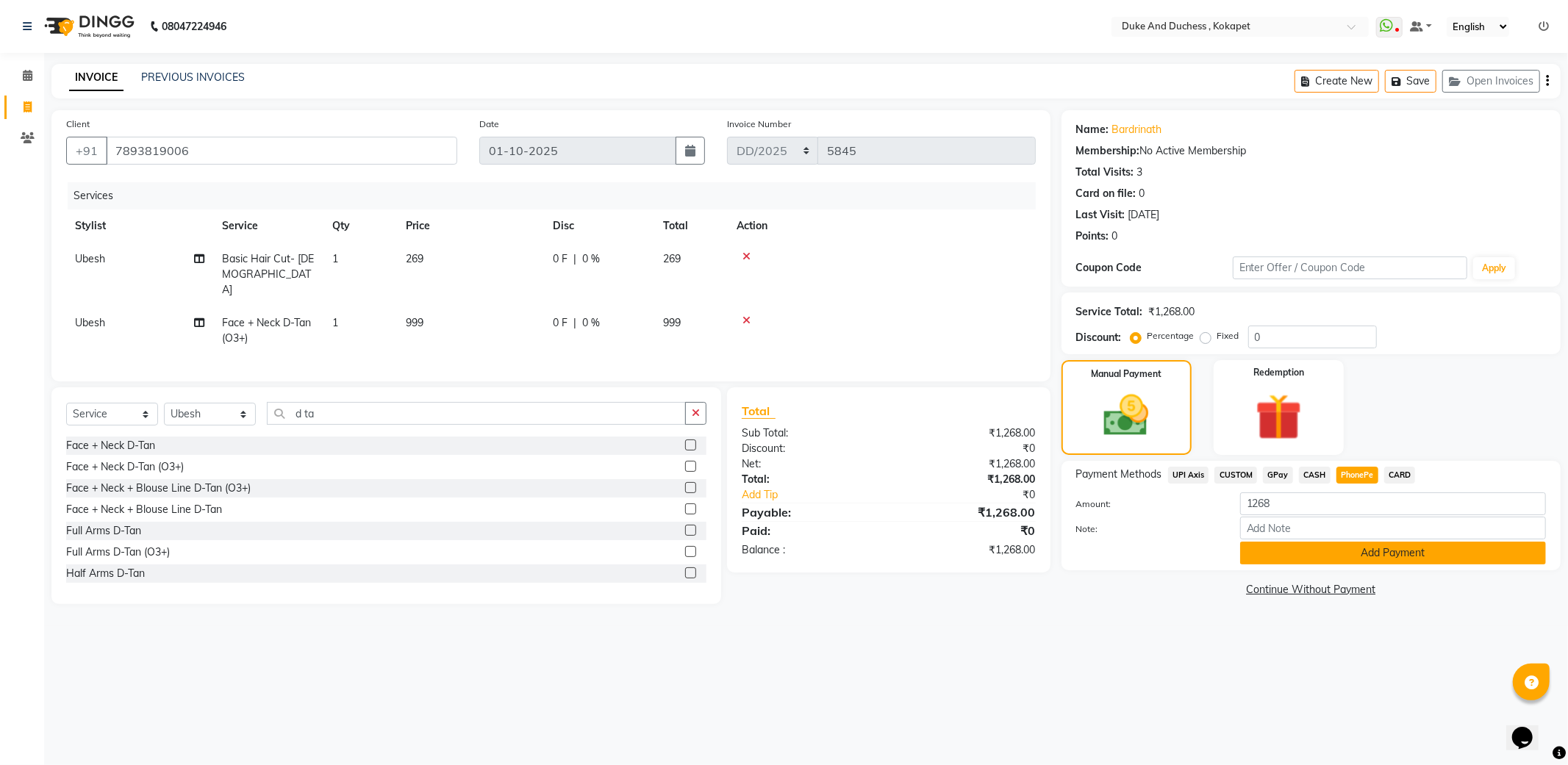
click at [1385, 555] on button "Add Payment" at bounding box center [1393, 553] width 306 height 23
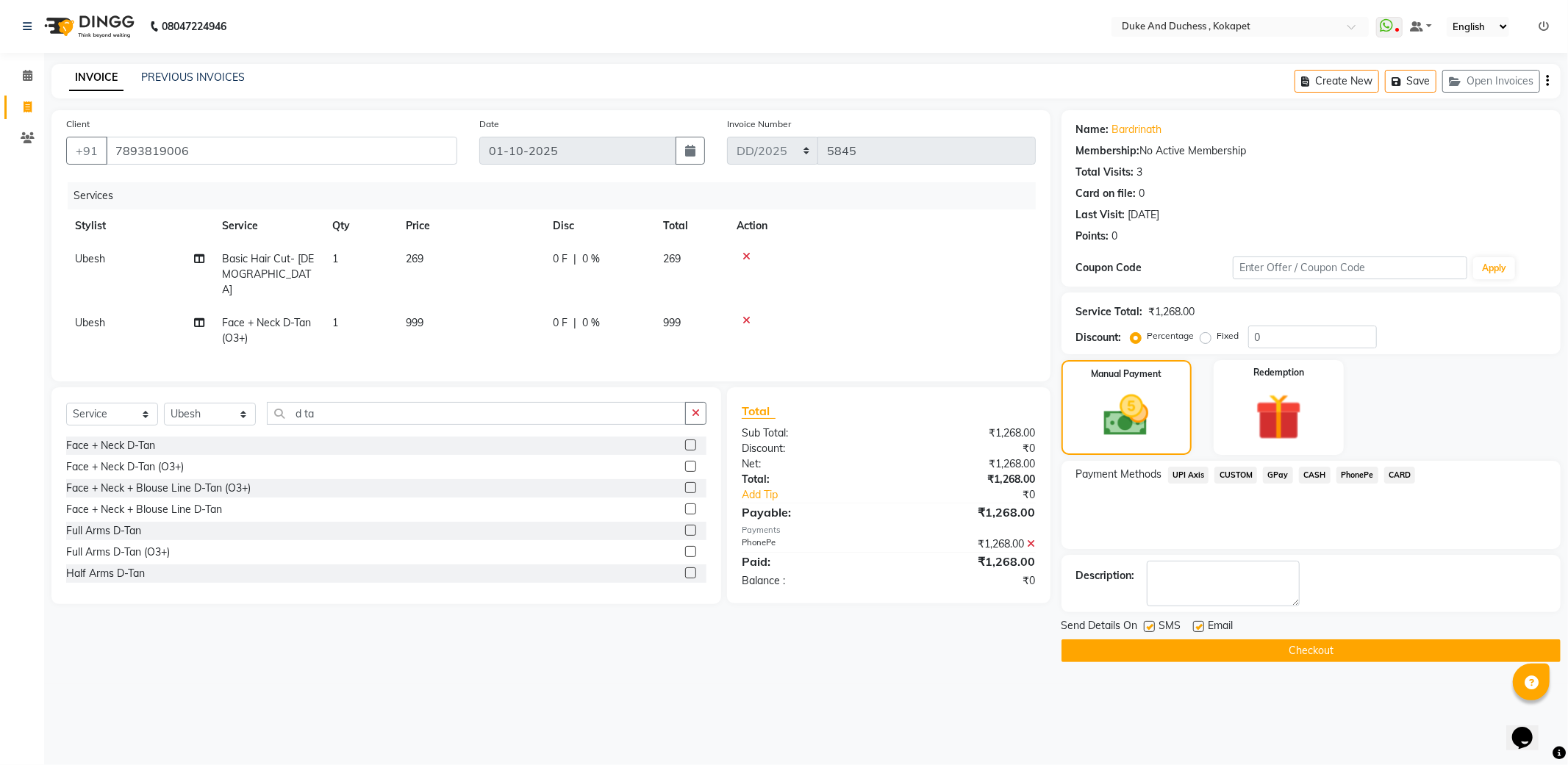
click at [1376, 645] on button "Checkout" at bounding box center [1310, 651] width 499 height 23
